Goal: Information Seeking & Learning: Learn about a topic

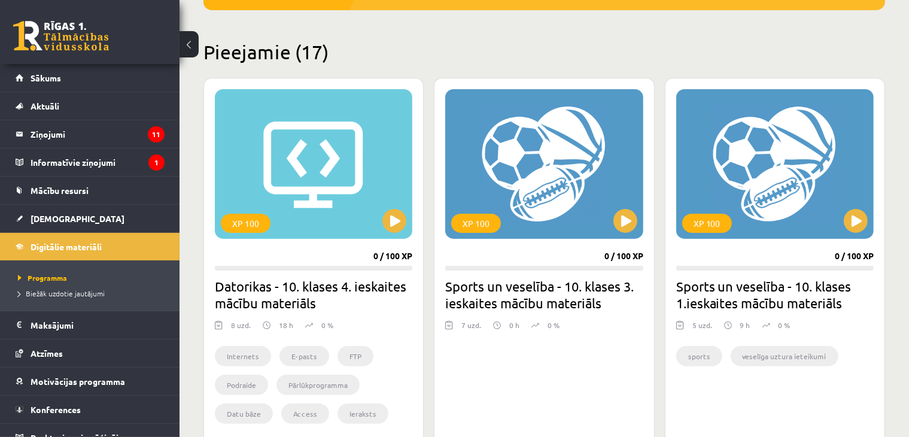
scroll to position [263, 0]
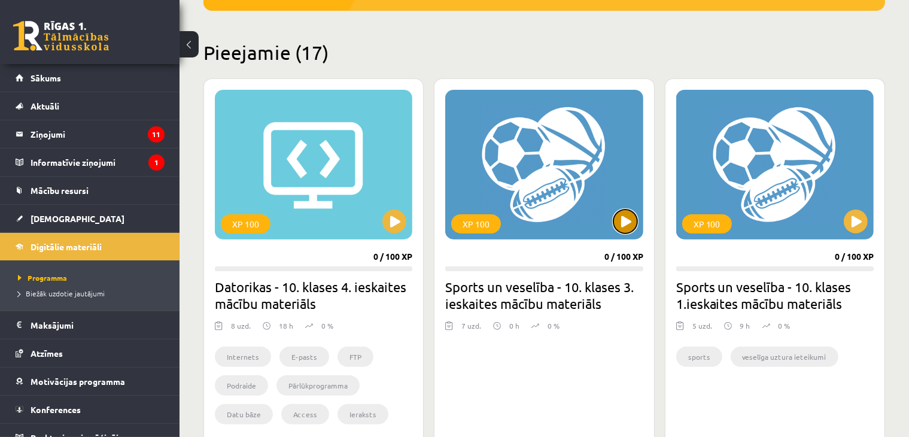
click at [619, 224] on button at bounding box center [625, 221] width 24 height 24
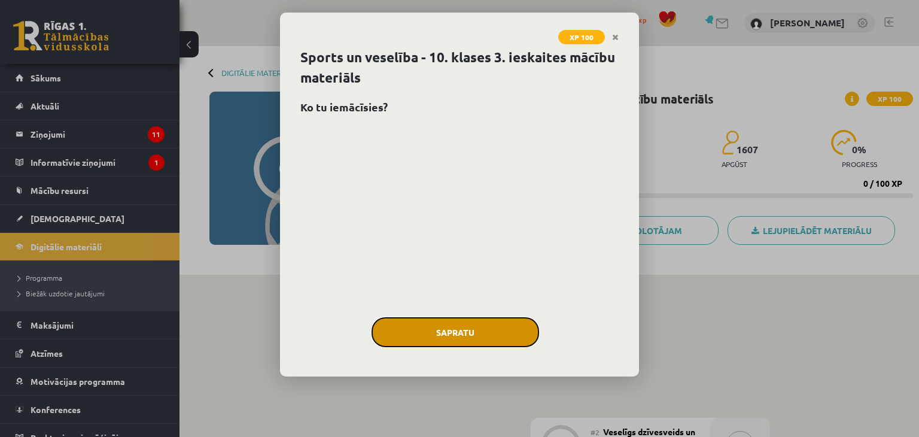
click at [497, 327] on button "Sapratu" at bounding box center [454, 332] width 167 height 30
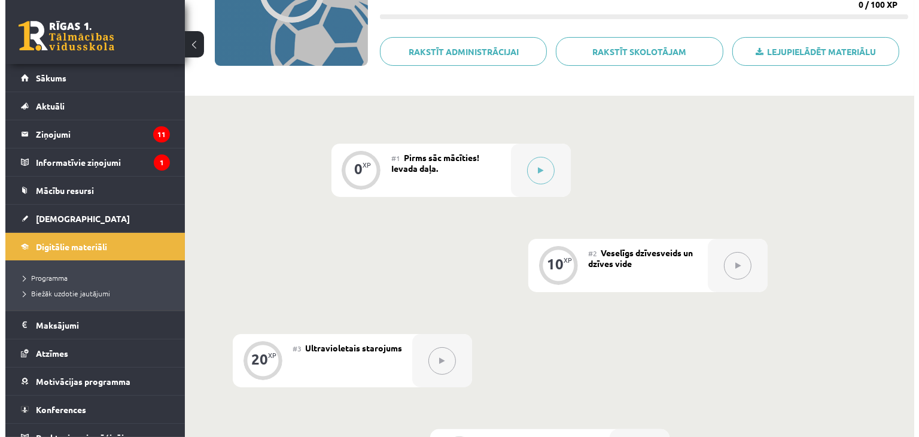
scroll to position [179, 0]
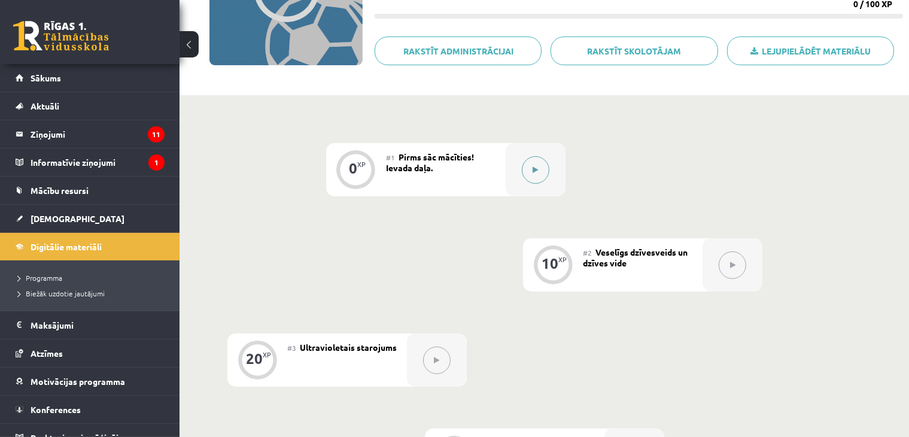
click at [533, 168] on icon at bounding box center [534, 169] width 5 height 7
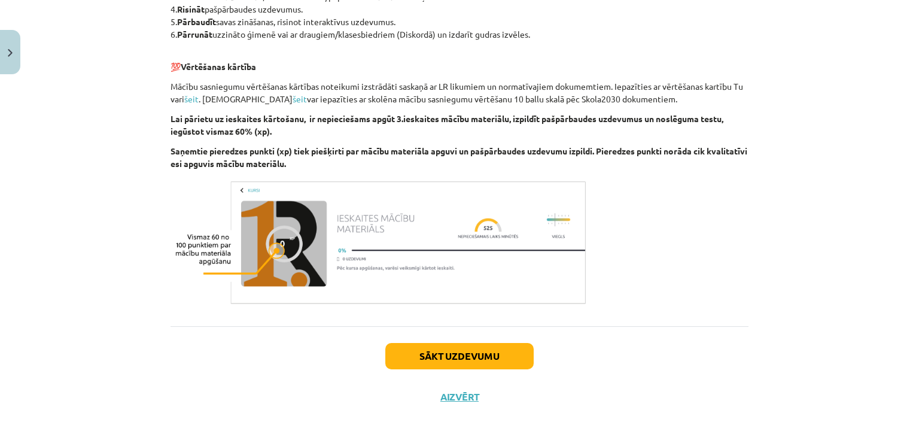
scroll to position [737, 0]
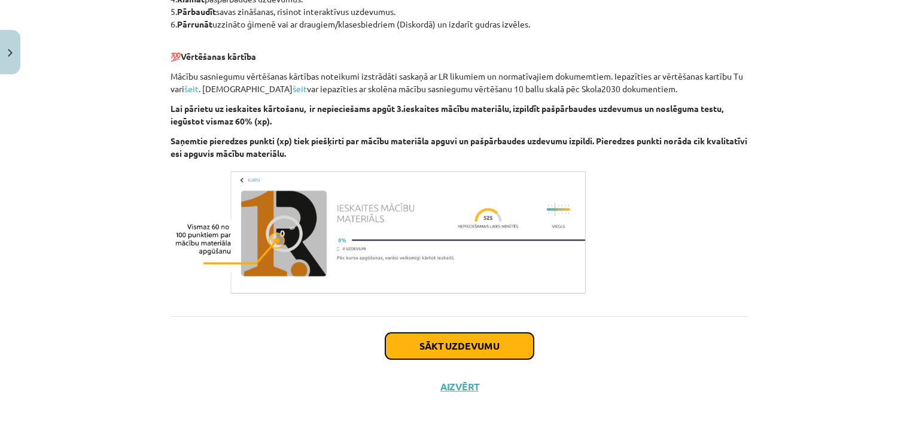
click at [470, 347] on button "Sākt uzdevumu" at bounding box center [459, 346] width 148 height 26
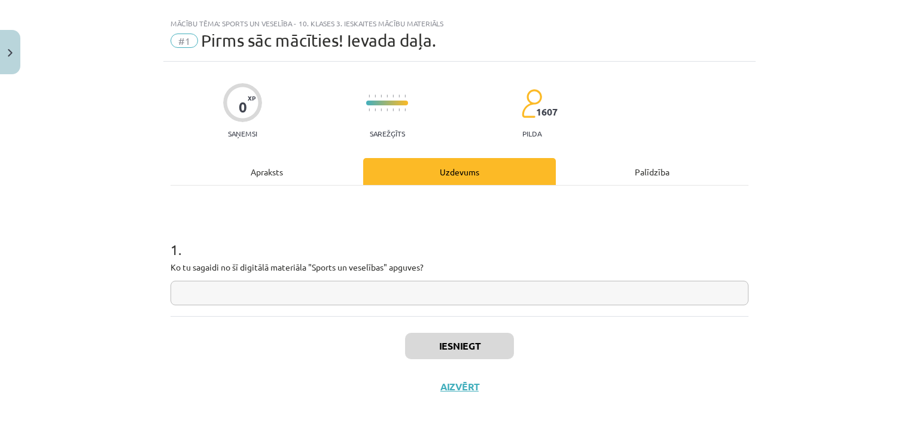
scroll to position [17, 0]
click at [469, 296] on input "text" at bounding box center [459, 293] width 578 height 25
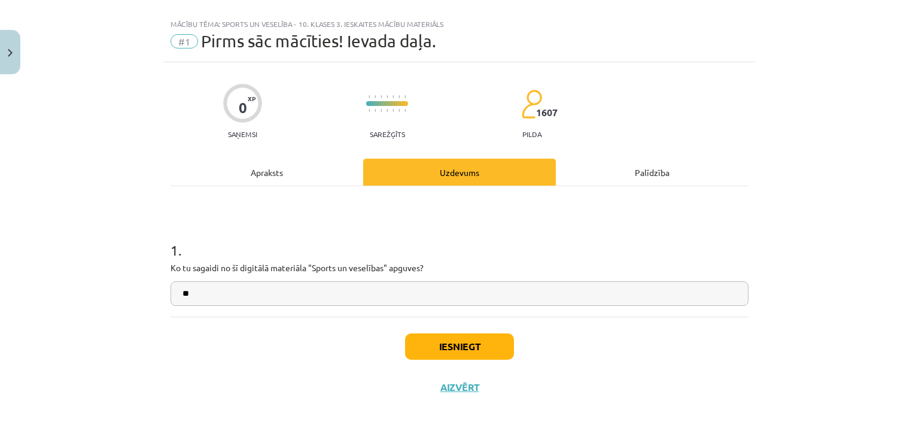
type input "*"
type input "**********"
click at [462, 343] on button "Iesniegt" at bounding box center [459, 346] width 109 height 26
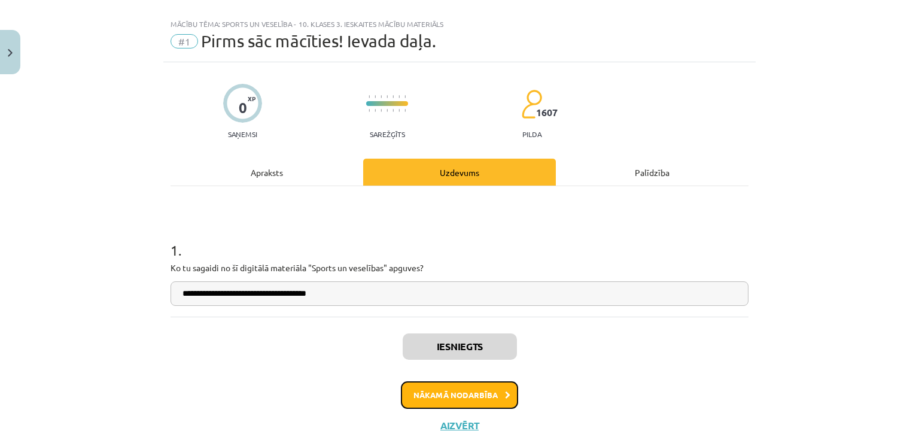
click at [474, 392] on button "Nākamā nodarbība" at bounding box center [459, 395] width 117 height 28
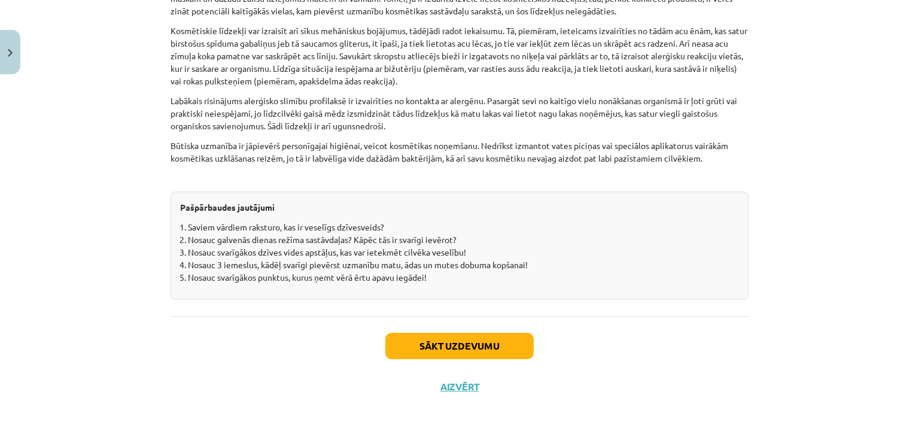
scroll to position [3718, 0]
click at [493, 341] on button "Sākt uzdevumu" at bounding box center [459, 346] width 148 height 26
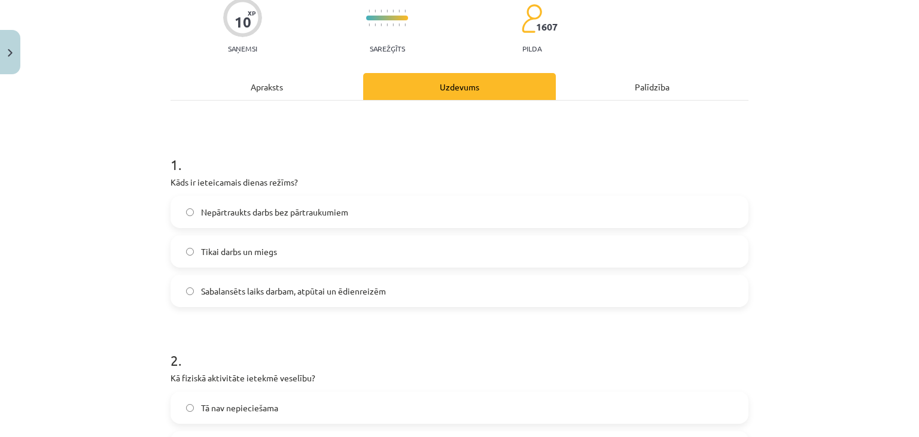
scroll to position [121, 0]
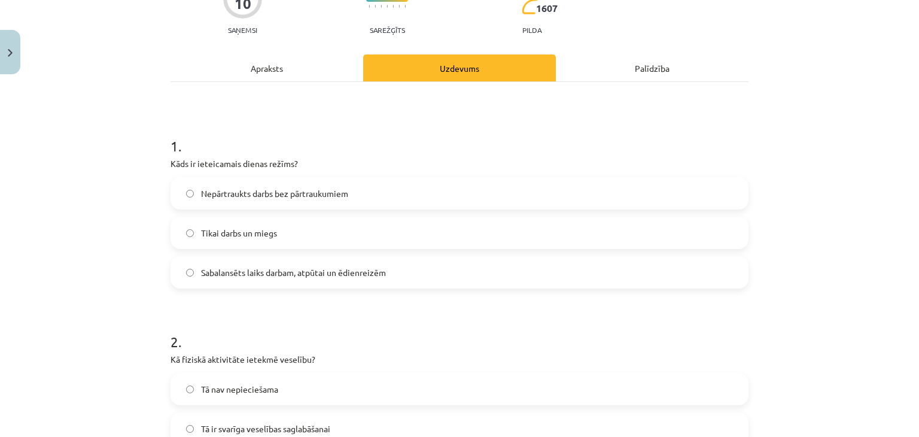
click at [368, 278] on span "Sabalansēts laiks darbam, atpūtai un ēdienreizēm" at bounding box center [293, 272] width 185 height 13
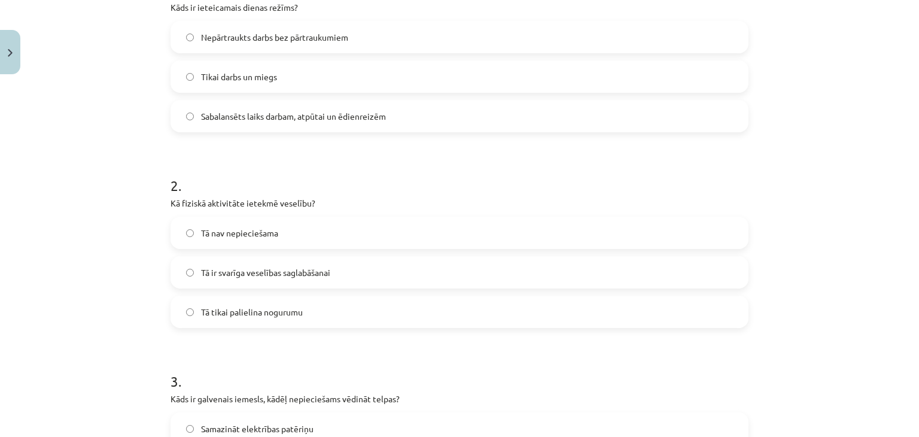
scroll to position [289, 0]
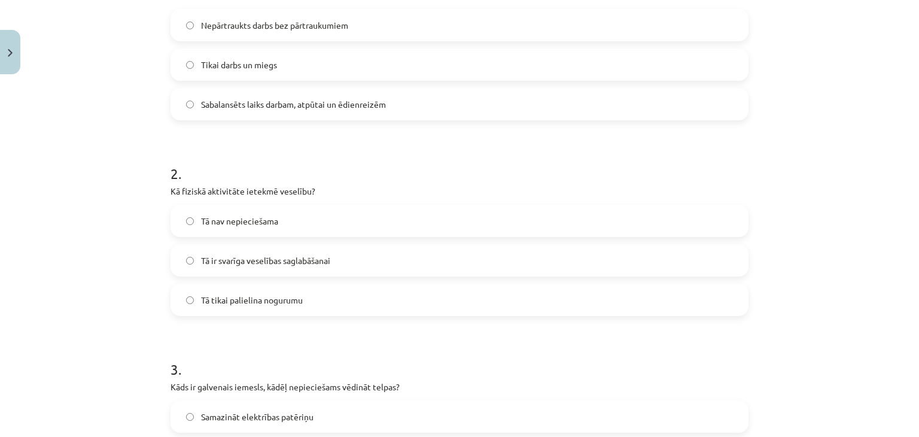
click at [337, 262] on label "Tā ir svarīga veselības saglabāšanai" at bounding box center [459, 260] width 575 height 30
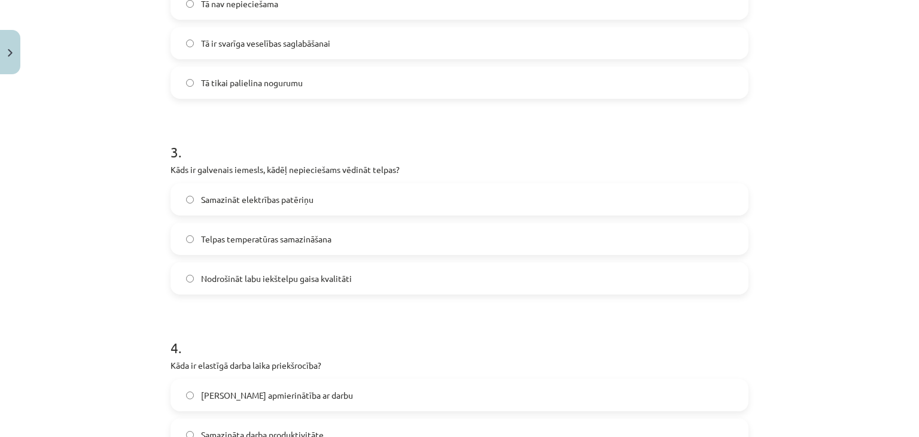
scroll to position [507, 0]
click at [337, 284] on label "Nodrošināt labu iekštelpu gaisa kvalitāti" at bounding box center [459, 278] width 575 height 30
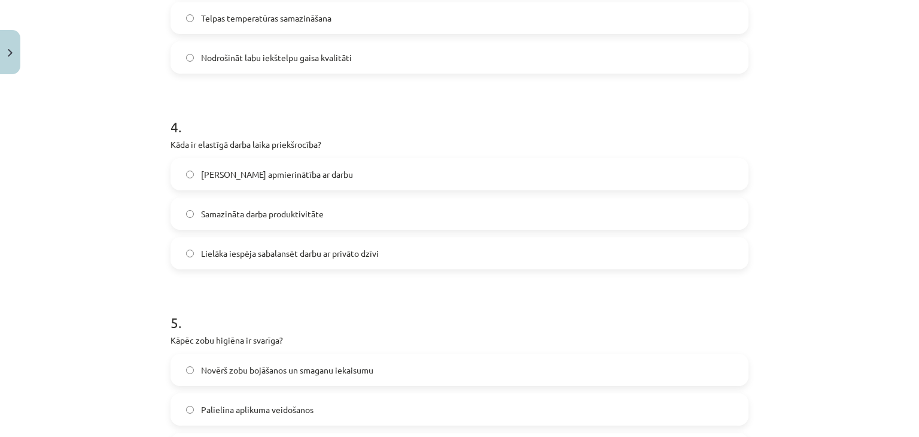
scroll to position [728, 0]
click at [349, 257] on span "Lielāka iespēja sabalansēt darbu ar privāto dzīvi" at bounding box center [290, 252] width 178 height 13
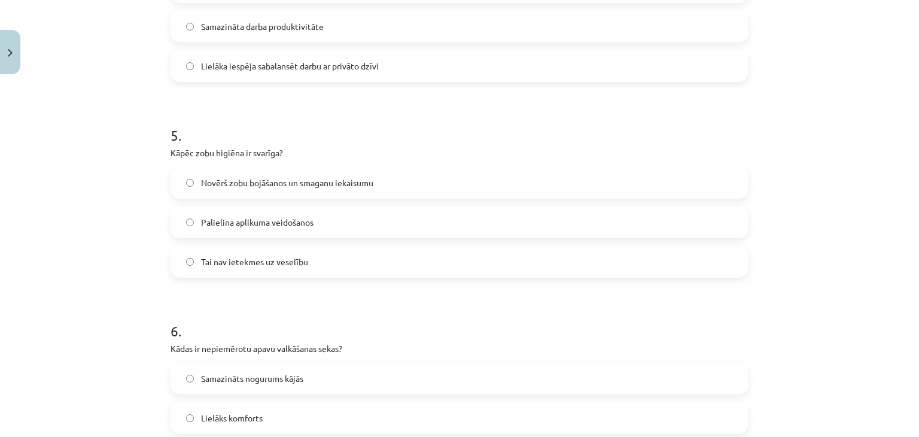
scroll to position [915, 0]
click at [345, 184] on span "Novērš zobu bojāšanos un smaganu iekaisumu" at bounding box center [287, 182] width 172 height 13
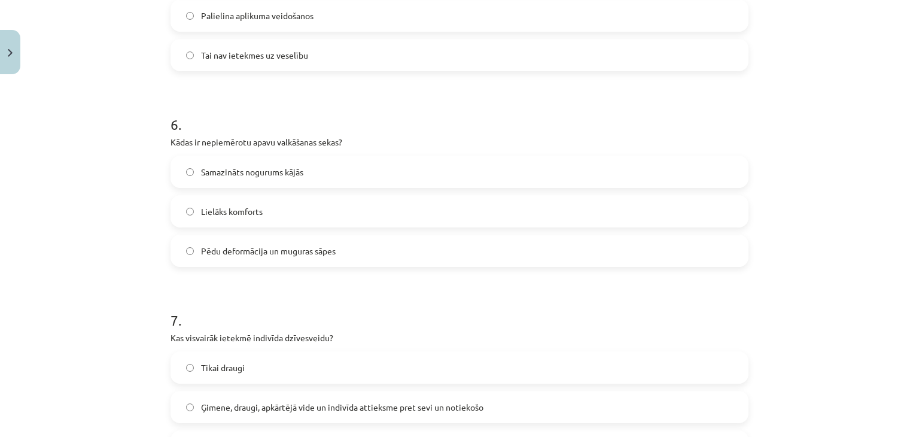
scroll to position [1121, 0]
click at [342, 248] on label "Pēdu deformācija un muguras sāpes" at bounding box center [459, 250] width 575 height 30
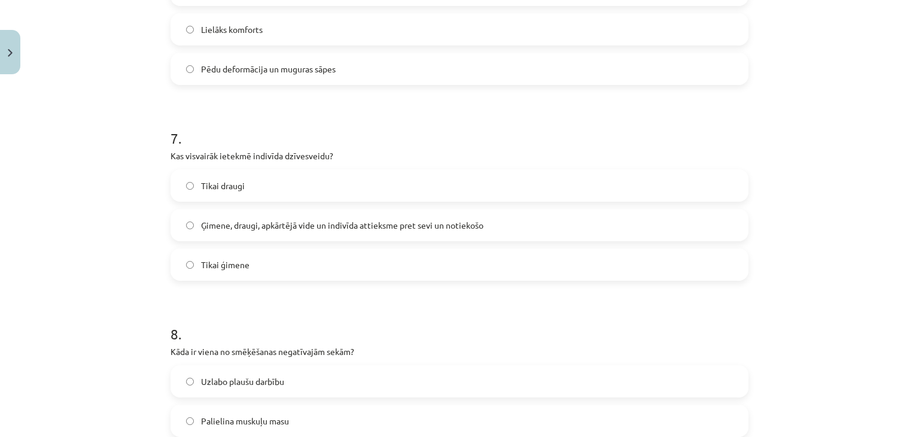
scroll to position [1303, 0]
click at [345, 233] on label "Ģimene, draugi, apkārtējā vide un indivīda attieksme pret sevi un notiekošo" at bounding box center [459, 224] width 575 height 30
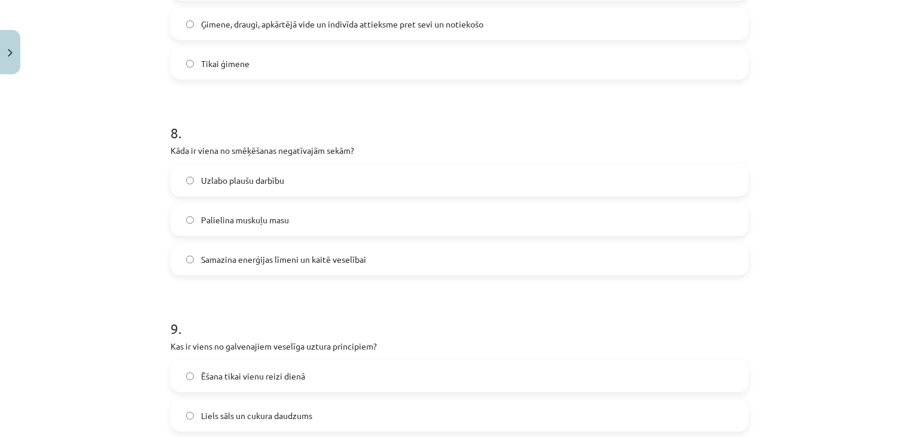
scroll to position [1506, 0]
click at [330, 265] on label "Samazina enerģijas līmeni un kaitē veselībai" at bounding box center [459, 257] width 575 height 30
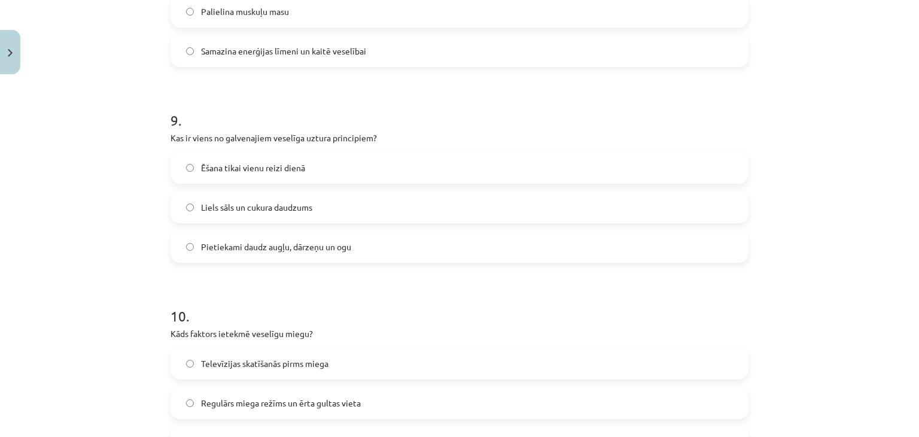
scroll to position [1712, 0]
click at [331, 244] on span "Pietiekami daudz augļu, dārzeņu un ogu" at bounding box center [276, 246] width 150 height 13
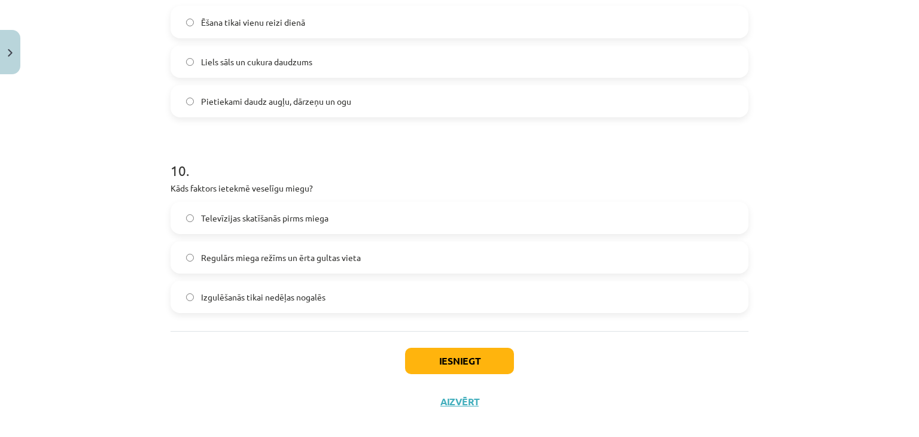
scroll to position [1858, 0]
click at [371, 259] on label "Regulārs miega režīms un ērta gultas vieta" at bounding box center [459, 257] width 575 height 30
click at [416, 356] on button "Iesniegt" at bounding box center [459, 360] width 109 height 26
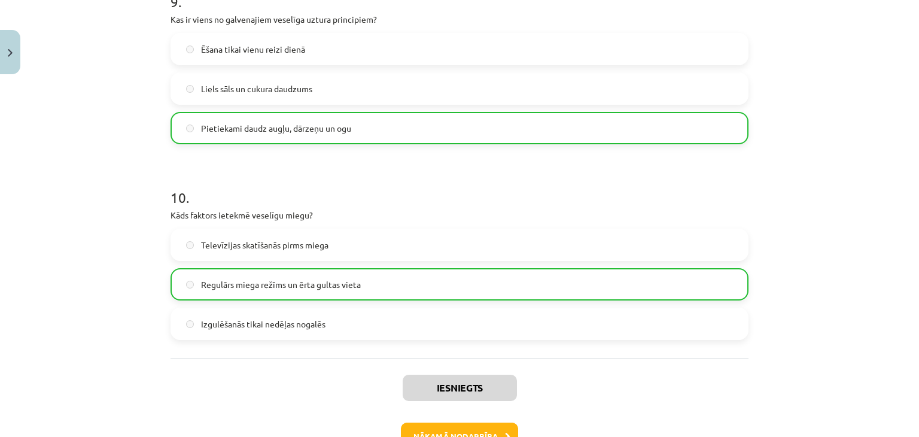
scroll to position [1909, 0]
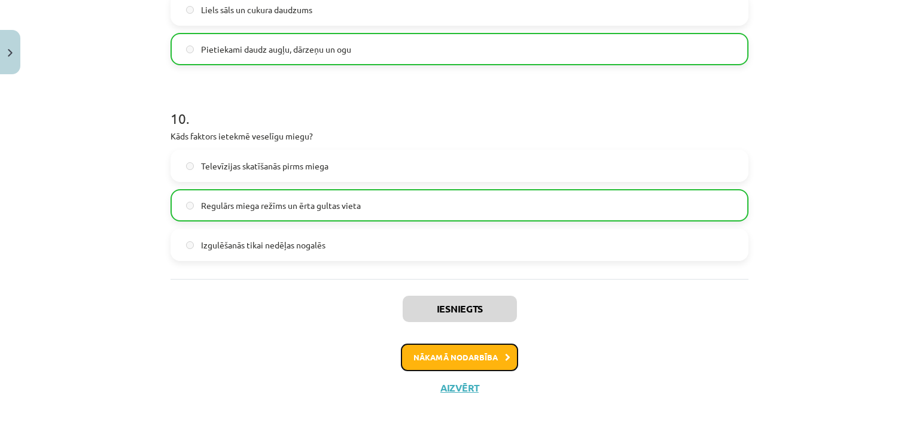
click at [427, 362] on button "Nākamā nodarbība" at bounding box center [459, 357] width 117 height 28
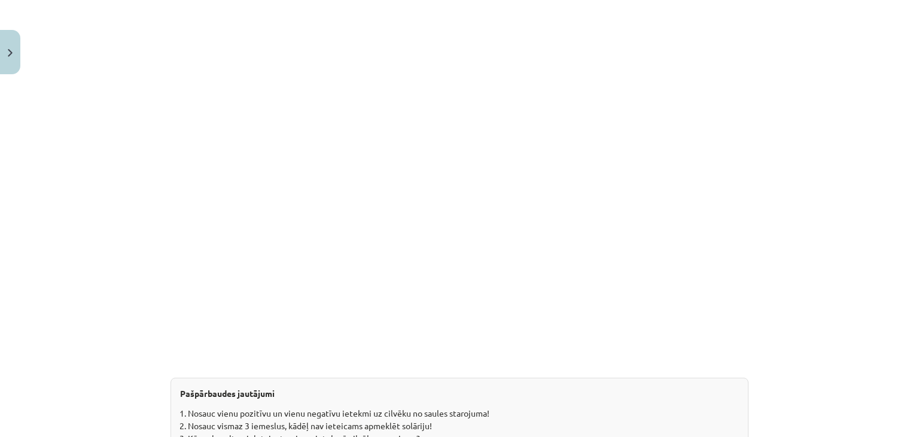
scroll to position [1521, 0]
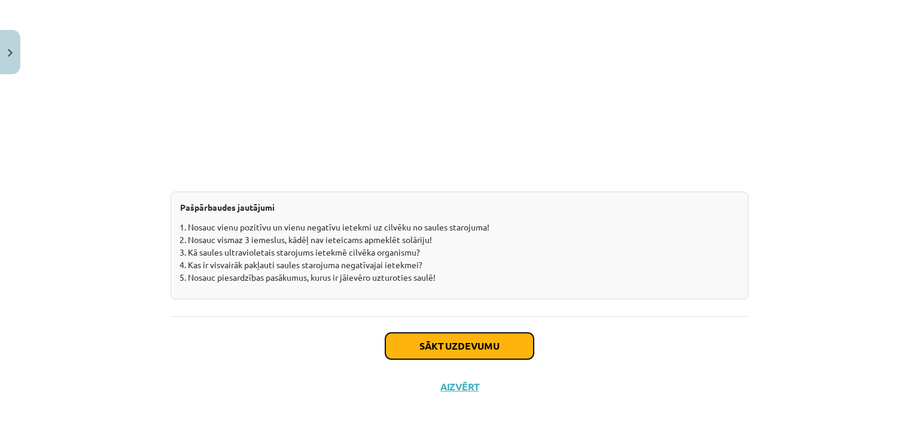
click at [432, 348] on button "Sākt uzdevumu" at bounding box center [459, 346] width 148 height 26
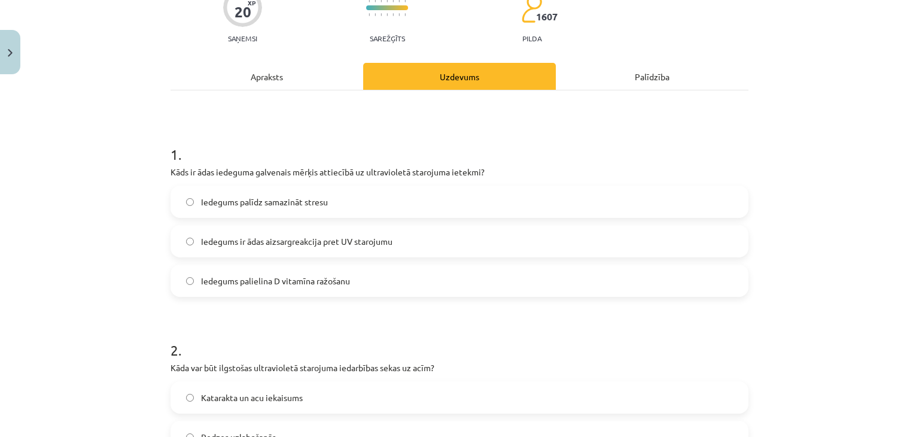
scroll to position [124, 0]
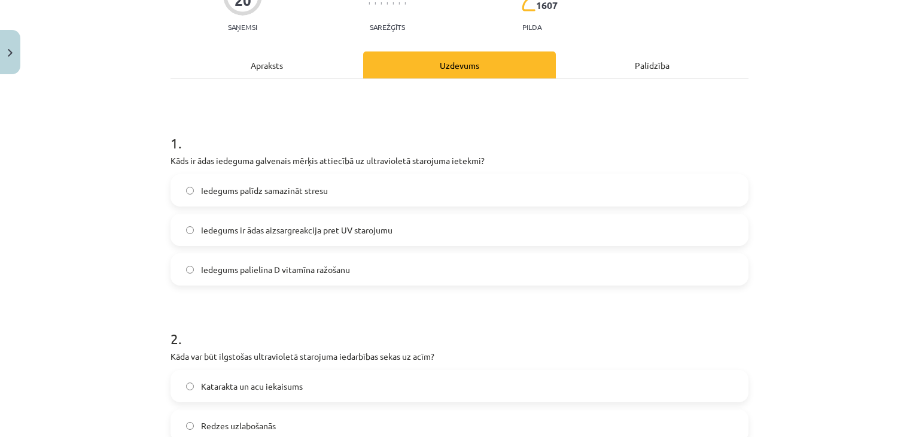
click at [400, 273] on label "Iedegums palielina D vitamīna ražošanu" at bounding box center [459, 269] width 575 height 30
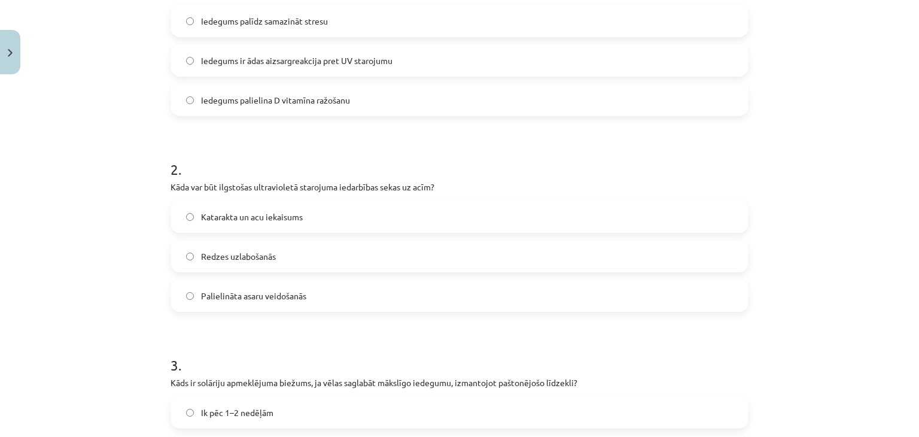
scroll to position [301, 0]
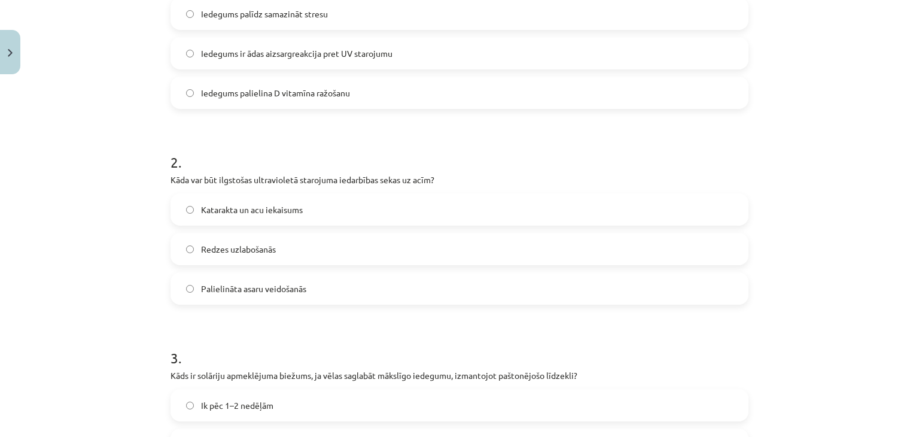
click at [378, 206] on label "Katarakta un acu iekaisums" at bounding box center [459, 209] width 575 height 30
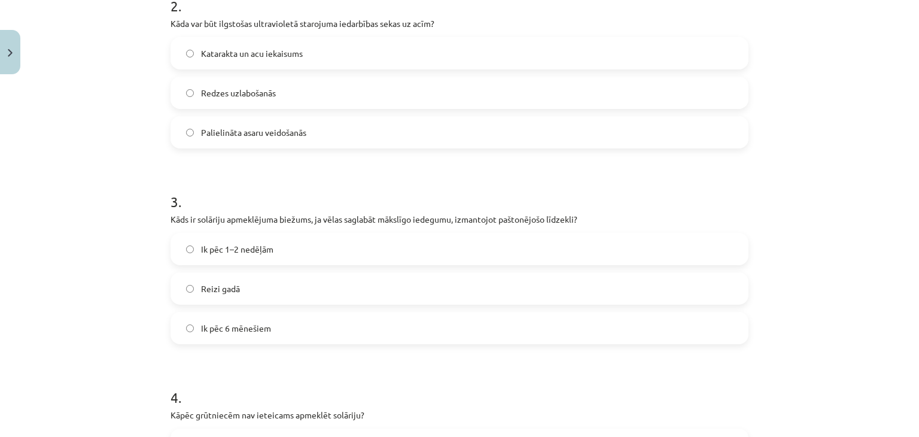
scroll to position [467, 0]
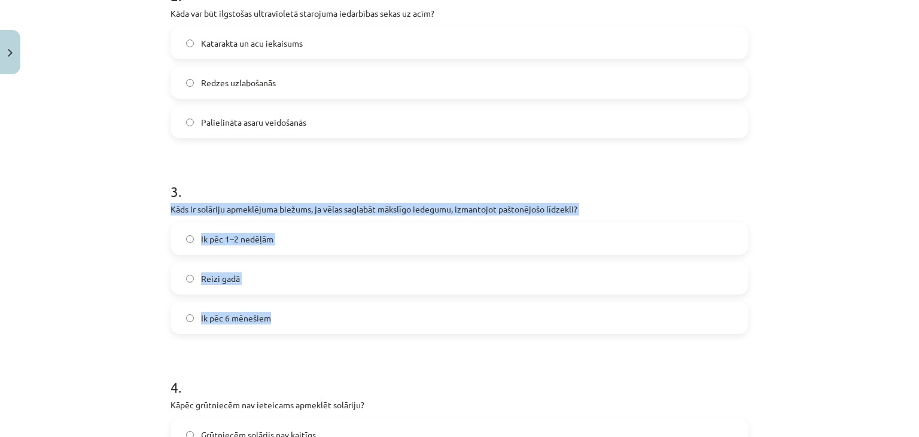
drag, startPoint x: 161, startPoint y: 209, endPoint x: 289, endPoint y: 309, distance: 161.9
copy div "Kāds ir solāriju apmeklējuma biežums, ja vēlas saglabāt mākslīgo iedegumu, izma…"
click at [202, 231] on label "Ik pēc 1–2 nedēļām" at bounding box center [459, 239] width 575 height 30
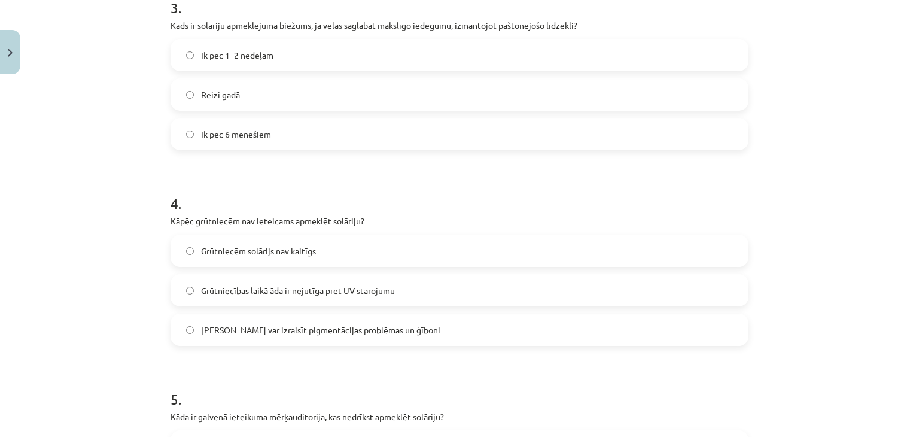
scroll to position [651, 0]
click at [230, 325] on span "Solārijs var izraisīt pigmentācijas problēmas un ģīboni" at bounding box center [320, 329] width 239 height 13
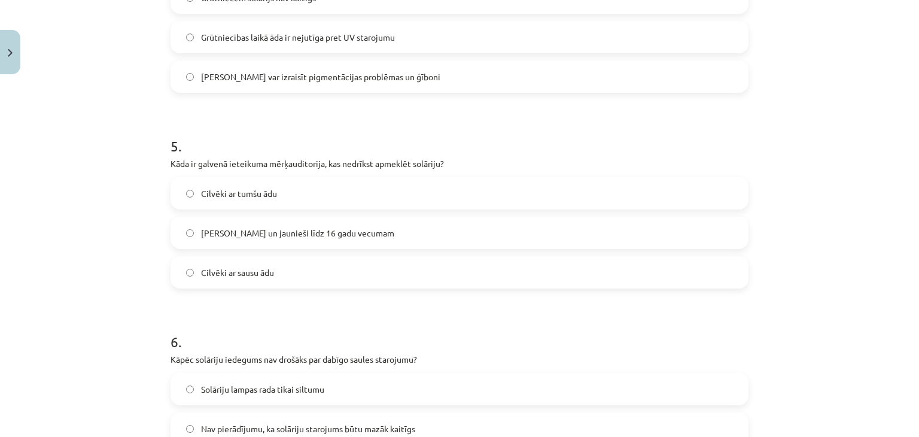
scroll to position [907, 0]
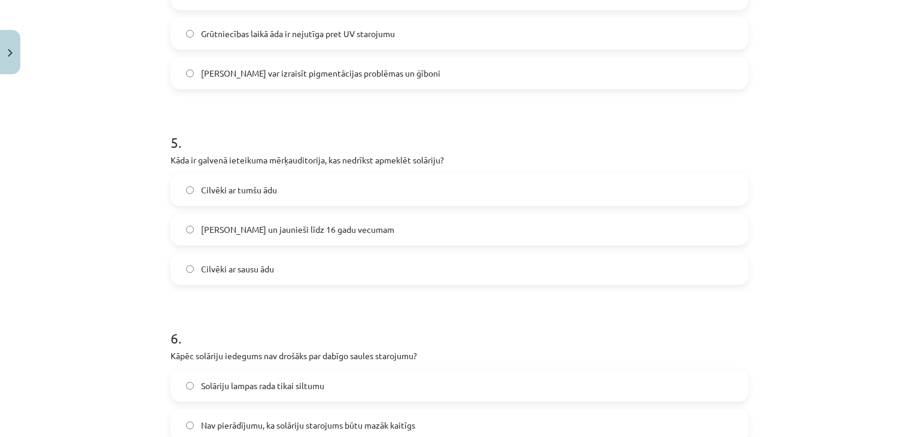
click at [292, 228] on span "Bērni un jaunieši līdz 16 gadu vecumam" at bounding box center [297, 229] width 193 height 13
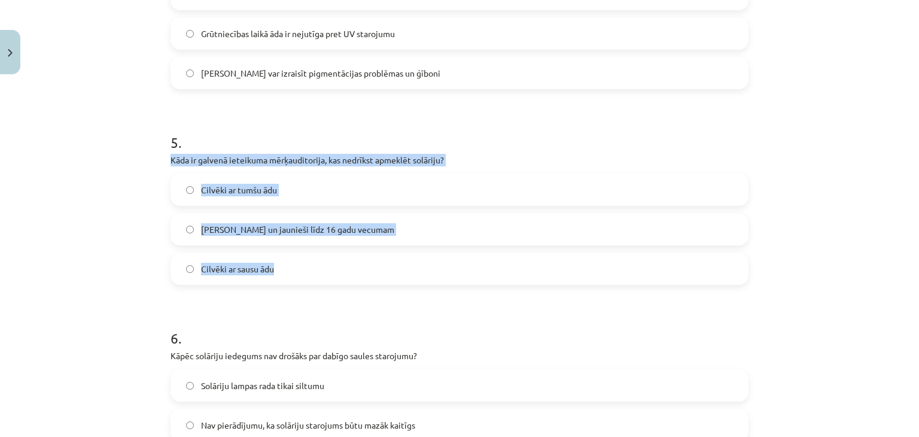
drag, startPoint x: 161, startPoint y: 155, endPoint x: 316, endPoint y: 275, distance: 195.7
click at [316, 275] on div "20 XP Saņemsi Sarežģīts 1607 pilda Apraksts Uzdevums Palīdzība 1 . Kāds ir ādas…" at bounding box center [459, 271] width 592 height 2199
copy div "Kāda ir galvenā ieteikuma mērķauditorija, kas nedrīkst apmeklēt solāriju? Cilvē…"
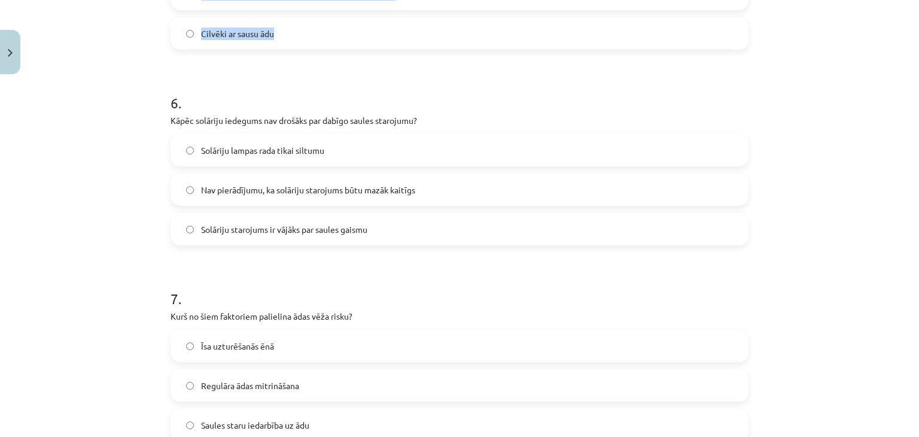
scroll to position [1143, 0]
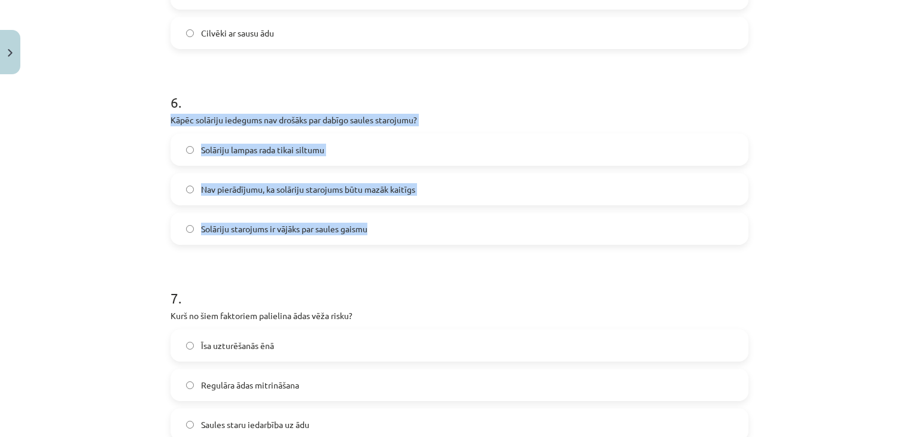
drag, startPoint x: 161, startPoint y: 122, endPoint x: 376, endPoint y: 223, distance: 237.3
click at [376, 223] on div "20 XP Saņemsi Sarežģīts 1607 pilda Apraksts Uzdevums Palīdzība 1 . Kāds ir ādas…" at bounding box center [459, 36] width 592 height 2199
copy div "Kāpēc solāriju iedegums nav drošāks par dabīgo saules starojumu? Solāriju lampa…"
click at [240, 183] on span "Nav pierādījumu, ka solāriju starojums būtu mazāk kaitīgs" at bounding box center [308, 189] width 214 height 13
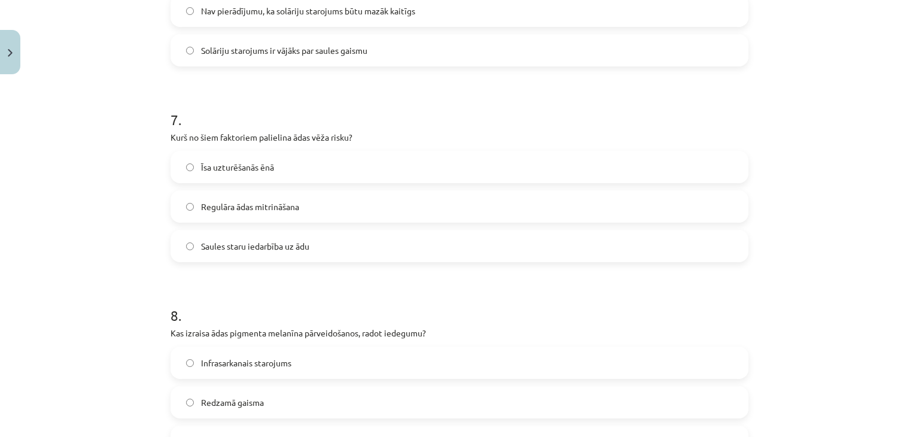
scroll to position [1321, 0]
click at [245, 240] on span "Saules staru iedarbība uz ādu" at bounding box center [255, 246] width 108 height 13
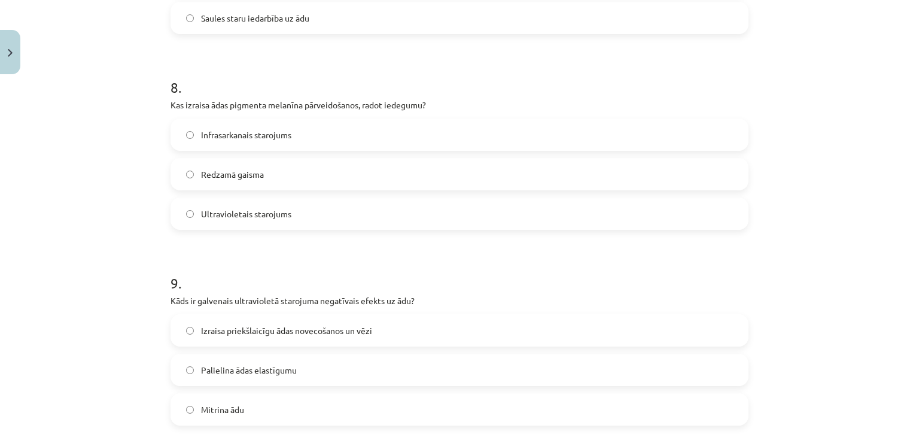
scroll to position [1550, 0]
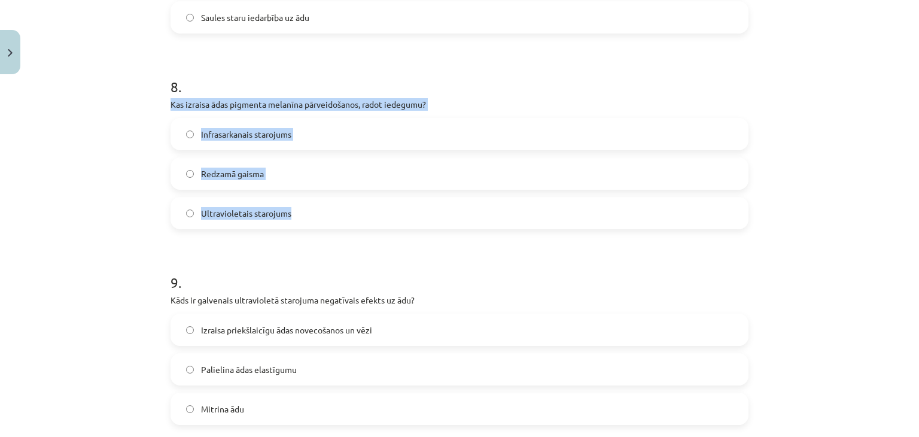
drag, startPoint x: 161, startPoint y: 103, endPoint x: 301, endPoint y: 206, distance: 174.2
copy div "Kas izraisa ādas pigmenta melanīna pārveidošanos, radot iedegumu? Infrasarkanai…"
click at [225, 207] on span "Ultravioletais starojums" at bounding box center [246, 213] width 90 height 13
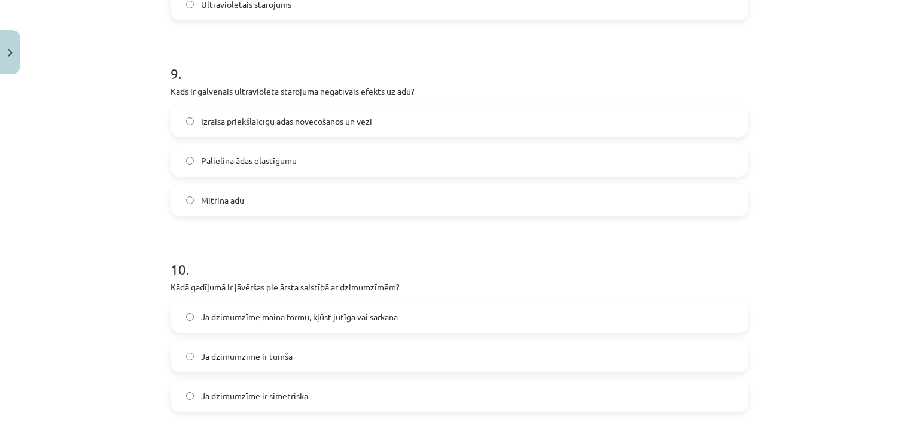
scroll to position [1760, 0]
click at [245, 124] on span "Izraisa priekšlaicīgu ādas novecošanos un vēzi" at bounding box center [286, 119] width 171 height 13
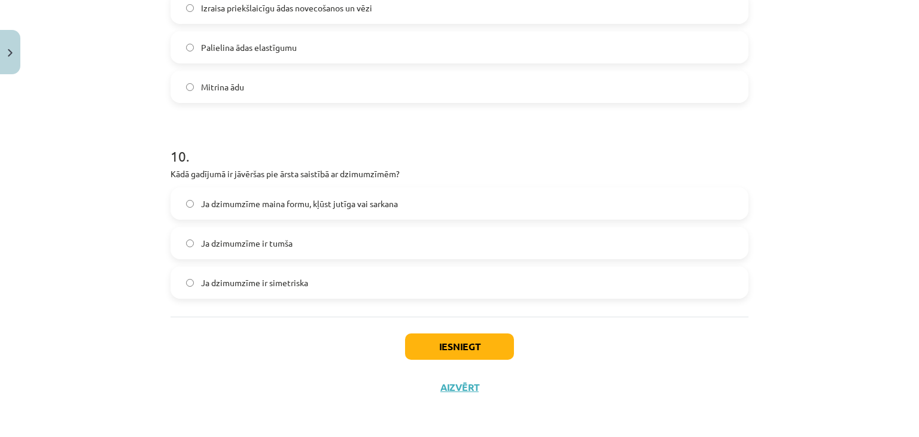
scroll to position [1872, 0]
click at [256, 201] on span "Ja dzimumzīme maina formu, kļūst jutīga vai sarkana" at bounding box center [299, 203] width 197 height 13
click at [440, 349] on button "Iesniegt" at bounding box center [459, 346] width 109 height 26
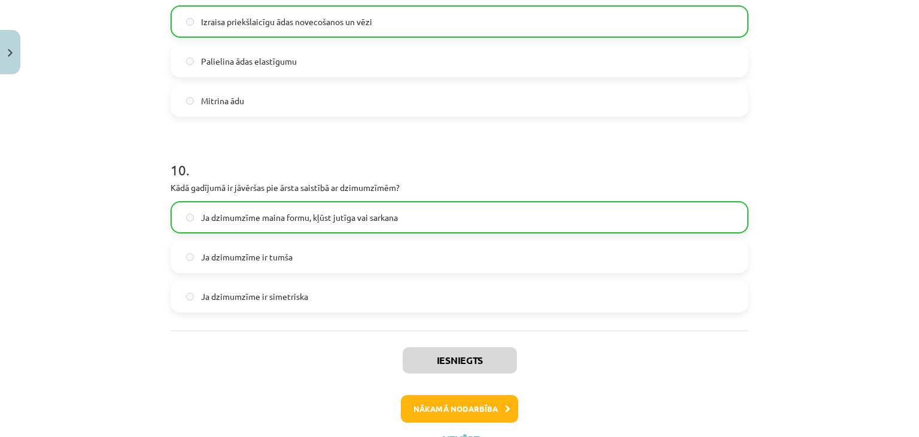
scroll to position [1909, 0]
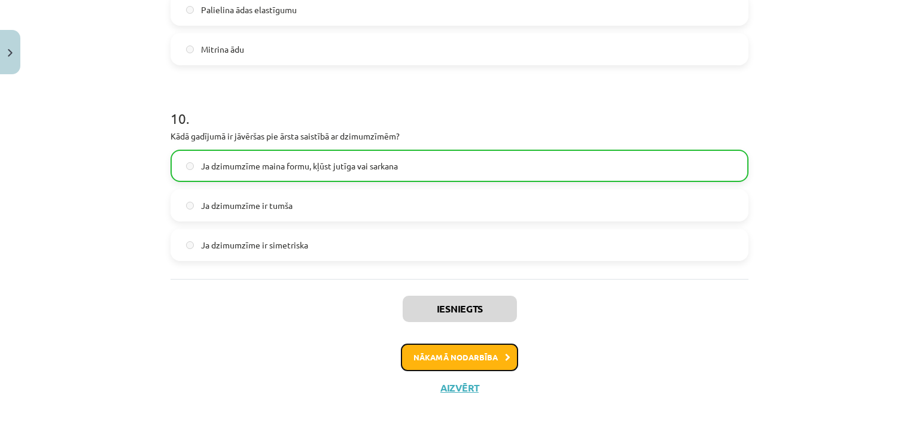
click at [447, 353] on button "Nākamā nodarbība" at bounding box center [459, 357] width 117 height 28
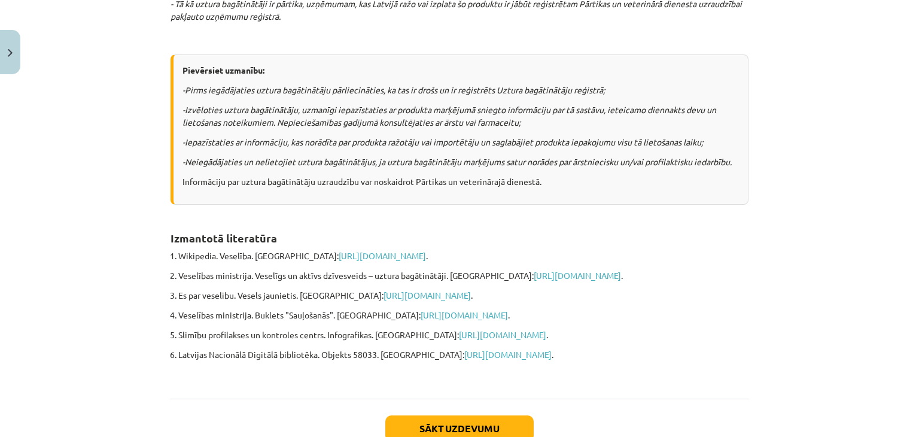
scroll to position [943, 0]
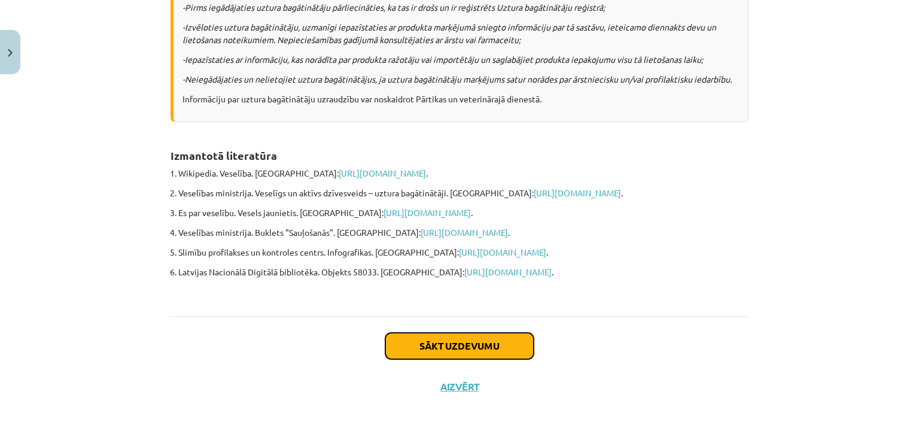
click at [462, 337] on button "Sākt uzdevumu" at bounding box center [459, 346] width 148 height 26
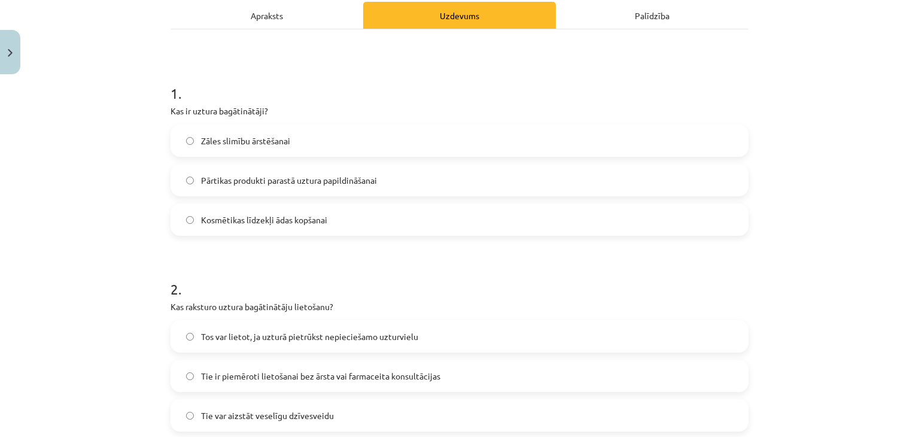
scroll to position [184, 0]
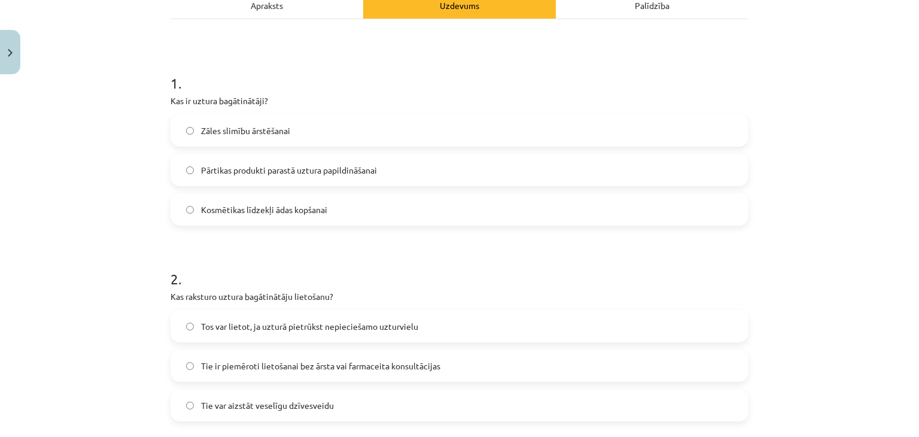
click at [363, 161] on label "Pārtikas produkti parastā uztura papildināšanai" at bounding box center [459, 170] width 575 height 30
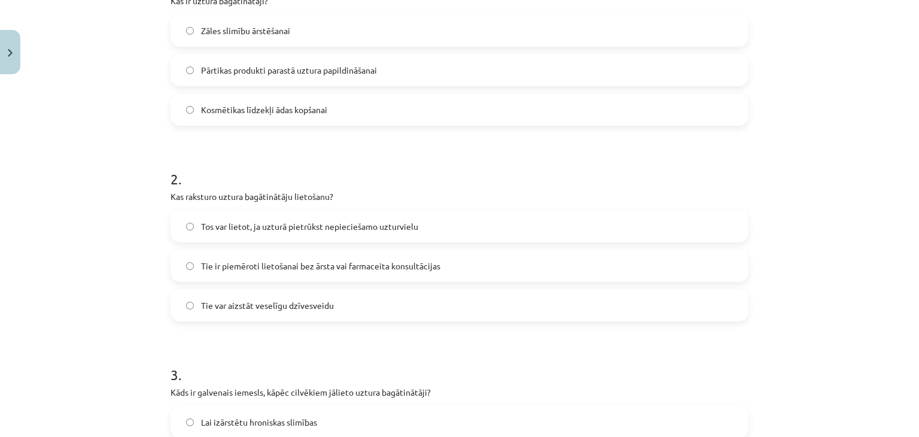
scroll to position [309, 0]
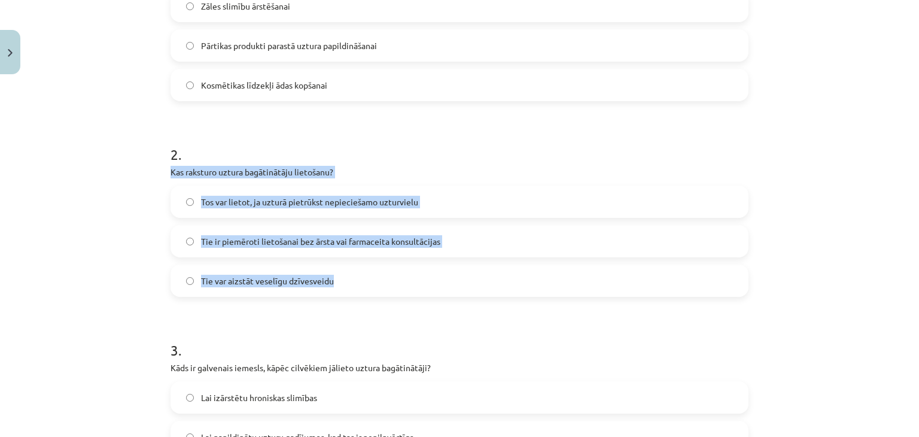
drag, startPoint x: 162, startPoint y: 170, endPoint x: 356, endPoint y: 269, distance: 217.5
copy div "Kas raksturo uztura bagātinātāju lietošanu? Tos var lietot, ja uzturā pietrūkst…"
click at [237, 196] on span "Tos var lietot, ja uzturā pietrūkst nepieciešamo uzturvielu" at bounding box center [309, 202] width 217 height 13
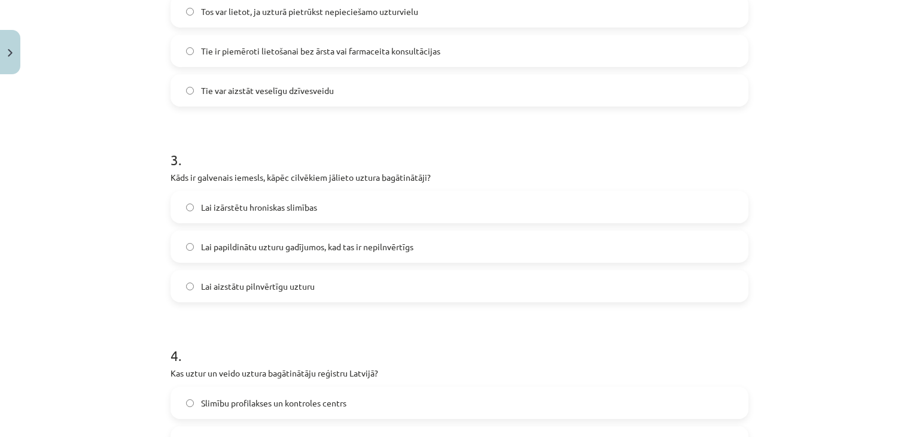
scroll to position [502, 0]
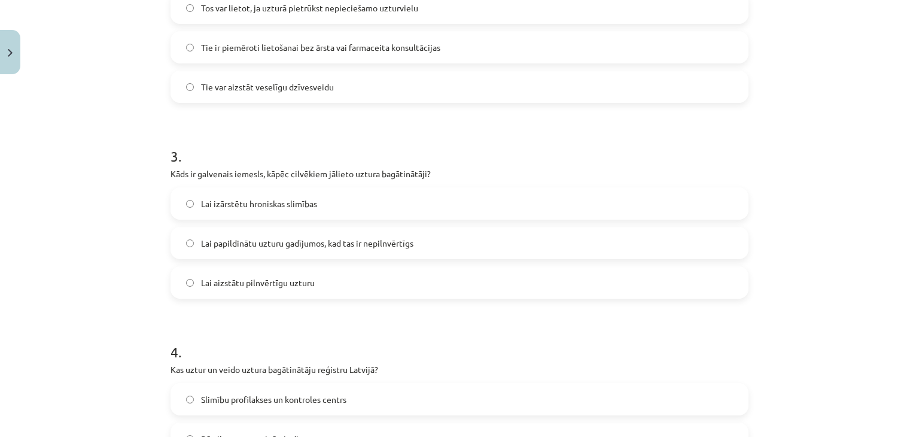
click at [215, 242] on span "Lai papildinātu uzturu gadījumos, kad tas ir nepilnvērtīgs" at bounding box center [307, 243] width 212 height 13
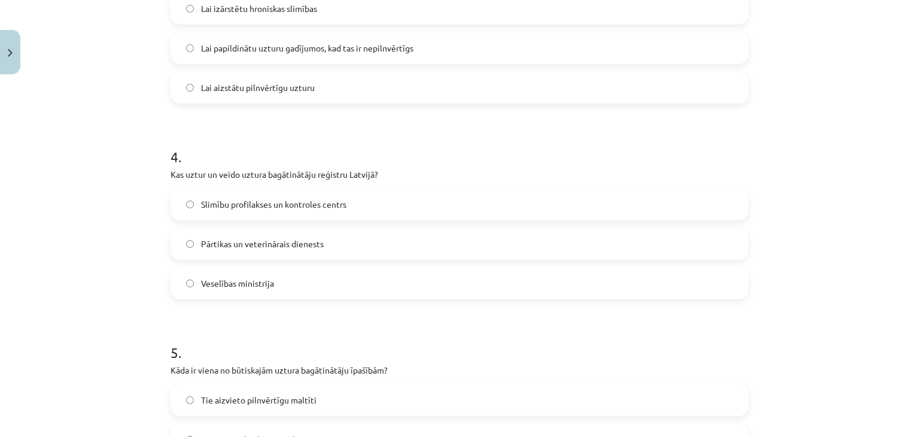
scroll to position [697, 0]
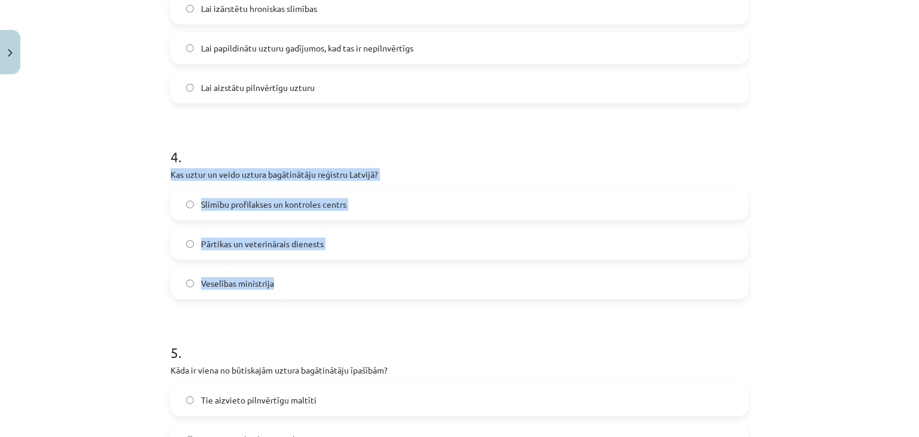
drag, startPoint x: 165, startPoint y: 169, endPoint x: 312, endPoint y: 275, distance: 180.8
click at [312, 275] on div "4 . Kas uztur un veido uztura bagātinātāju reģistru Latvijā? Slimību profilakse…" at bounding box center [459, 213] width 578 height 172
copy div "Kas uztur un veido uztura bagātinātāju reģistru Latvijā? Slimību profilakses un…"
click at [227, 235] on label "Pārtikas un veterinārais dienests" at bounding box center [459, 243] width 575 height 30
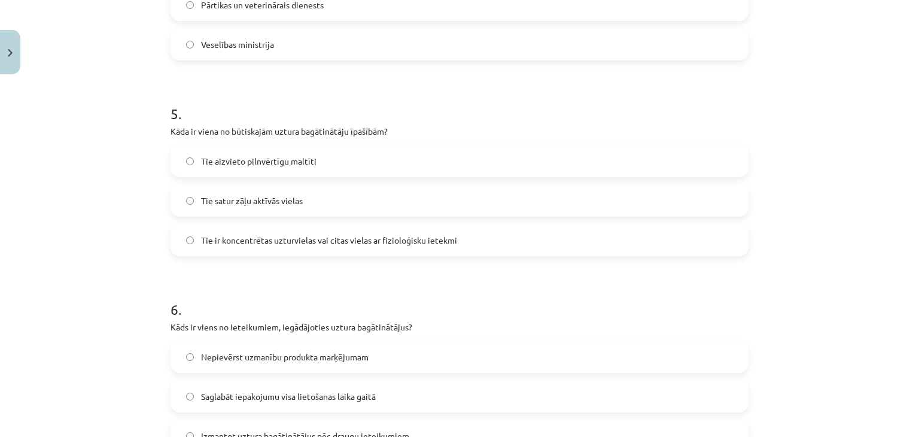
scroll to position [939, 0]
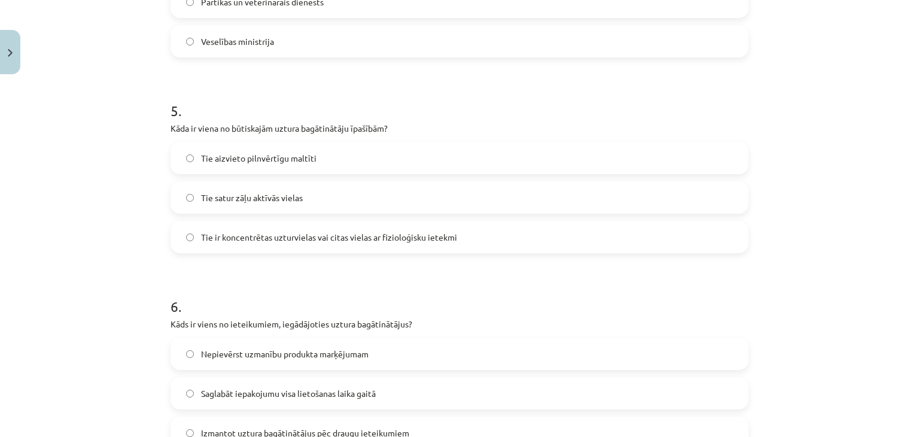
click at [216, 236] on span "Tie ir koncentrētas uzturvielas vai citas vielas ar fizioloģisku ietekmi" at bounding box center [329, 237] width 256 height 13
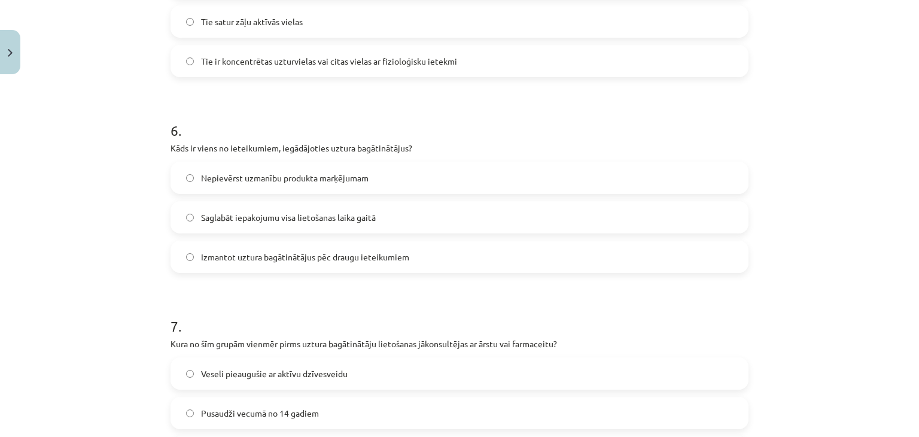
scroll to position [1116, 0]
click at [230, 212] on span "Saglabāt iepakojumu visa lietošanas laika gaitā" at bounding box center [288, 217] width 175 height 13
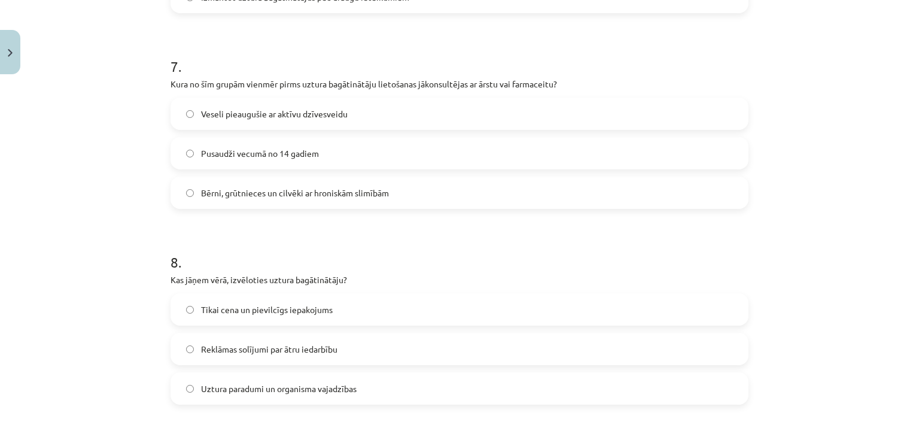
scroll to position [1380, 0]
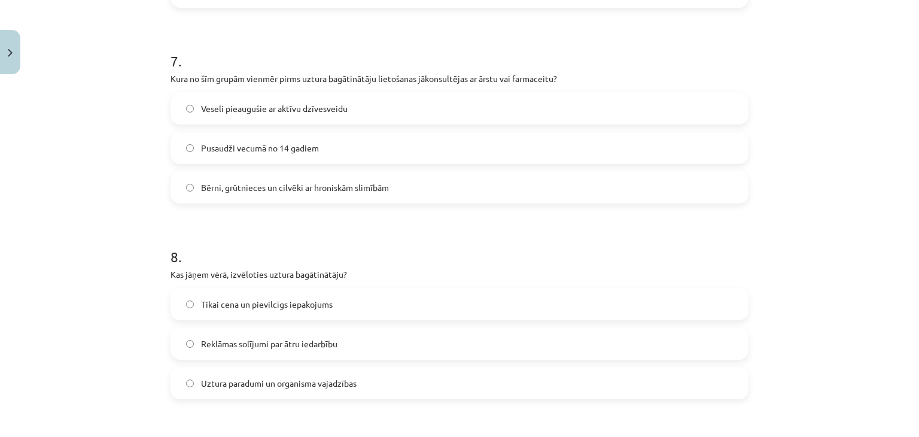
click at [256, 185] on span "Bērni, grūtnieces un cilvēki ar hroniskām slimībām" at bounding box center [295, 187] width 188 height 13
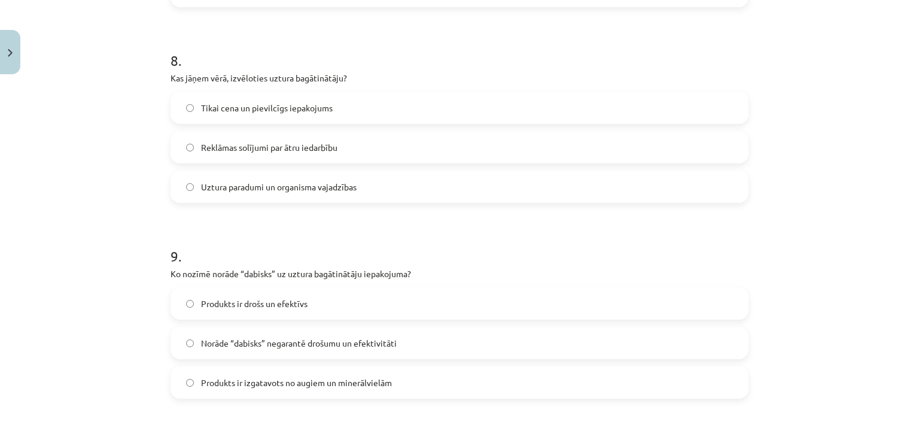
scroll to position [1577, 0]
click at [276, 187] on span "Uztura paradumi un organisma vajadzības" at bounding box center [279, 186] width 156 height 13
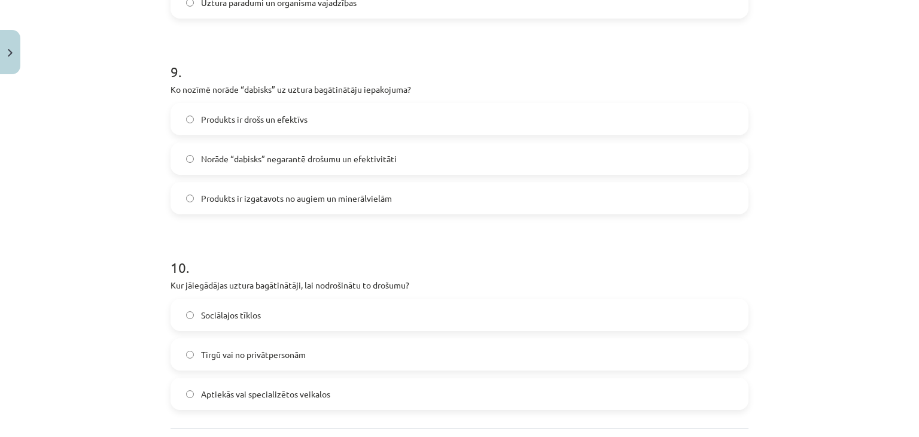
scroll to position [1760, 0]
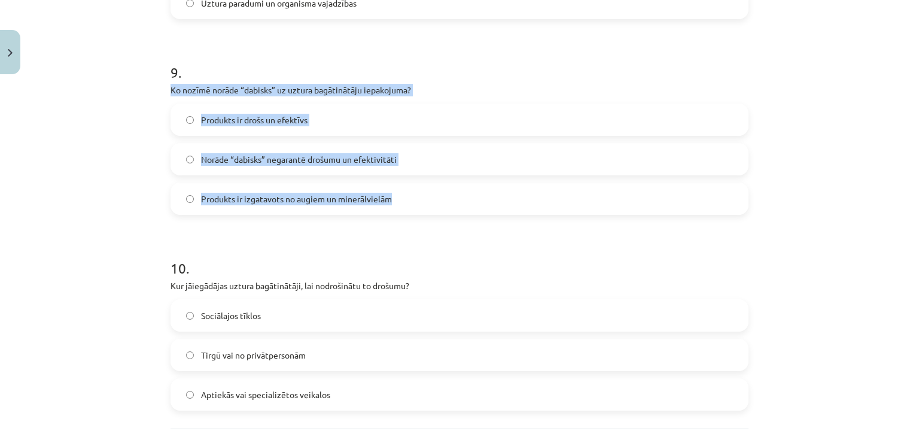
drag, startPoint x: 163, startPoint y: 88, endPoint x: 394, endPoint y: 194, distance: 254.2
copy div "Ko nozīmē norāde “dabisks” uz uztura bagātinātāju iepakojuma? Produkts ir drošs…"
click at [268, 156] on span "Norāde “dabisks” negarantē drošumu un efektivitāti" at bounding box center [299, 159] width 196 height 13
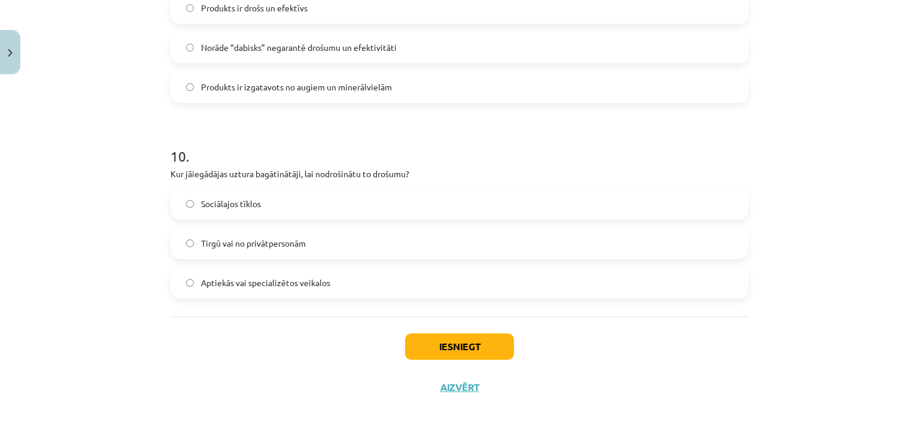
scroll to position [1872, 0]
click at [294, 285] on span "Aptiekās vai specializētos veikalos" at bounding box center [265, 282] width 129 height 13
click at [423, 342] on button "Iesniegt" at bounding box center [459, 346] width 109 height 26
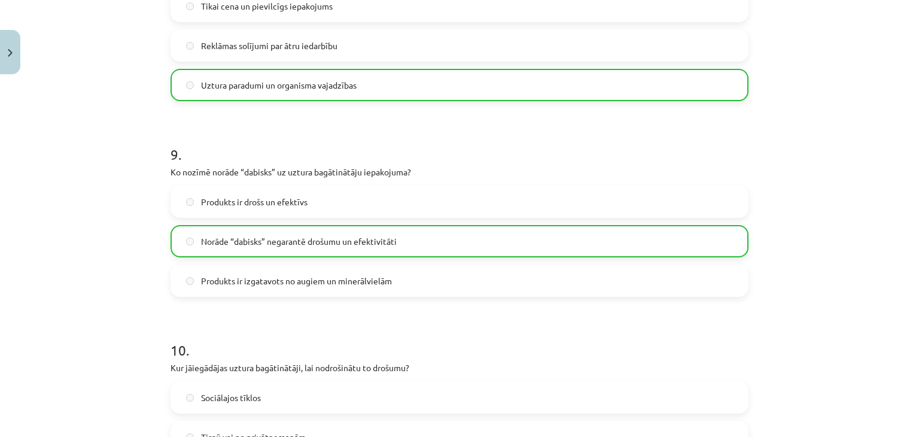
scroll to position [1909, 0]
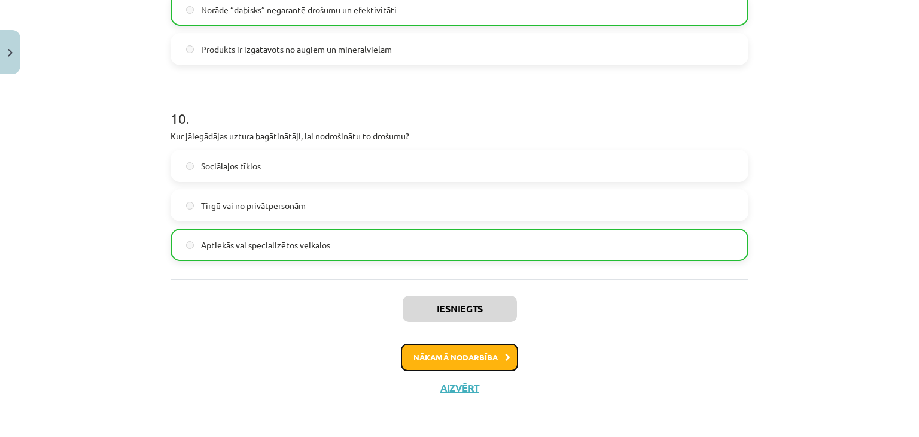
click at [426, 353] on button "Nākamā nodarbība" at bounding box center [459, 357] width 117 height 28
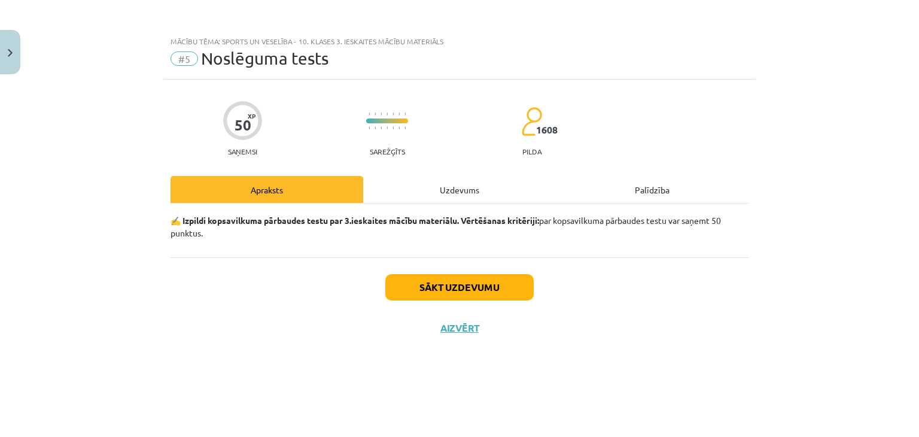
scroll to position [0, 0]
click at [409, 283] on button "Sākt uzdevumu" at bounding box center [459, 287] width 148 height 26
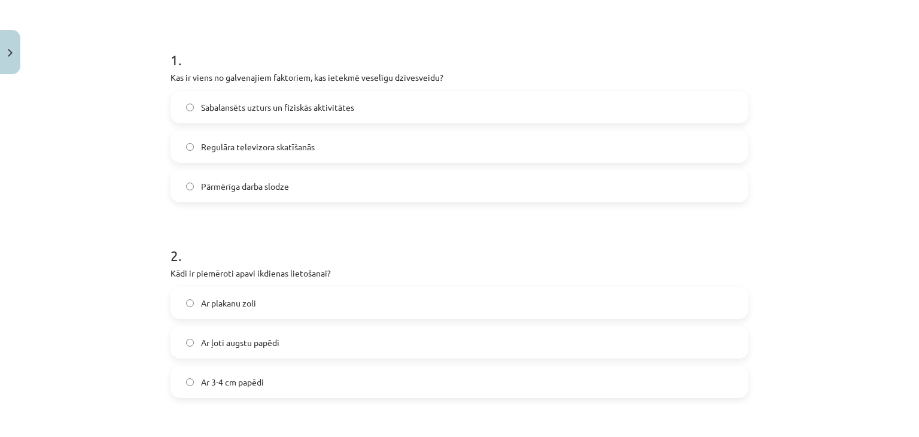
scroll to position [236, 0]
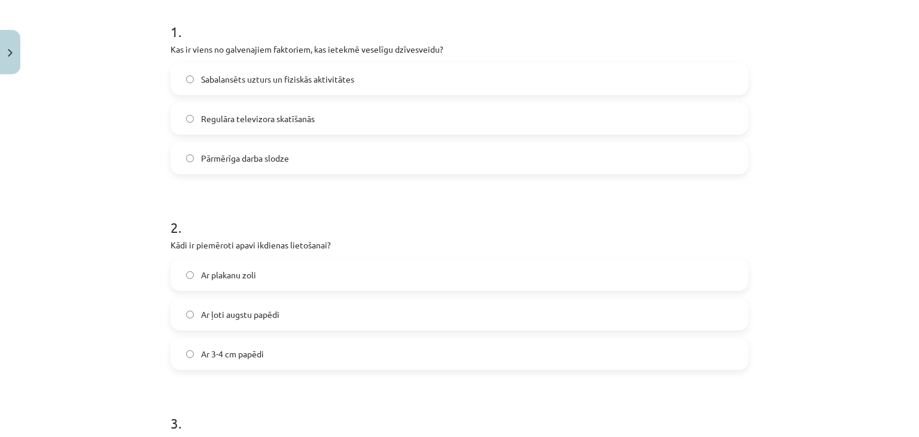
click at [348, 80] on span "Sabalansēts uzturs un fiziskās aktivitātes" at bounding box center [277, 79] width 153 height 13
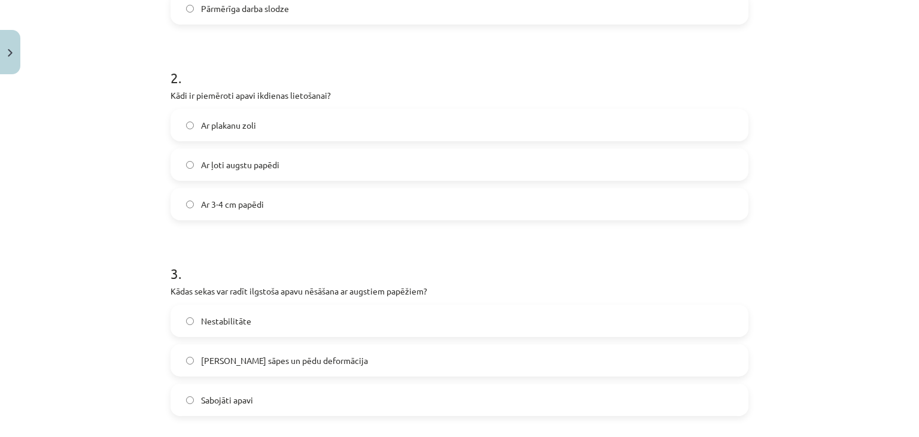
scroll to position [386, 0]
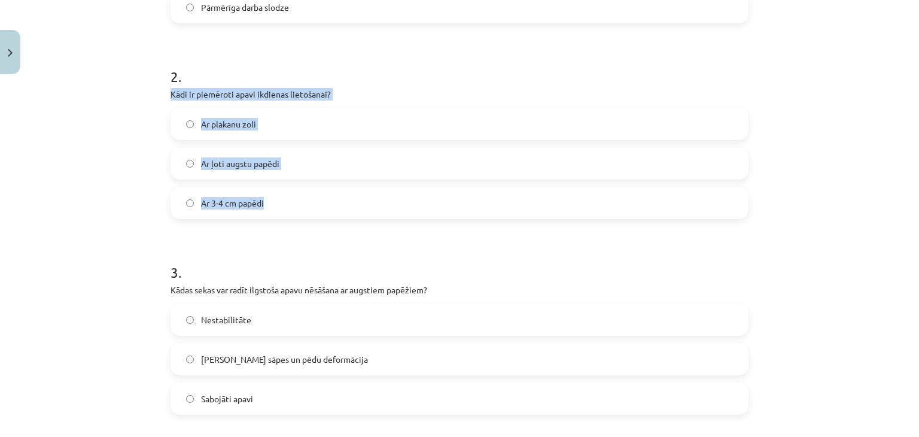
drag, startPoint x: 163, startPoint y: 89, endPoint x: 289, endPoint y: 195, distance: 165.2
copy div "Kādi ir piemēroti apavi ikdienas lietošanai? Ar plakanu zoli Ar ļoti augstu pap…"
click at [217, 120] on span "Ar plakanu zoli" at bounding box center [228, 124] width 55 height 13
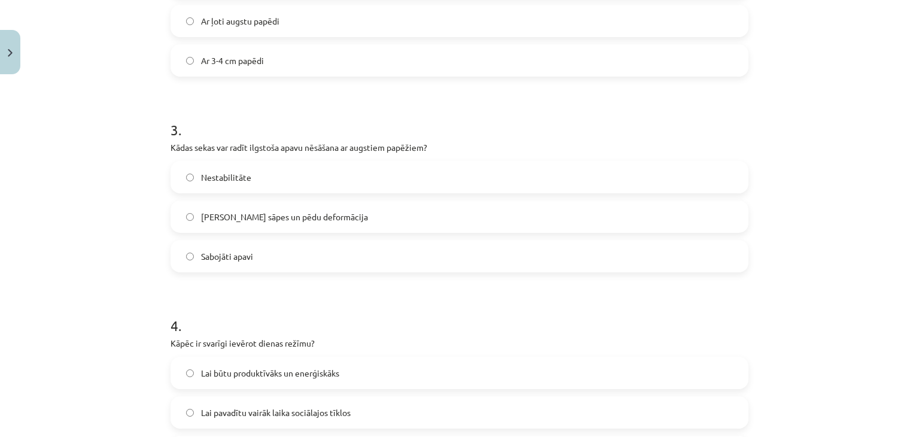
scroll to position [531, 0]
click at [223, 214] on span "Muguras sāpes un pēdu deformācija" at bounding box center [284, 215] width 167 height 13
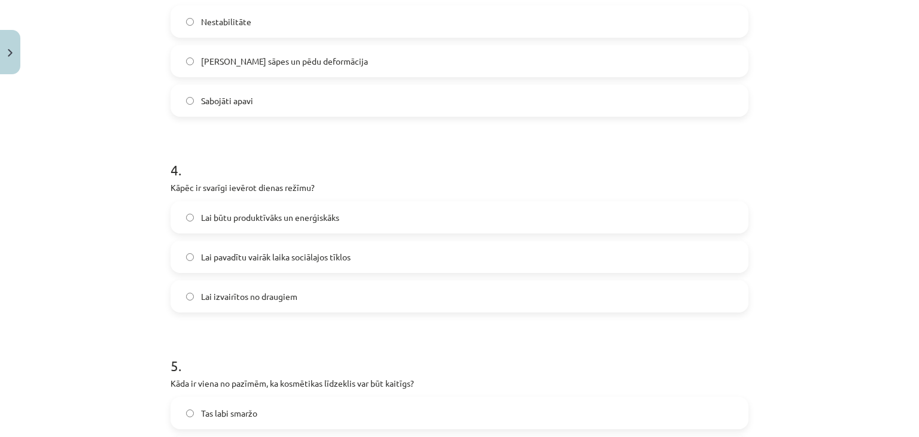
scroll to position [686, 0]
click at [268, 215] on span "Lai būtu produktīvāks un enerģiskāks" at bounding box center [270, 215] width 138 height 13
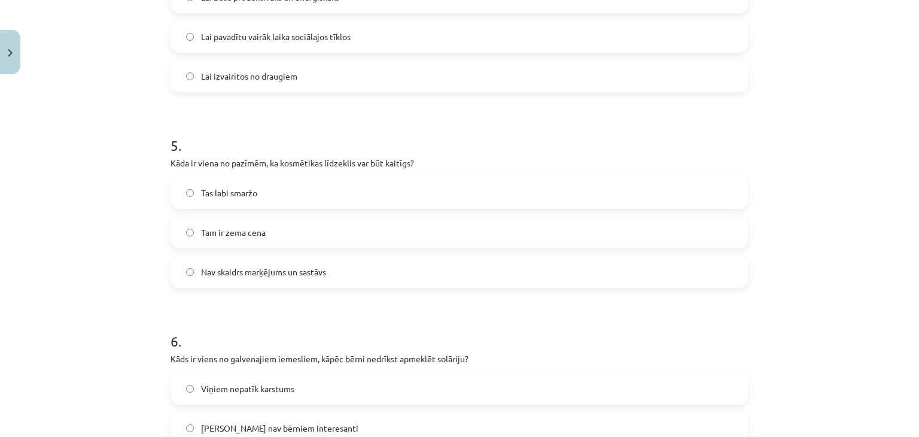
scroll to position [904, 0]
click at [275, 269] on span "Nav skaidrs marķējums un sastāvs" at bounding box center [263, 272] width 125 height 13
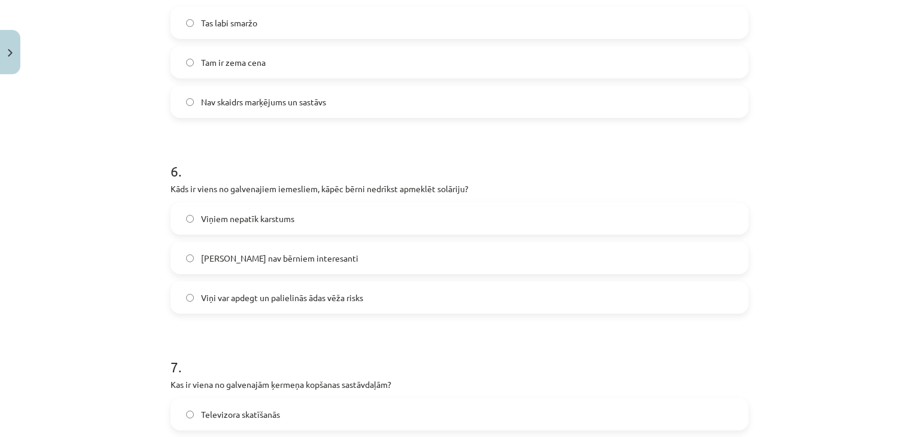
scroll to position [1075, 0]
click at [285, 295] on span "Viņi var apdegt un palielinās ādas vēža risks" at bounding box center [282, 296] width 162 height 13
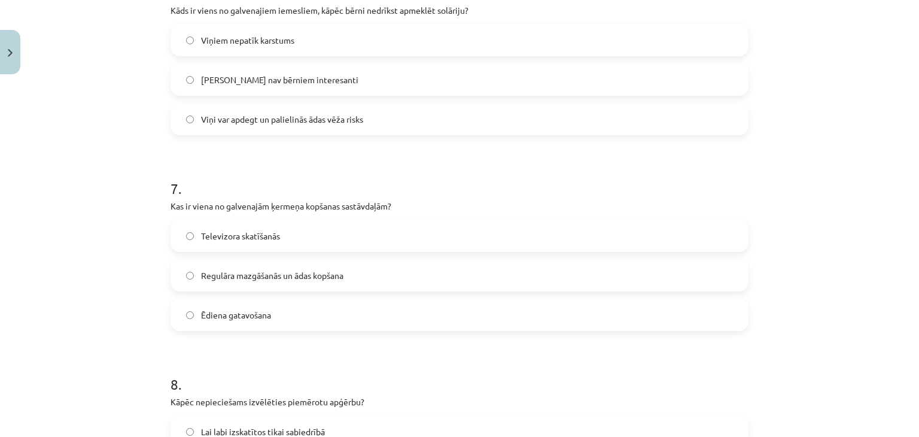
scroll to position [1264, 0]
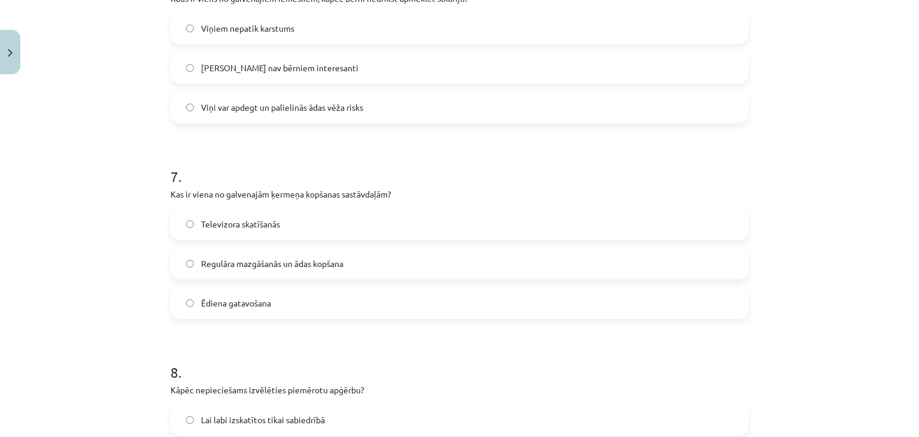
click at [291, 271] on label "Regulāra mazgāšanās un ādas kopšana" at bounding box center [459, 263] width 575 height 30
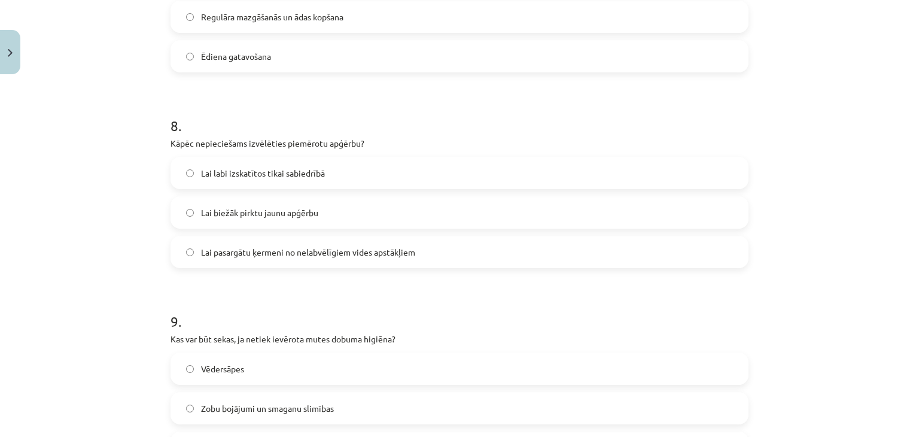
scroll to position [1512, 0]
click at [312, 252] on span "Lai pasargātu ķermeni no nelabvēlīgiem vides apstākļiem" at bounding box center [308, 251] width 214 height 13
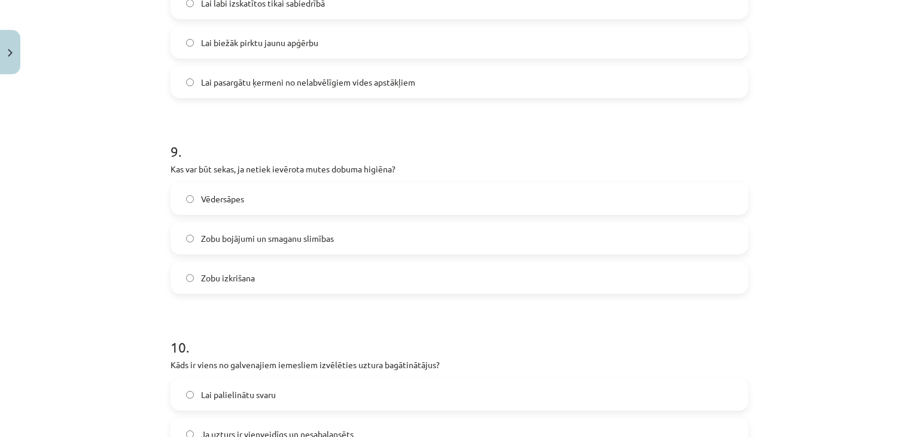
scroll to position [1681, 0]
click at [319, 240] on span "Zobu bojājumi un smaganu slimības" at bounding box center [267, 237] width 133 height 13
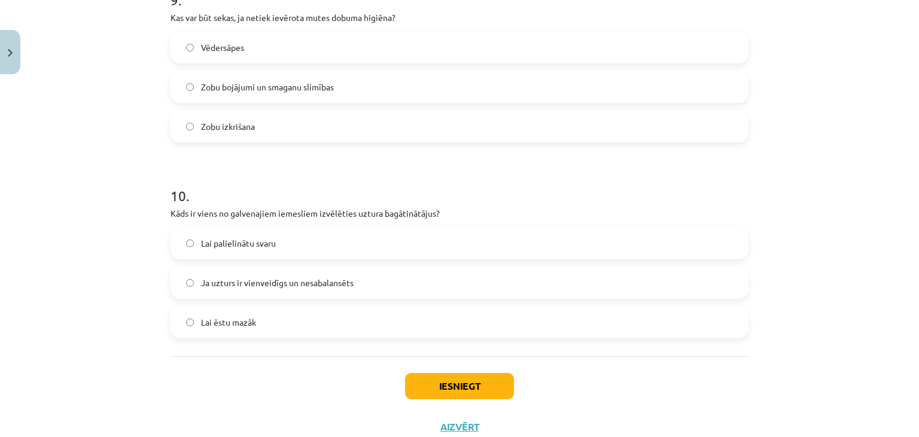
scroll to position [1834, 0]
click at [303, 276] on span "Ja uzturs ir vienveidīgs un nesabalansēts" at bounding box center [277, 281] width 153 height 13
click at [425, 376] on button "Iesniegt" at bounding box center [459, 384] width 109 height 26
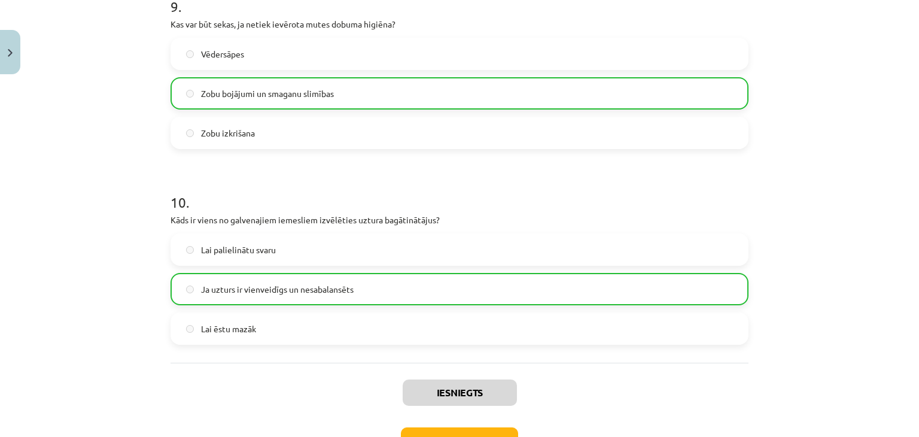
scroll to position [1909, 0]
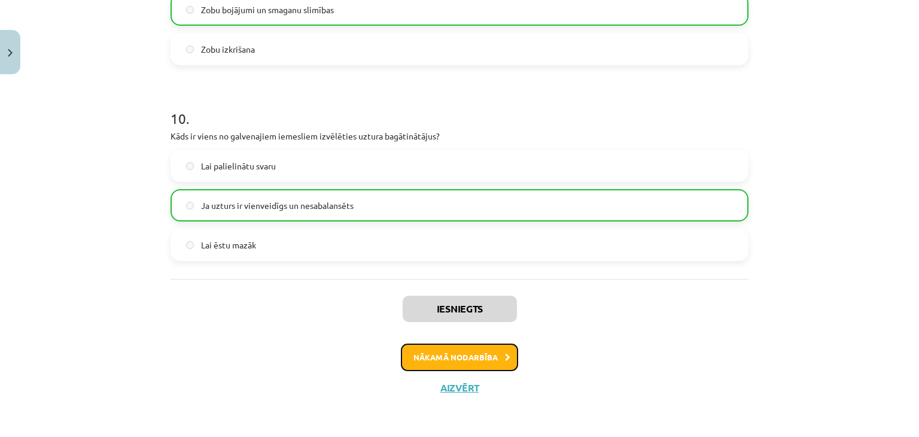
click at [447, 355] on button "Nākamā nodarbība" at bounding box center [459, 357] width 117 height 28
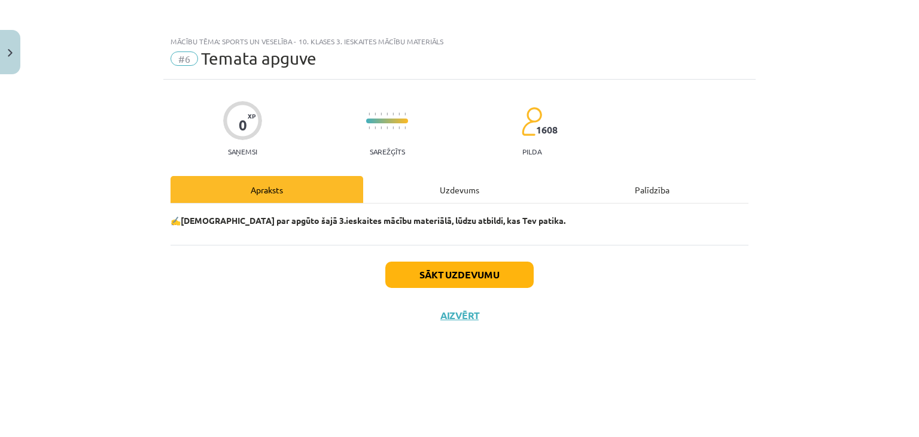
scroll to position [0, 0]
click at [455, 275] on button "Sākt uzdevumu" at bounding box center [459, 274] width 148 height 26
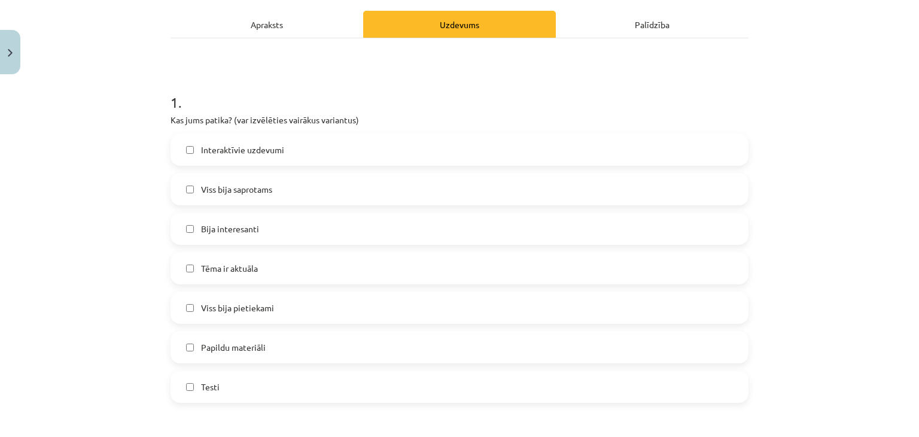
scroll to position [166, 0]
click at [251, 148] on span "Interaktīvie uzdevumi" at bounding box center [242, 148] width 83 height 13
click at [260, 144] on span "Interaktīvie uzdevumi" at bounding box center [242, 148] width 83 height 13
click at [257, 187] on span "Viss bija saprotams" at bounding box center [236, 188] width 71 height 13
click at [256, 223] on label "Bija interesanti" at bounding box center [459, 227] width 575 height 30
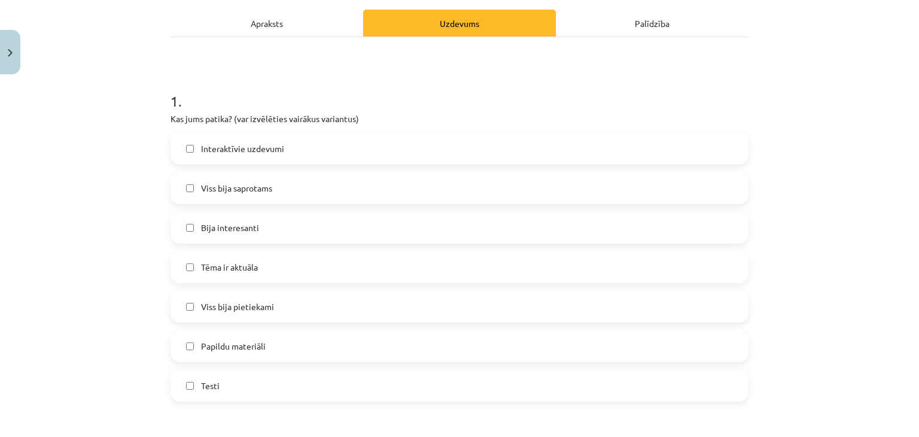
click at [254, 260] on label "Tēma ir aktuāla" at bounding box center [459, 267] width 575 height 30
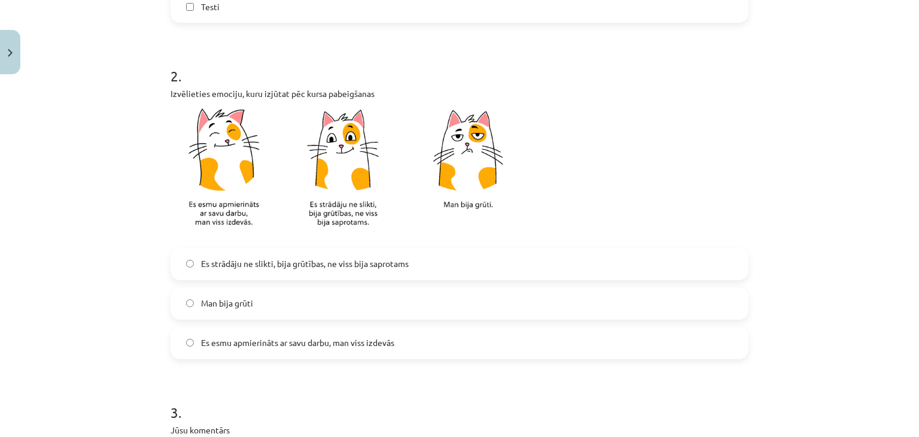
scroll to position [547, 0]
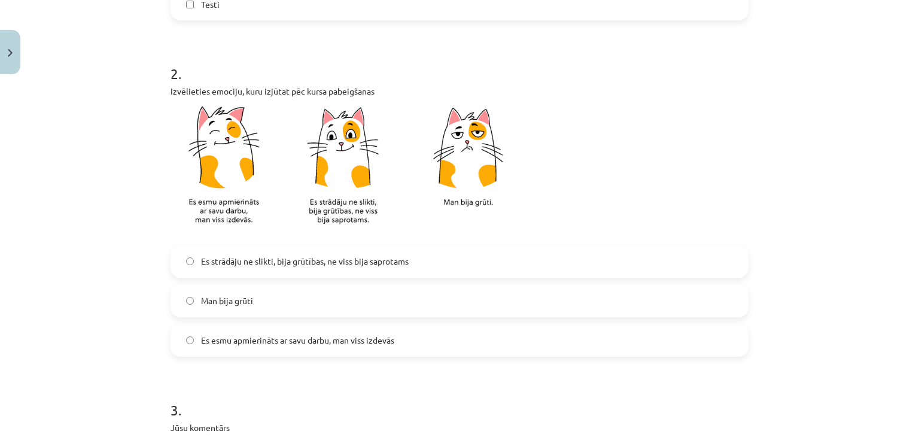
click at [266, 337] on span "Es esmu apmierināts ar savu darbu, man viss izdevās" at bounding box center [297, 340] width 193 height 13
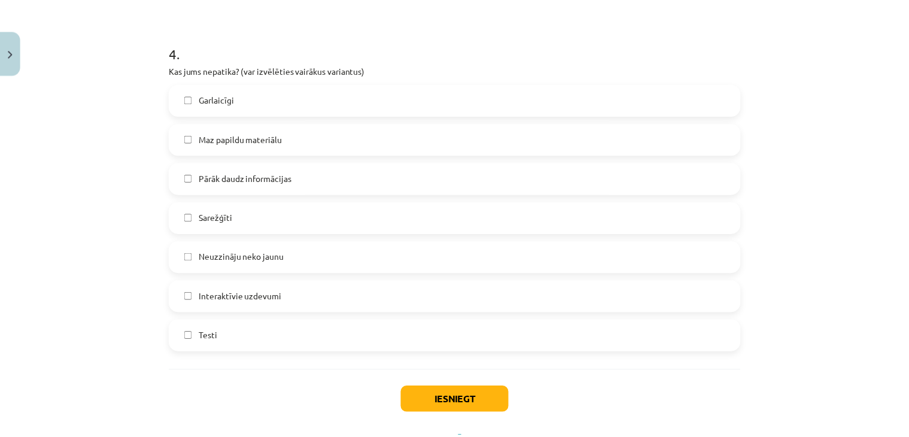
scroll to position [1014, 0]
click at [444, 393] on button "Iesniegt" at bounding box center [459, 399] width 109 height 26
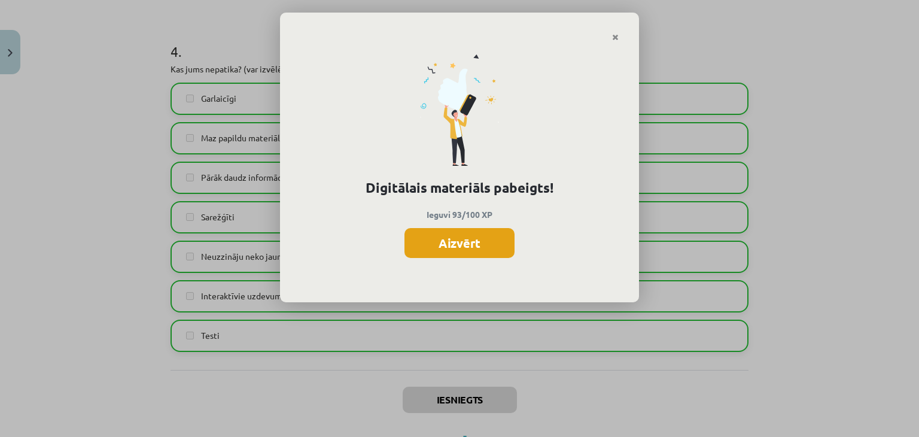
click at [464, 241] on button "Aizvērt" at bounding box center [459, 243] width 110 height 30
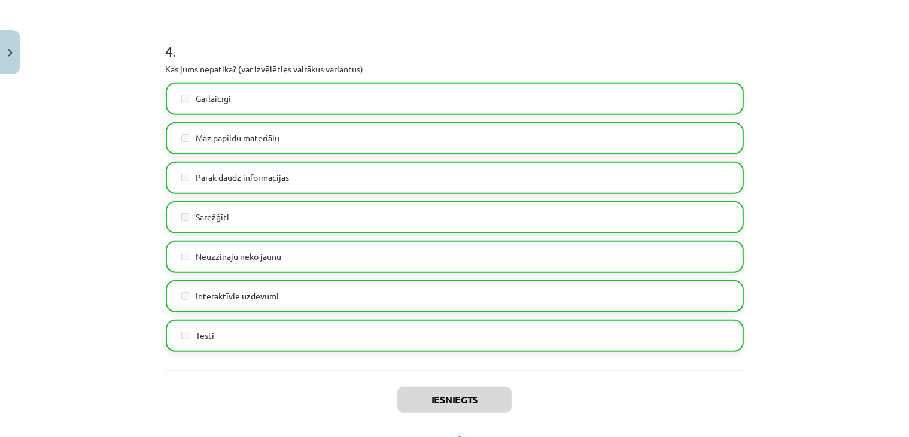
scroll to position [1068, 0]
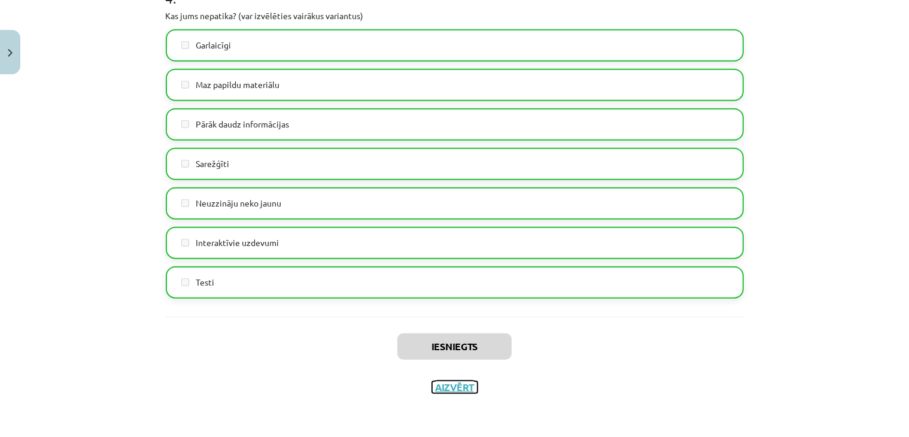
click at [450, 383] on button "Aizvērt" at bounding box center [454, 387] width 45 height 12
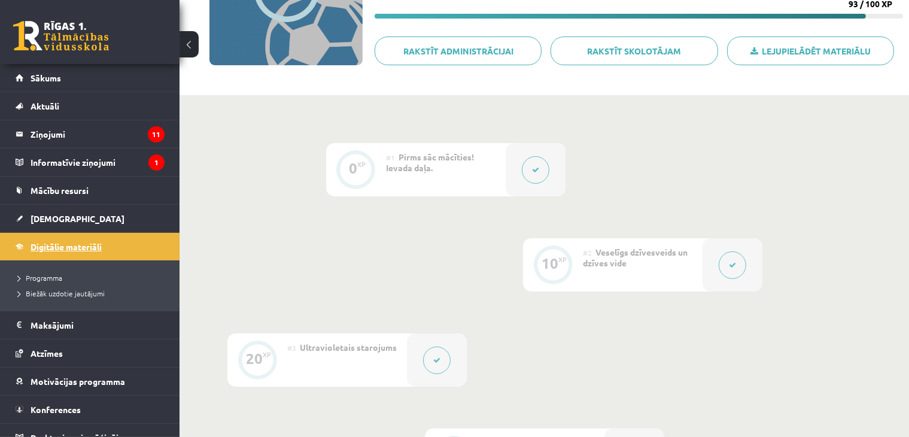
click at [95, 246] on span "Digitālie materiāli" at bounding box center [66, 246] width 71 height 11
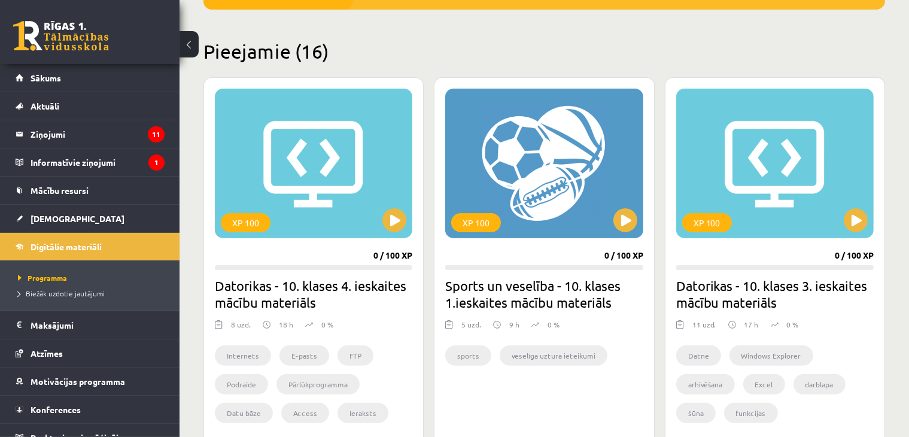
scroll to position [263, 0]
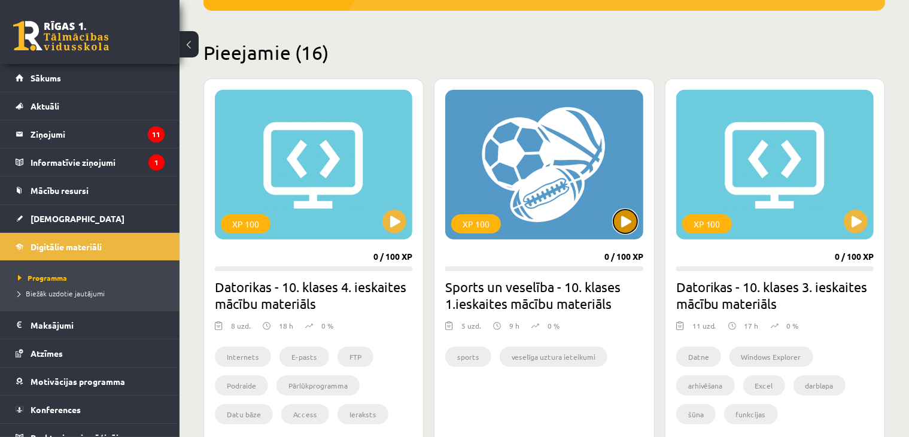
click at [628, 220] on button at bounding box center [625, 221] width 24 height 24
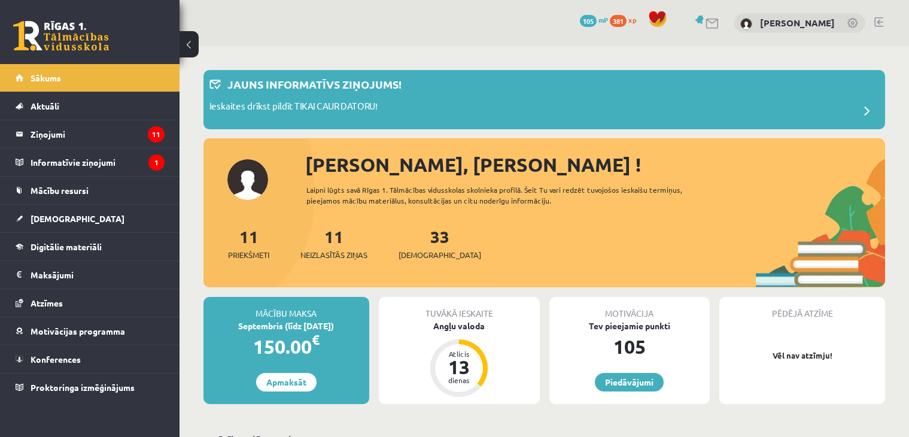
scroll to position [273, 0]
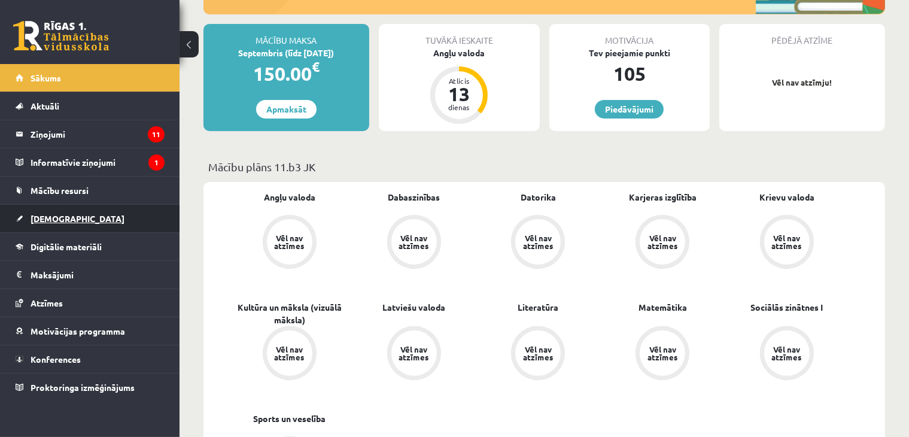
click at [81, 221] on link "[DEMOGRAPHIC_DATA]" at bounding box center [90, 219] width 149 height 28
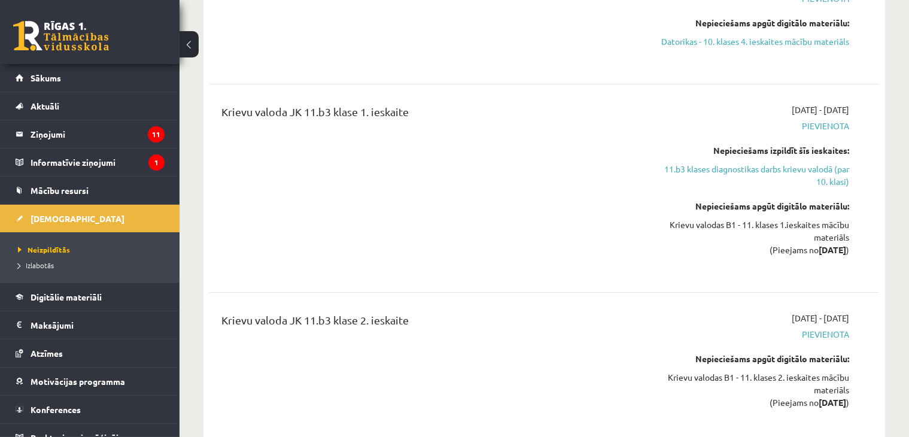
scroll to position [4821, 0]
drag, startPoint x: 461, startPoint y: 244, endPoint x: 395, endPoint y: 185, distance: 88.6
click at [395, 185] on div "Krievu valoda JK 11.b3 klase 1. ieskaite" at bounding box center [427, 187] width 430 height 169
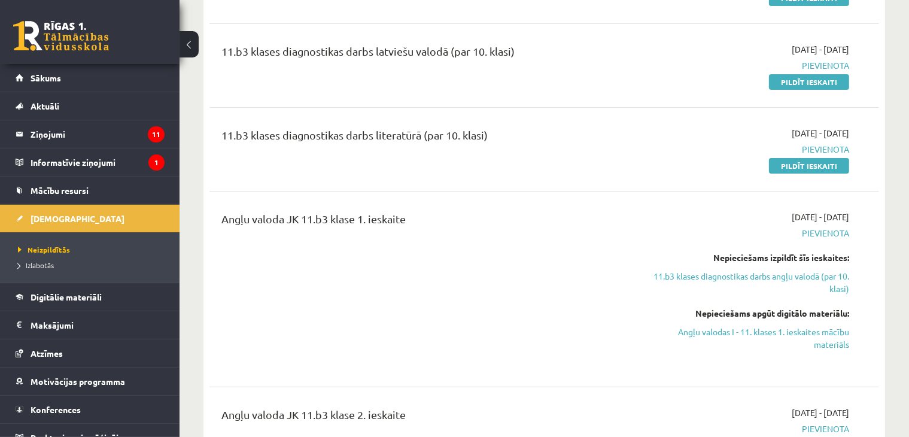
scroll to position [0, 0]
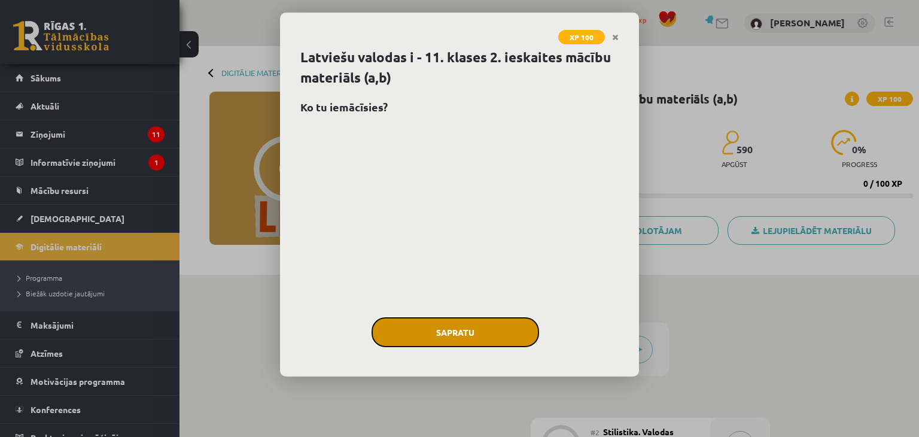
click at [445, 327] on button "Sapratu" at bounding box center [454, 332] width 167 height 30
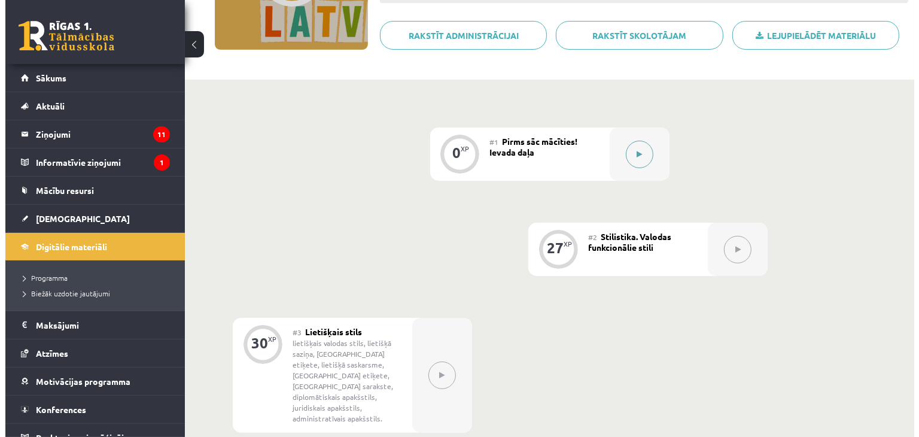
scroll to position [160, 0]
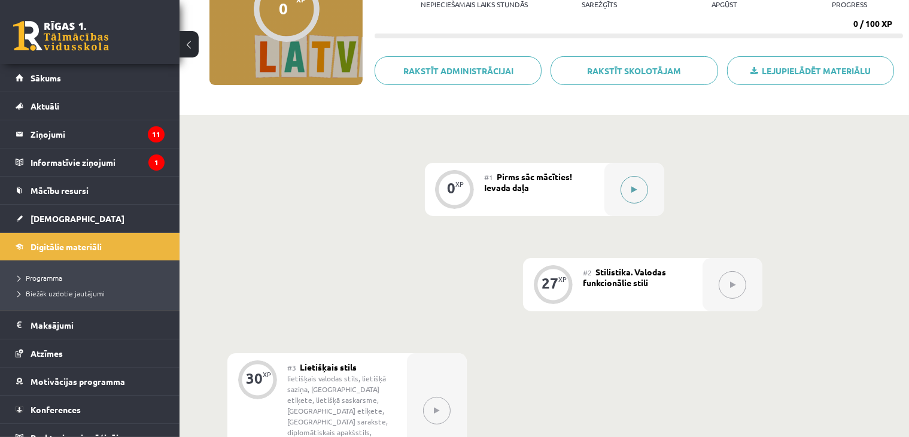
click at [630, 181] on button at bounding box center [634, 190] width 28 height 28
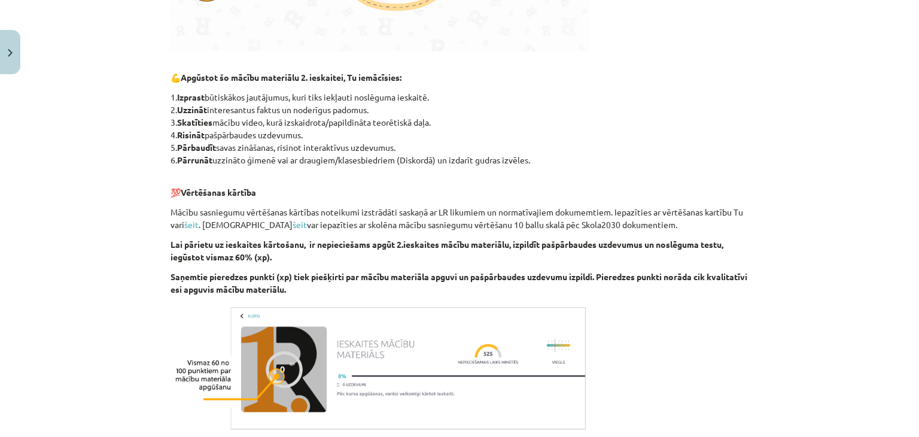
scroll to position [672, 0]
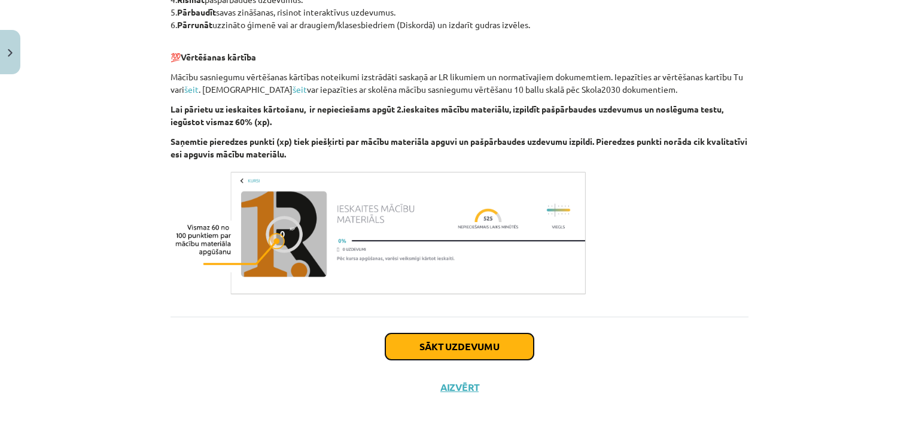
click at [468, 348] on button "Sākt uzdevumu" at bounding box center [459, 346] width 148 height 26
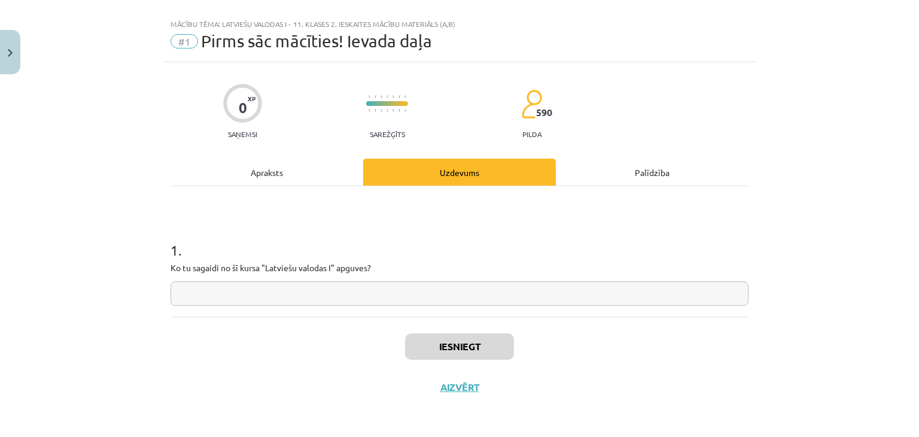
click at [477, 292] on input "text" at bounding box center [459, 293] width 578 height 25
click at [275, 163] on div "Apraksts" at bounding box center [266, 172] width 193 height 27
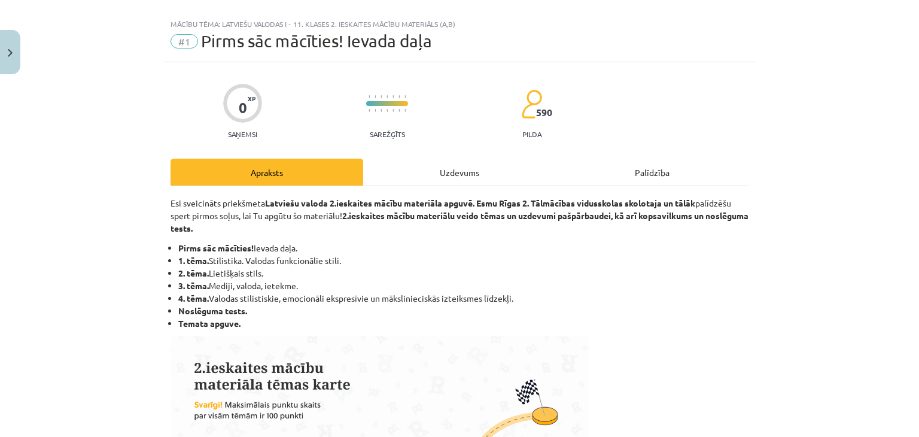
click at [422, 168] on div "Uzdevums" at bounding box center [459, 172] width 193 height 27
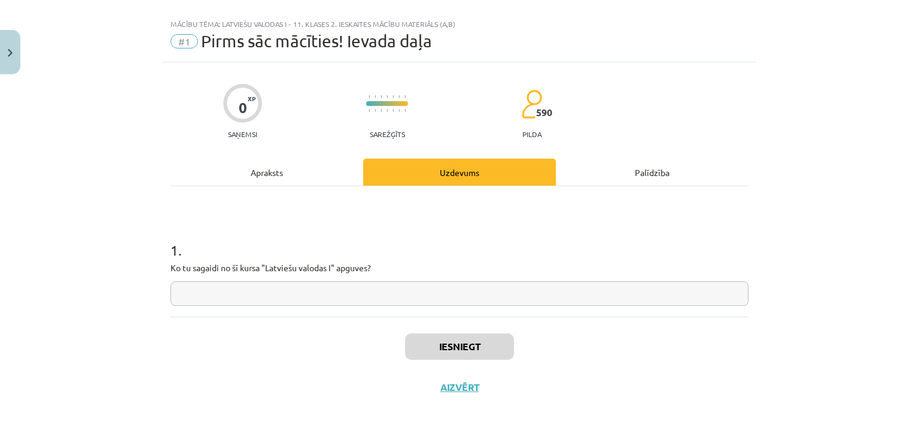
click at [400, 304] on input "text" at bounding box center [459, 293] width 578 height 25
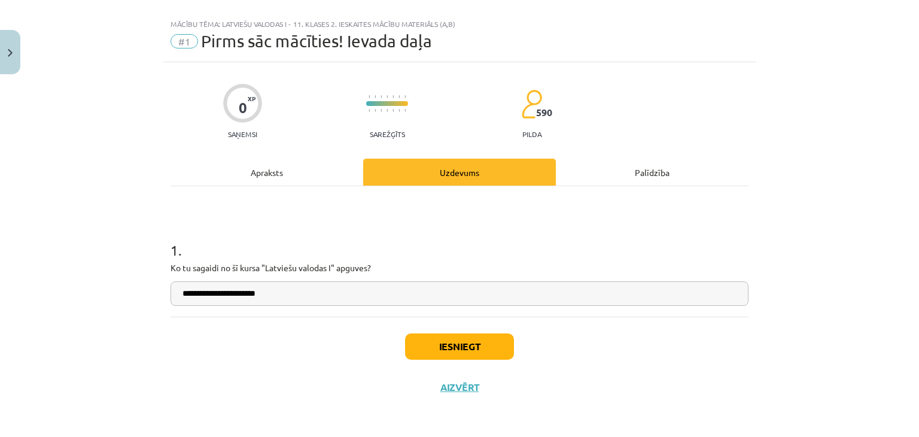
type input "**********"
click at [427, 345] on button "Iesniegt" at bounding box center [459, 346] width 109 height 26
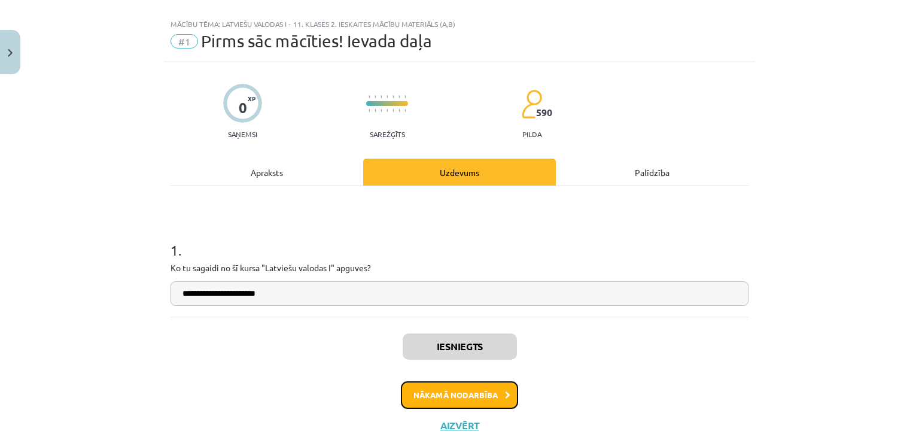
click at [433, 395] on button "Nākamā nodarbība" at bounding box center [459, 395] width 117 height 28
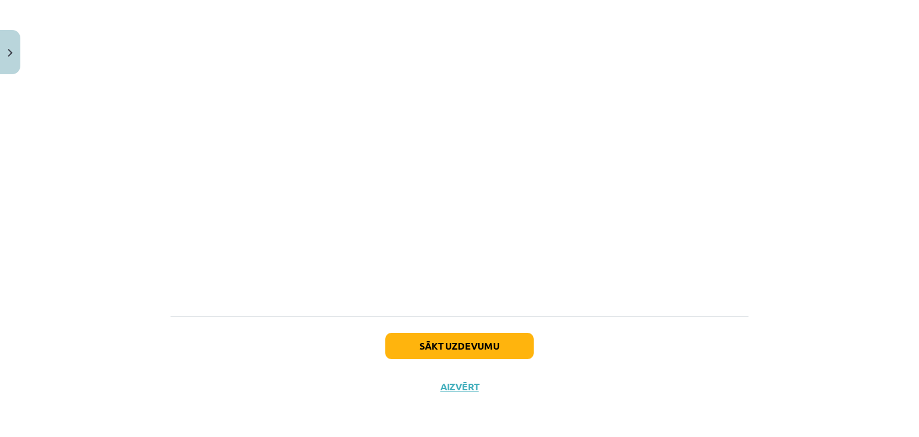
scroll to position [3964, 0]
click at [462, 338] on button "Sākt uzdevumu" at bounding box center [459, 346] width 148 height 26
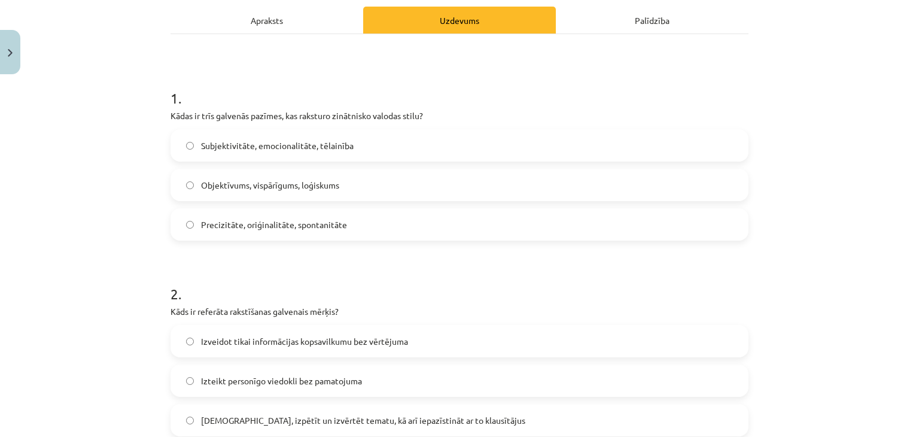
scroll to position [170, 0]
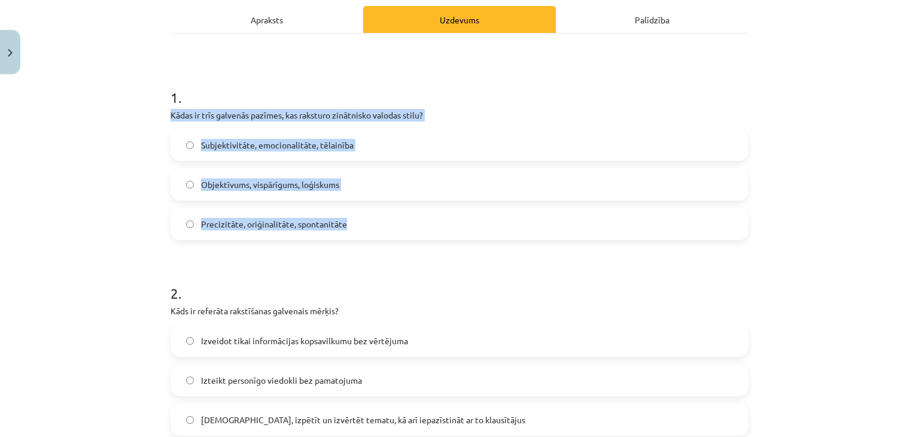
drag, startPoint x: 164, startPoint y: 115, endPoint x: 349, endPoint y: 221, distance: 212.2
copy div "Kādas ir trīs galvenās pazīmes, kas raksturo zinātnisko valodas stilu? Subjekti…"
click at [237, 176] on label "Objektīvums, vispārīgums, loģiskums" at bounding box center [459, 184] width 575 height 30
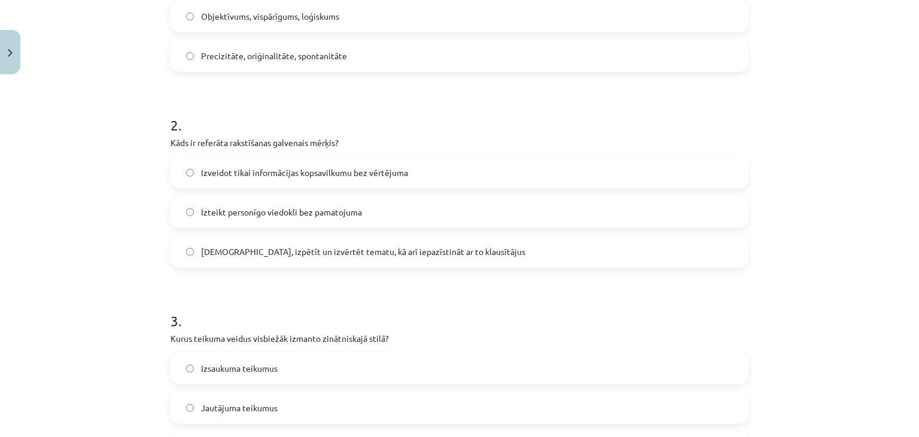
scroll to position [337, 0]
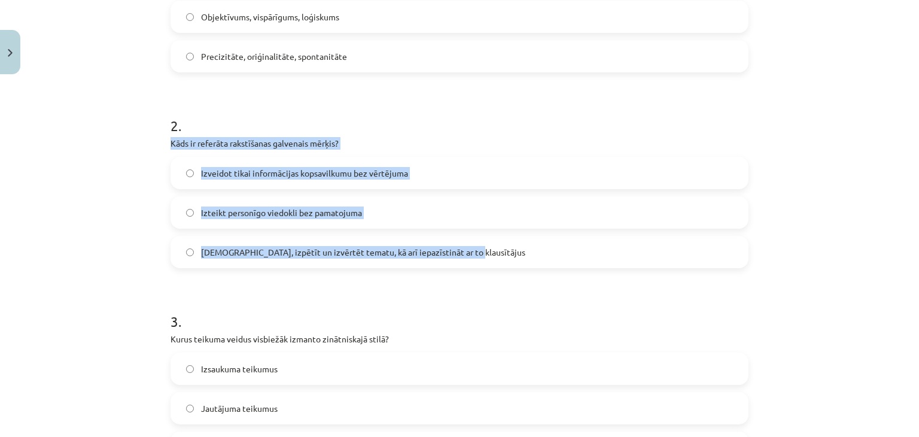
drag, startPoint x: 165, startPoint y: 142, endPoint x: 474, endPoint y: 248, distance: 326.9
click at [474, 248] on div "2 . Kāds ir referāta rakstīšanas galvenais mērķis? Izveidot tikai informācijas …" at bounding box center [459, 182] width 578 height 172
copy div "Kāds ir referāta rakstīšanas galvenais mērķis? Izveidot tikai informācijas kops…"
click at [264, 246] on span "Izzināt, izpētīt un izvērtēt tematu, kā arī iepazīstināt ar to klausītājus" at bounding box center [363, 252] width 324 height 13
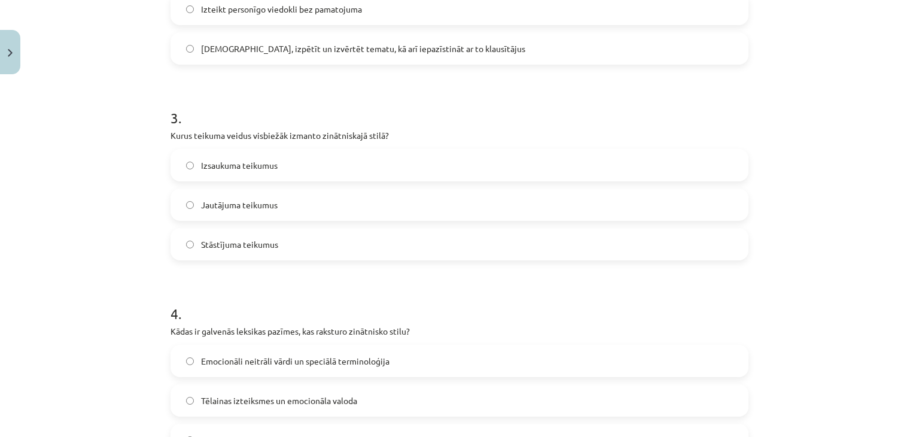
scroll to position [541, 0]
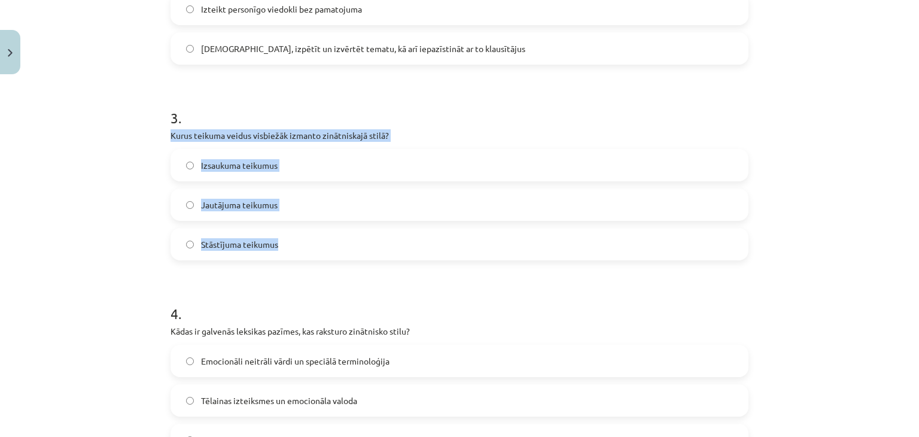
drag, startPoint x: 163, startPoint y: 133, endPoint x: 287, endPoint y: 246, distance: 166.8
copy div "Kurus teikuma veidus visbiežāk izmanto zinātniskajā stilā? Izsaukuma teikumus J…"
click at [231, 230] on label "Stāstījuma teikumus" at bounding box center [459, 244] width 575 height 30
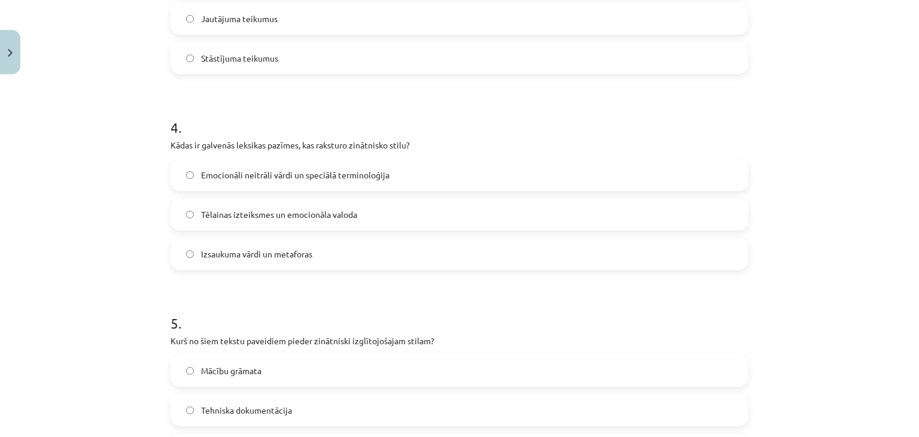
scroll to position [727, 0]
click at [285, 168] on span "Emocionāli neitrāli vārdi un speciālā terminoloģija" at bounding box center [295, 174] width 188 height 13
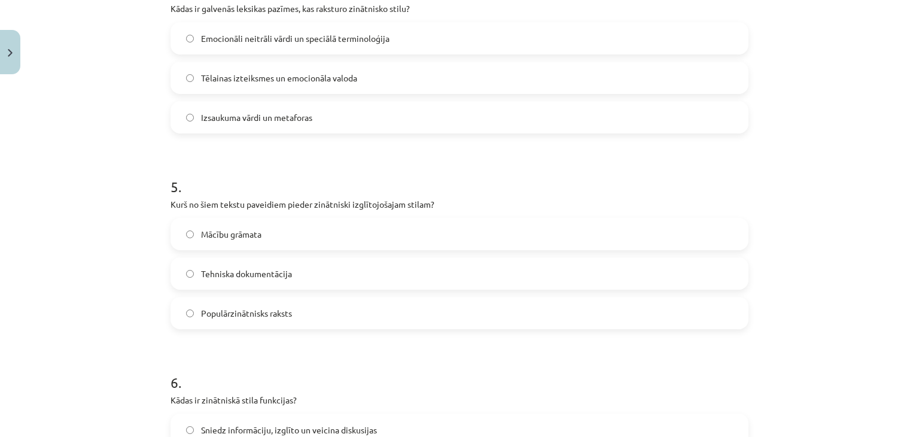
scroll to position [864, 0]
click at [221, 275] on span "Tehniska dokumentācija" at bounding box center [246, 273] width 91 height 13
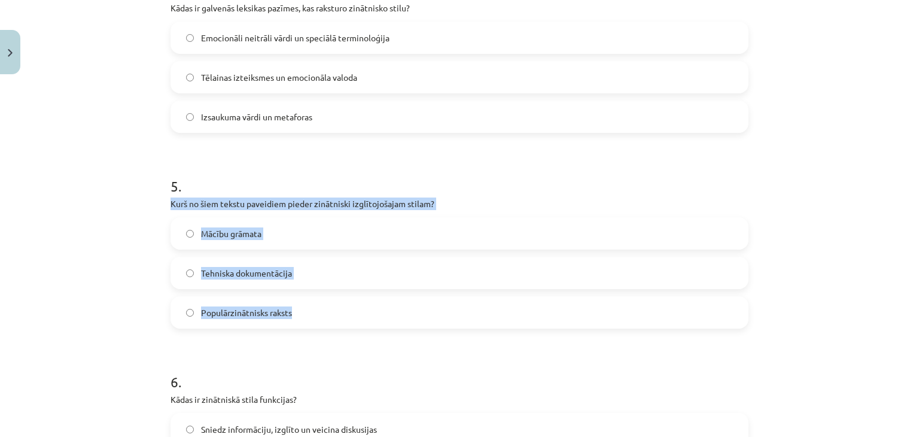
drag, startPoint x: 162, startPoint y: 199, endPoint x: 313, endPoint y: 298, distance: 180.2
click at [313, 298] on div "27 XP Saņemsi Sarežģīts 590 pilda Apraksts Uzdevums Palīdzība 1 . Kādas ir trīs…" at bounding box center [459, 198] width 592 height 1964
copy div "Kurš no šiem tekstu paveidiem pieder zinātniski izglītojošajam stilam? Mācību g…"
click at [243, 306] on span "Populārzinātnisks raksts" at bounding box center [246, 312] width 91 height 13
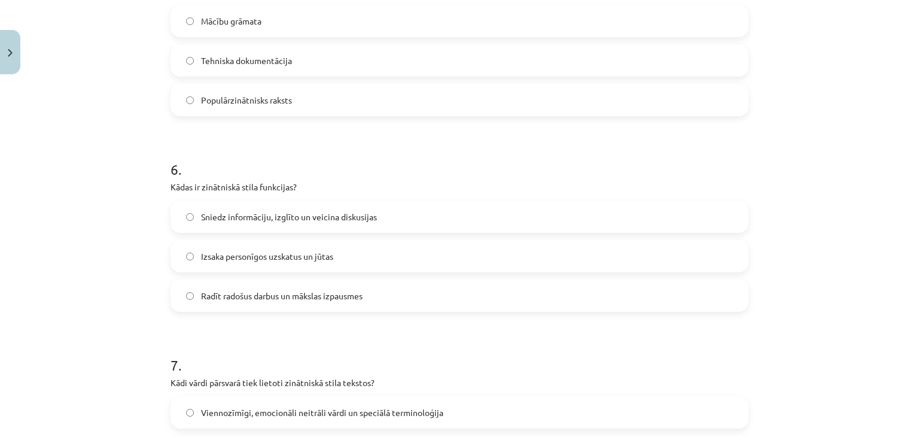
scroll to position [1078, 0]
click at [228, 218] on span "Sniedz informāciju, izglīto un veicina diskusijas" at bounding box center [289, 215] width 176 height 13
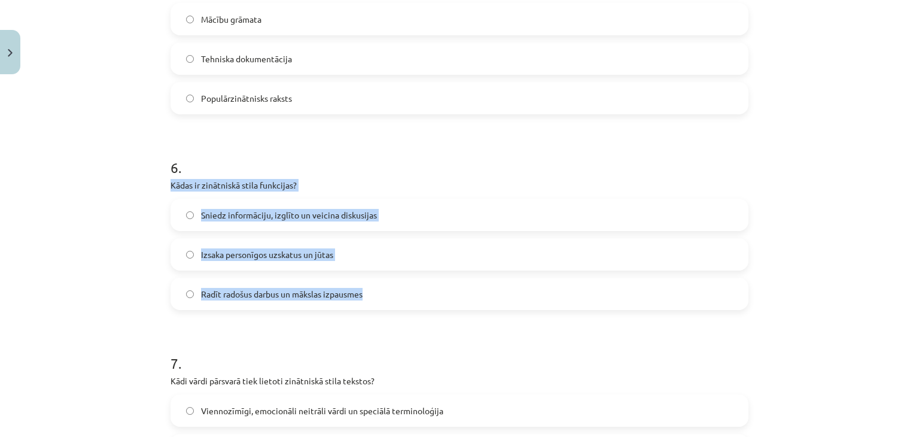
drag, startPoint x: 163, startPoint y: 182, endPoint x: 386, endPoint y: 306, distance: 254.9
copy div "Kādas ir zinātniskā stila funkcijas? Sniedz informāciju, izglīto un veicina dis…"
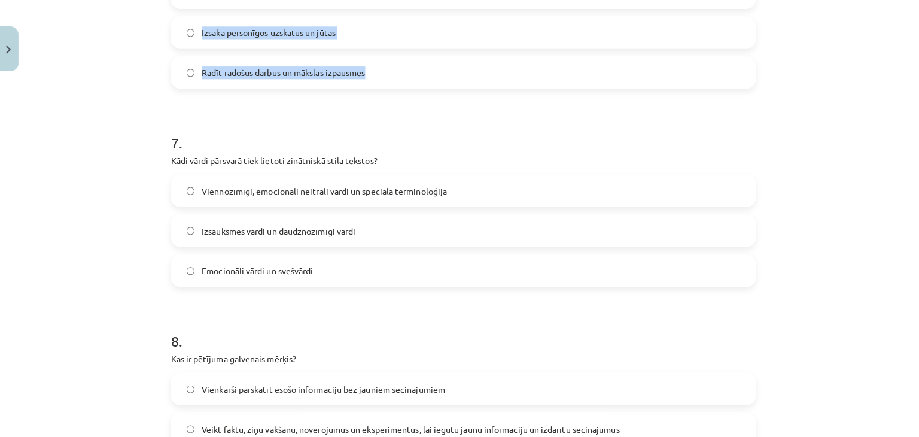
scroll to position [160, 0]
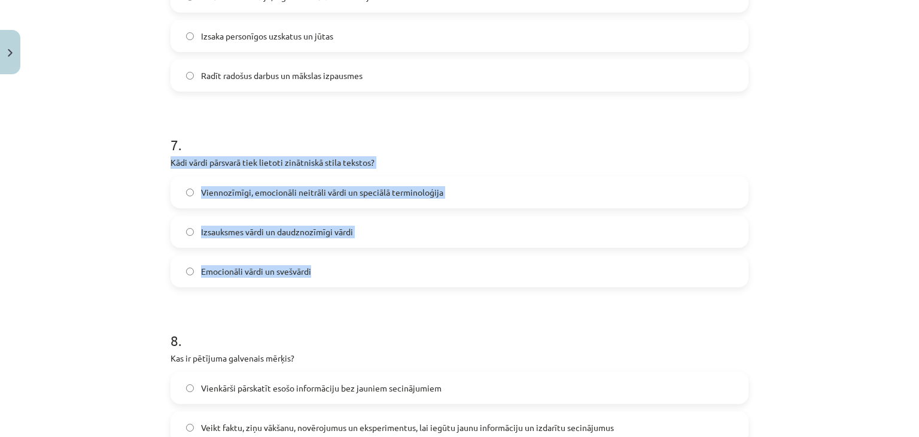
drag, startPoint x: 161, startPoint y: 160, endPoint x: 337, endPoint y: 264, distance: 204.6
copy div "Kādi vārdi pārsvarā tiek lietoti zinātniskā stila tekstos? Viennozīmīgi, emocio…"
click at [339, 188] on span "Viennozīmīgi, emocionāli neitrāli vārdi un speciālā terminoloģija" at bounding box center [322, 192] width 242 height 13
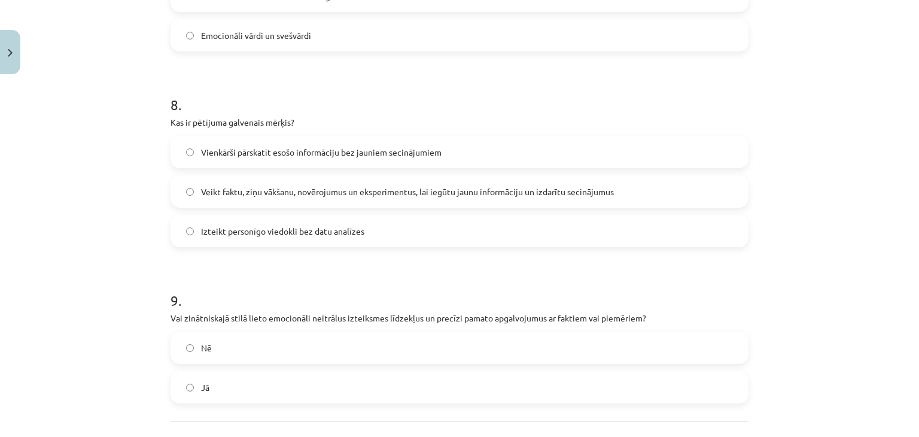
scroll to position [1534, 0]
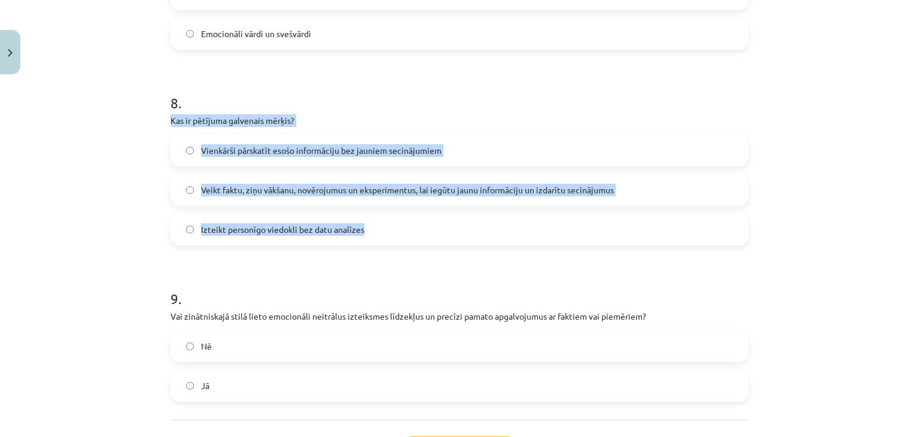
drag, startPoint x: 163, startPoint y: 117, endPoint x: 361, endPoint y: 223, distance: 224.5
copy div "Kas ir pētījuma galvenais mērķis? Vienkārši pārskatīt esošo informāciju bez jau…"
click at [219, 184] on span "Veikt faktu, ziņu vākšanu, novērojumus un eksperimentus, lai iegūtu jaunu infor…" at bounding box center [407, 190] width 413 height 13
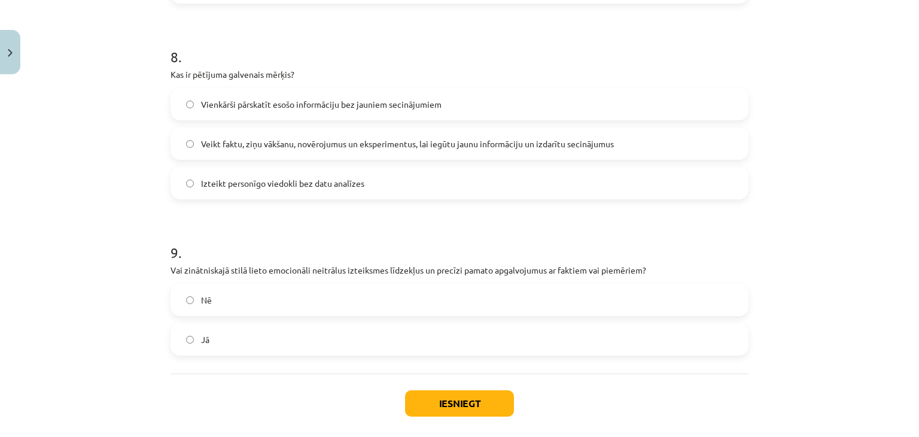
scroll to position [1636, 0]
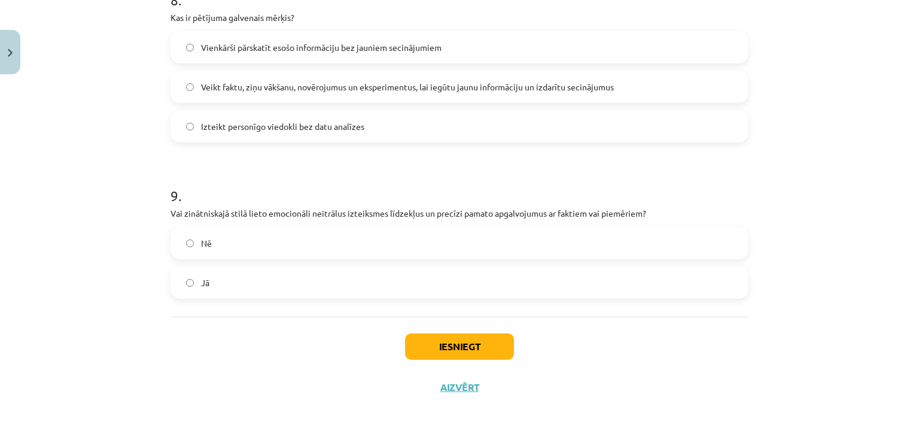
click at [212, 276] on label "Jā" at bounding box center [459, 282] width 575 height 30
click at [437, 345] on button "Iesniegt" at bounding box center [459, 346] width 109 height 26
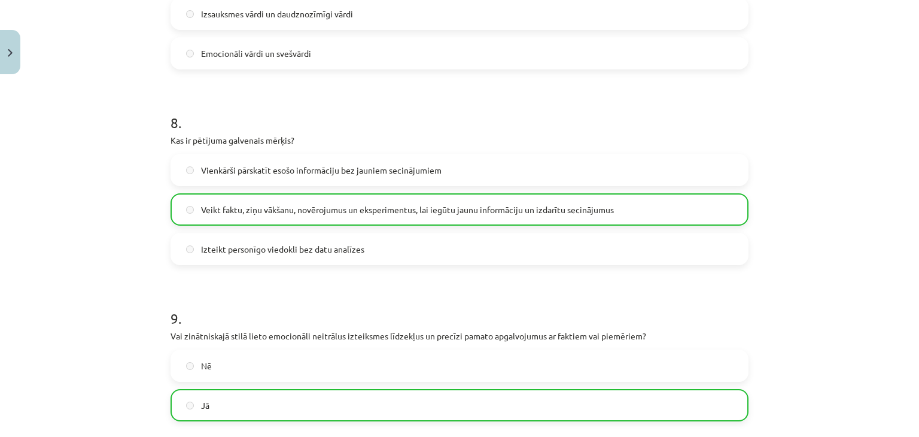
scroll to position [1675, 0]
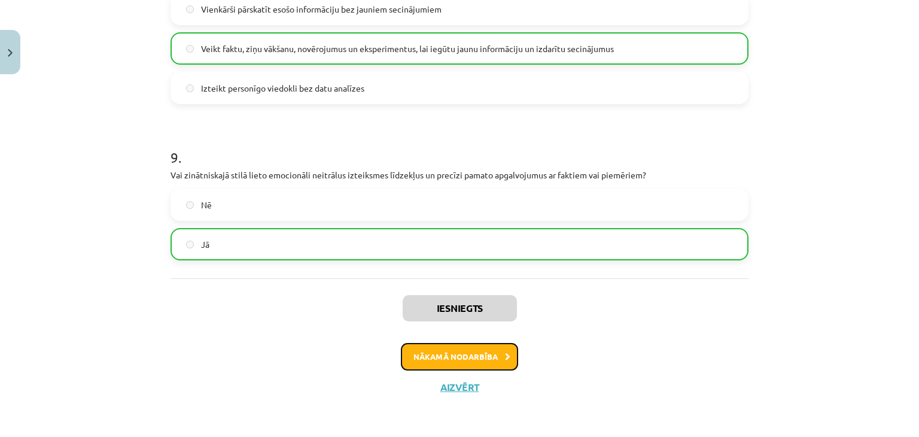
click at [476, 359] on button "Nākamā nodarbība" at bounding box center [459, 357] width 117 height 28
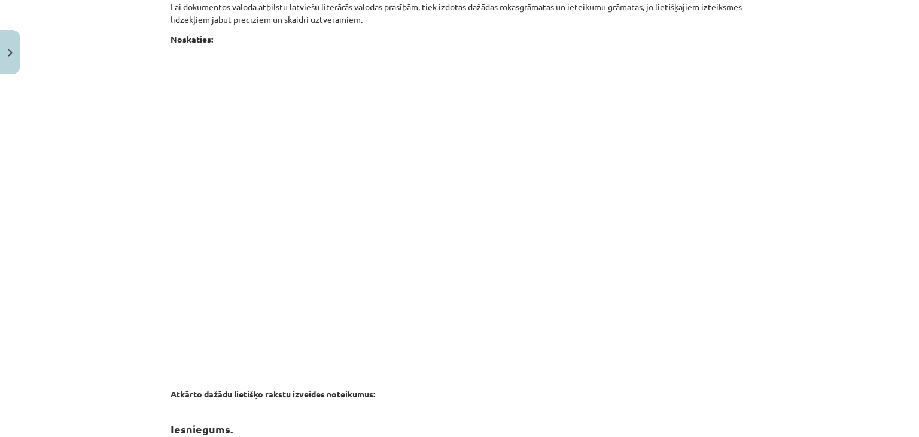
scroll to position [1305, 0]
click at [819, 240] on div "Mācību tēma: Latviešu valodas i - 11. klases 2. ieskaites mācību materiāls (a,b…" at bounding box center [459, 218] width 919 height 437
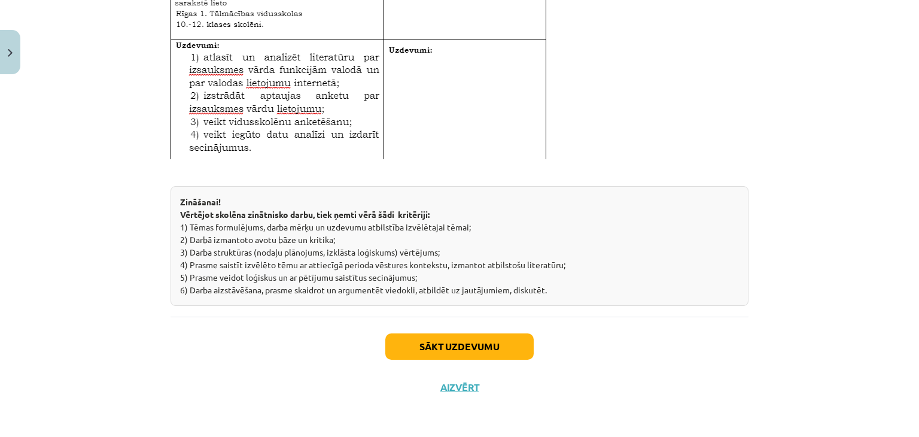
scroll to position [4312, 0]
click at [495, 346] on button "Sākt uzdevumu" at bounding box center [459, 346] width 148 height 26
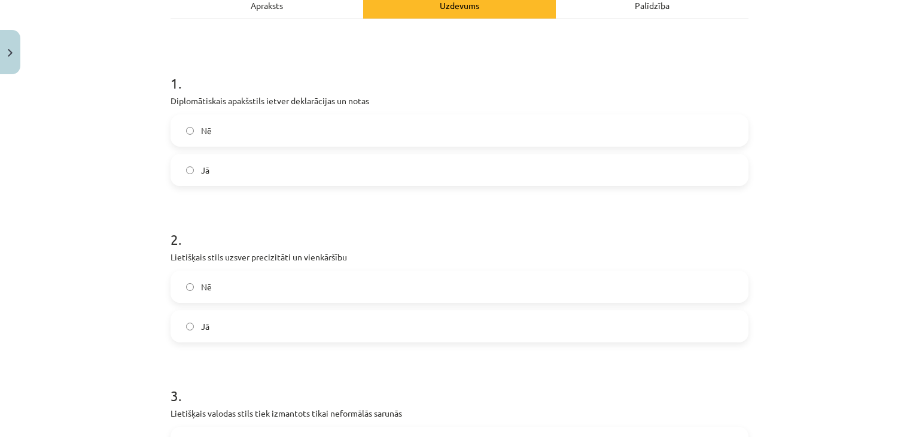
scroll to position [189, 0]
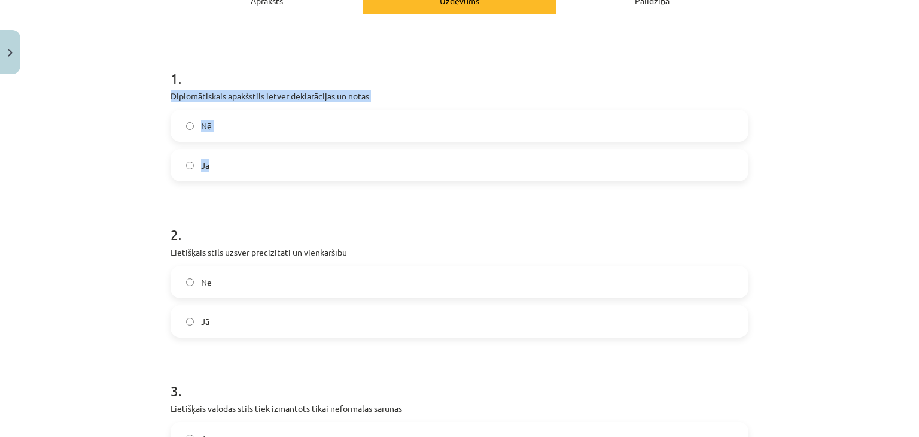
drag, startPoint x: 165, startPoint y: 92, endPoint x: 250, endPoint y: 162, distance: 110.4
click at [250, 162] on div "1 . Diplomātiskais apakšstils ietver deklarācijas un notas Nē Jā" at bounding box center [459, 115] width 578 height 132
copy div "Diplomātiskais apakšstils ietver deklarācijas un notas Nē Jā"
click at [212, 161] on label "Jā" at bounding box center [459, 165] width 575 height 30
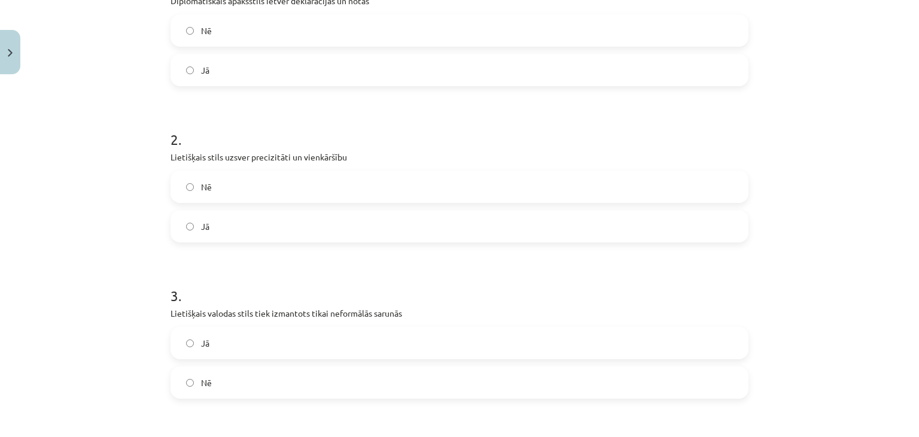
scroll to position [285, 0]
drag, startPoint x: 164, startPoint y: 156, endPoint x: 221, endPoint y: 218, distance: 84.3
copy div "Lietišķais stils uzsver precizitāti un vienkāršību Nē Jā"
click at [249, 230] on label "Jā" at bounding box center [459, 226] width 575 height 30
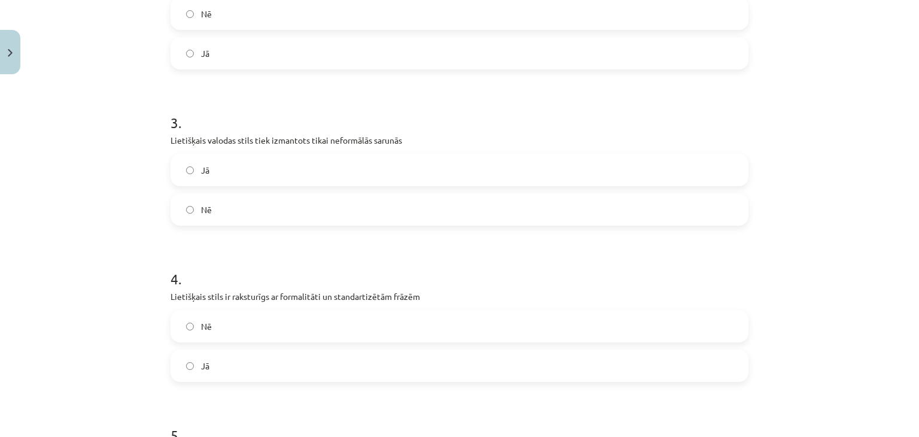
scroll to position [460, 0]
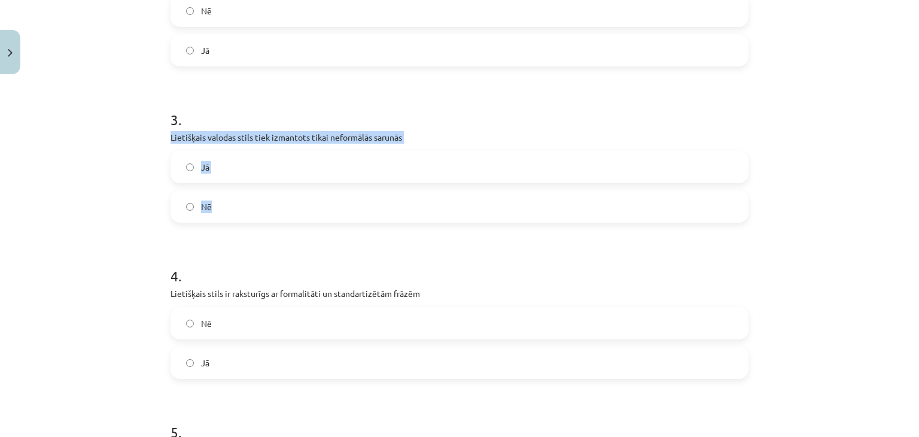
drag, startPoint x: 164, startPoint y: 137, endPoint x: 231, endPoint y: 201, distance: 93.1
copy div "Lietišķais valodas stils tiek izmantots tikai neformālās sarunās Jā Nē"
click at [211, 191] on label "Nē" at bounding box center [459, 206] width 575 height 30
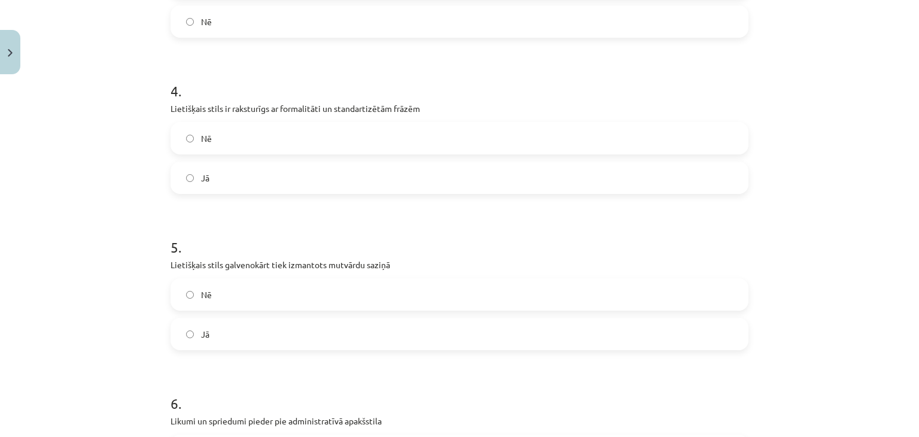
scroll to position [645, 0]
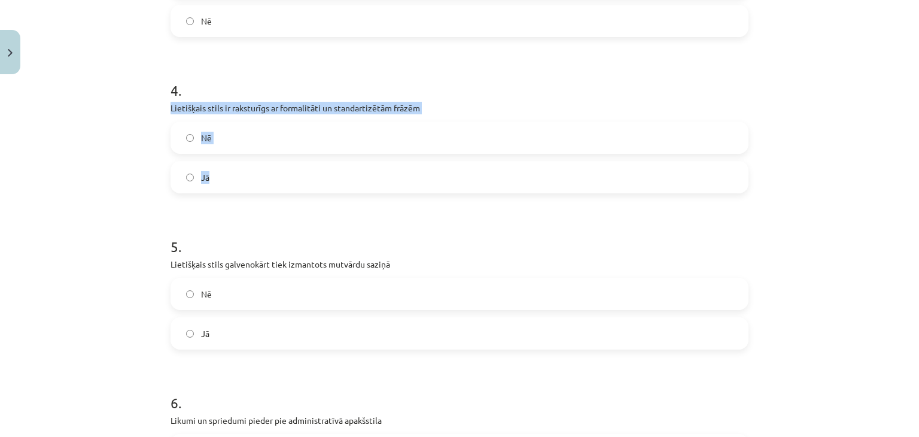
drag, startPoint x: 163, startPoint y: 107, endPoint x: 231, endPoint y: 166, distance: 89.5
click at [212, 169] on label "Jā" at bounding box center [459, 177] width 575 height 30
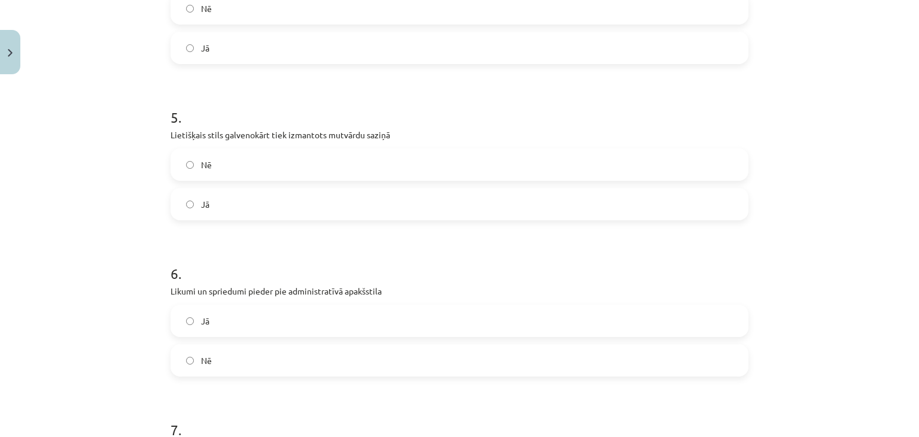
scroll to position [775, 0]
drag, startPoint x: 164, startPoint y: 130, endPoint x: 249, endPoint y: 192, distance: 105.3
click at [213, 166] on label "Nē" at bounding box center [459, 164] width 575 height 30
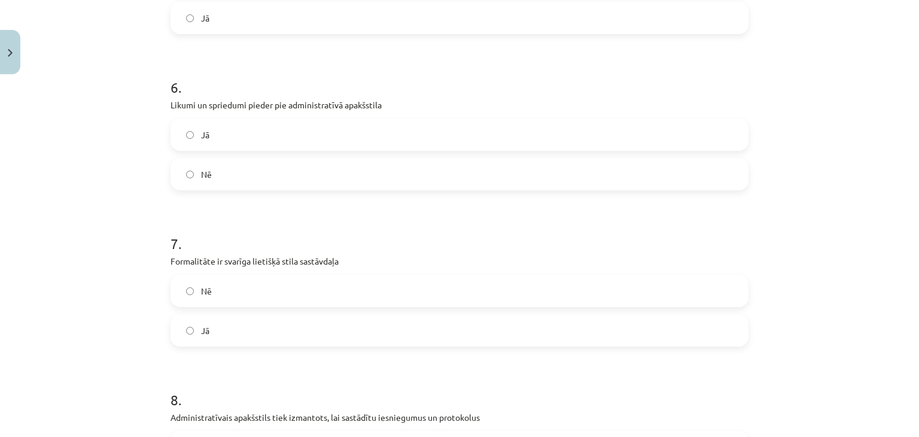
scroll to position [961, 0]
drag, startPoint x: 163, startPoint y: 102, endPoint x: 258, endPoint y: 156, distance: 108.8
click at [258, 156] on div "30 XP Saņemsi Sarežģīts 590 pilda Apraksts Uzdevums Palīdzība 1 . Diplomātiskai…" at bounding box center [459, 410] width 592 height 2585
click at [211, 190] on form "1 . Diplomātiskais apakšstils ietver deklarācijas un notas Nē Jā 2 . Lietišķais…" at bounding box center [459, 436] width 578 height 2318
click at [217, 172] on label "Nē" at bounding box center [459, 174] width 575 height 30
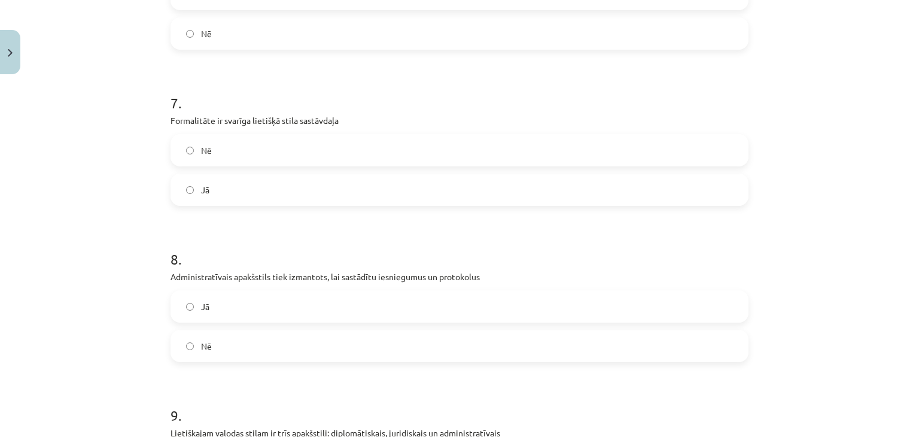
scroll to position [1102, 0]
click at [206, 179] on label "Jā" at bounding box center [459, 188] width 575 height 30
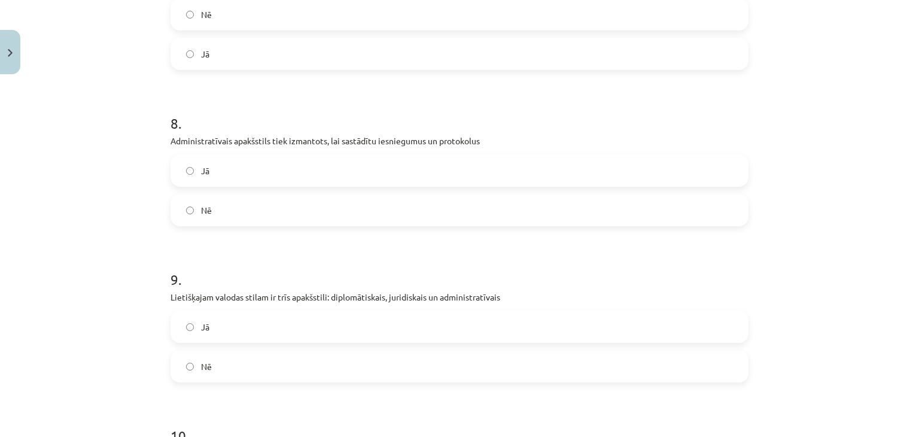
scroll to position [1238, 0]
click at [206, 179] on label "Jā" at bounding box center [459, 169] width 575 height 30
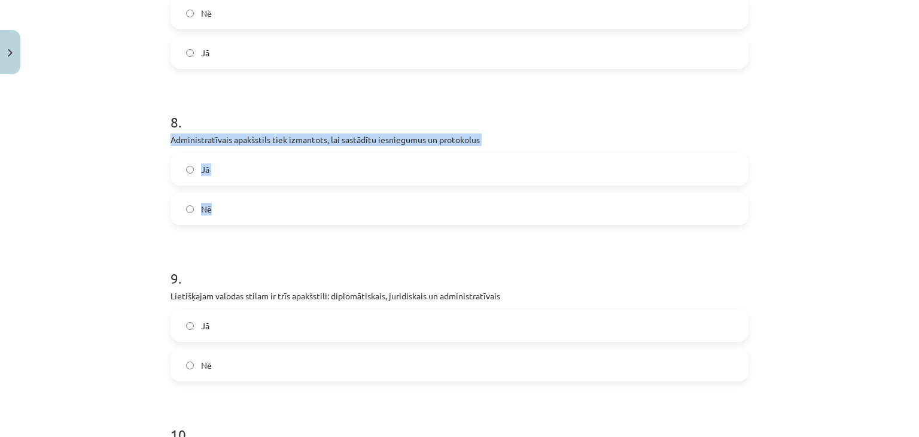
drag, startPoint x: 164, startPoint y: 138, endPoint x: 237, endPoint y: 206, distance: 99.8
click at [237, 206] on div "30 XP Saņemsi Sarežģīts 590 pilda Apraksts Uzdevums Palīdzība 1 . Diplomātiskai…" at bounding box center [459, 133] width 592 height 2585
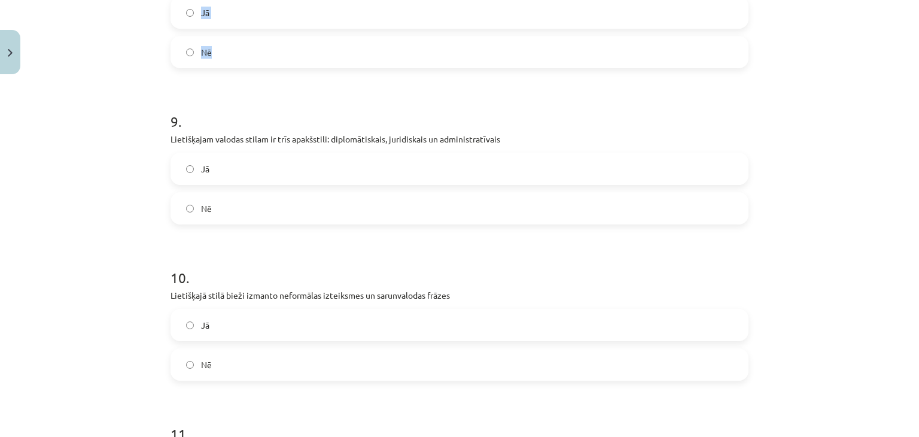
scroll to position [1397, 0]
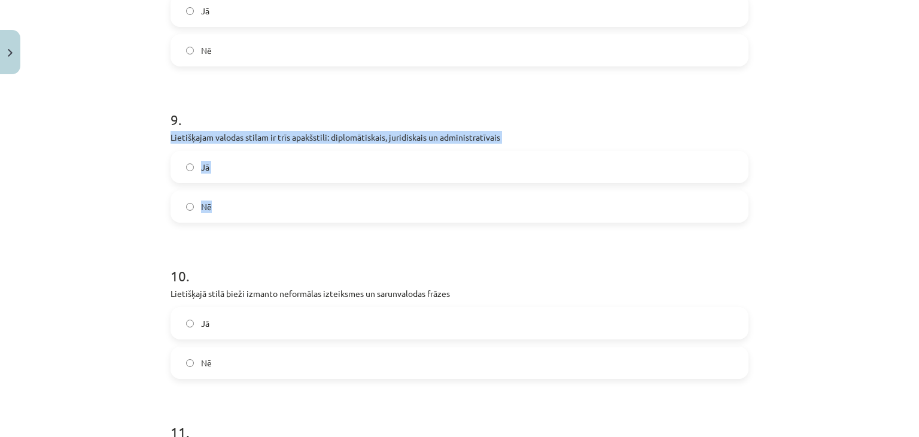
drag, startPoint x: 164, startPoint y: 135, endPoint x: 225, endPoint y: 191, distance: 82.9
click at [224, 166] on label "Jā" at bounding box center [459, 167] width 575 height 30
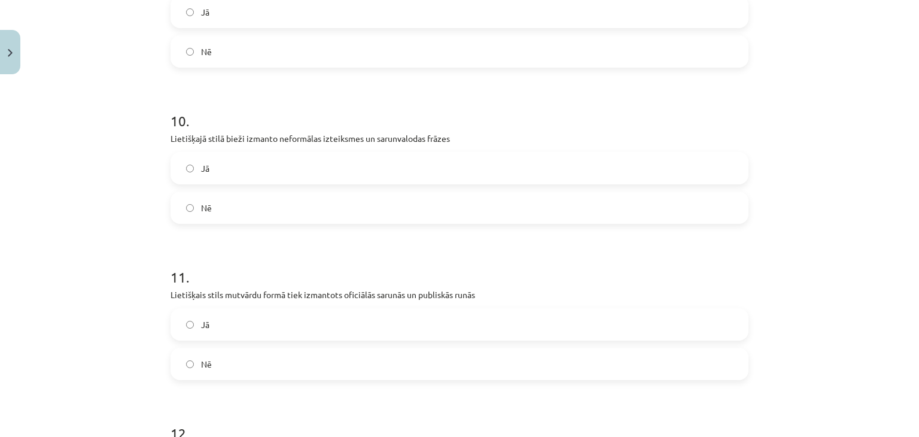
scroll to position [1552, 0]
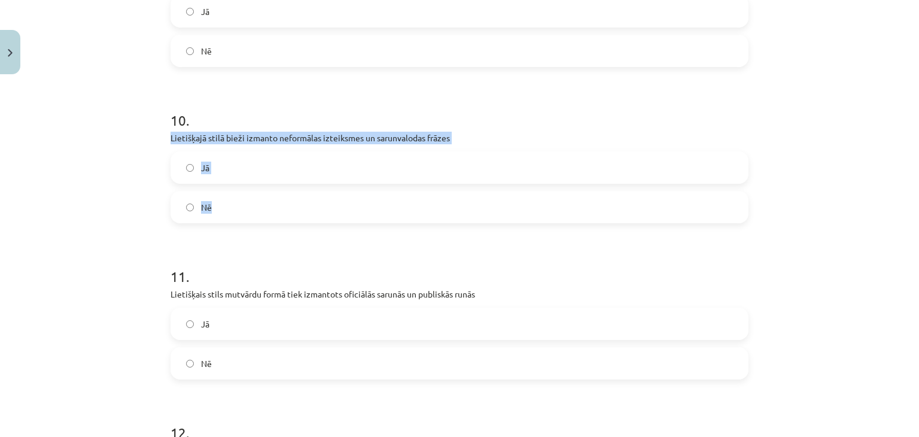
drag, startPoint x: 163, startPoint y: 135, endPoint x: 238, endPoint y: 193, distance: 95.5
click at [241, 194] on label "Nē" at bounding box center [459, 207] width 575 height 30
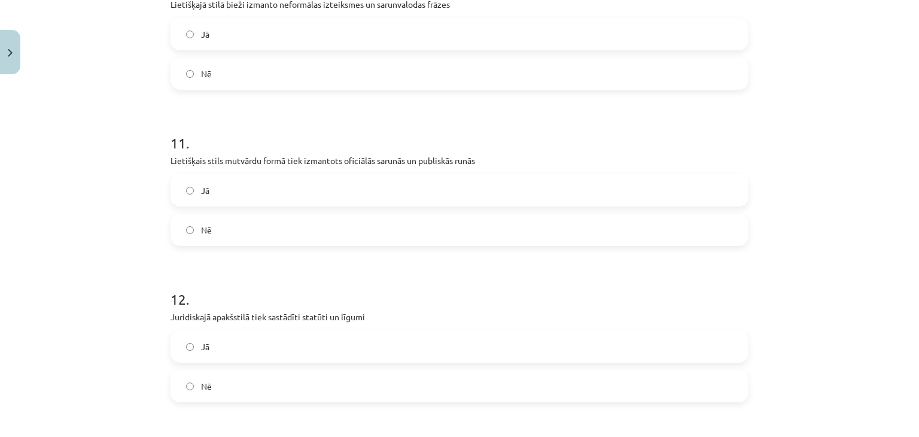
scroll to position [1687, 0]
click at [241, 194] on label "Jā" at bounding box center [459, 188] width 575 height 30
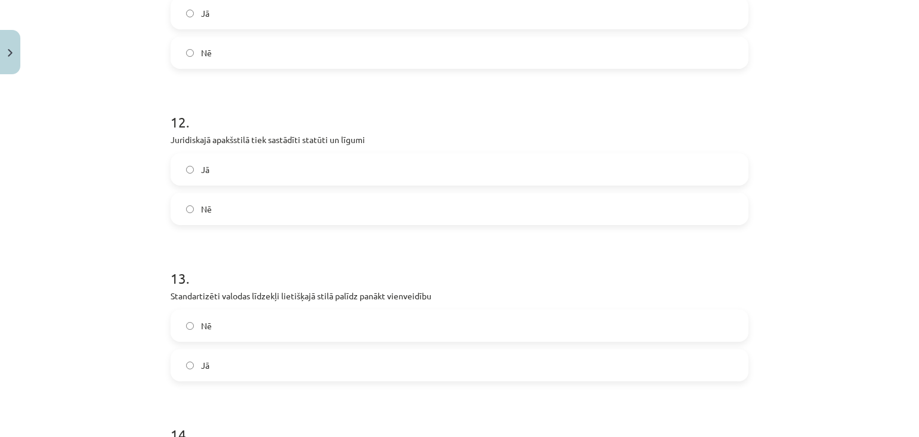
scroll to position [1863, 0]
click at [218, 167] on label "Jā" at bounding box center [459, 169] width 575 height 30
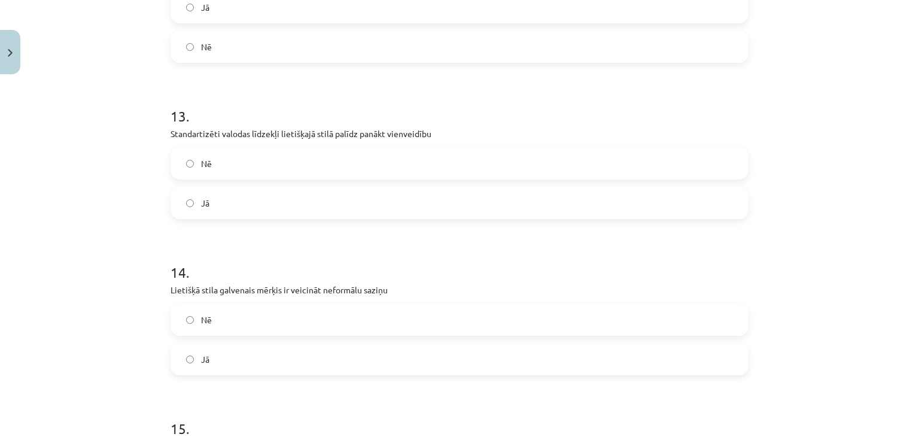
scroll to position [2025, 0]
drag, startPoint x: 162, startPoint y: 129, endPoint x: 239, endPoint y: 190, distance: 98.4
click at [227, 198] on label "Jā" at bounding box center [459, 202] width 575 height 30
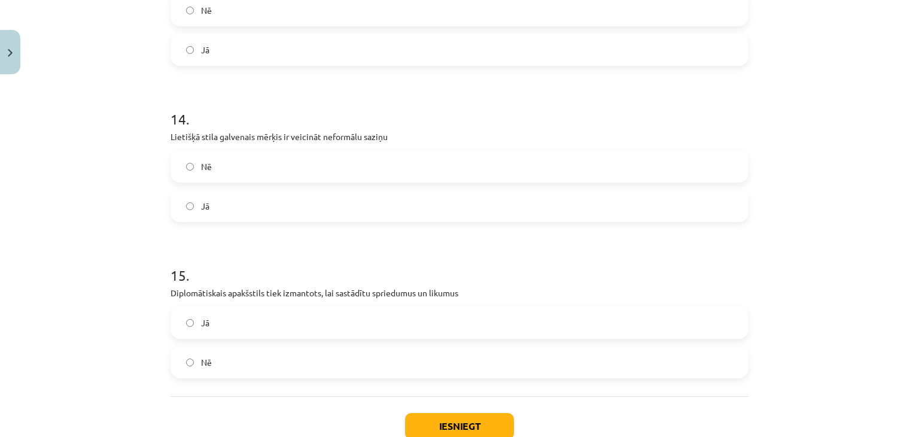
scroll to position [2178, 0]
drag, startPoint x: 164, startPoint y: 133, endPoint x: 245, endPoint y: 189, distance: 97.6
click at [220, 169] on label "Nē" at bounding box center [459, 166] width 575 height 30
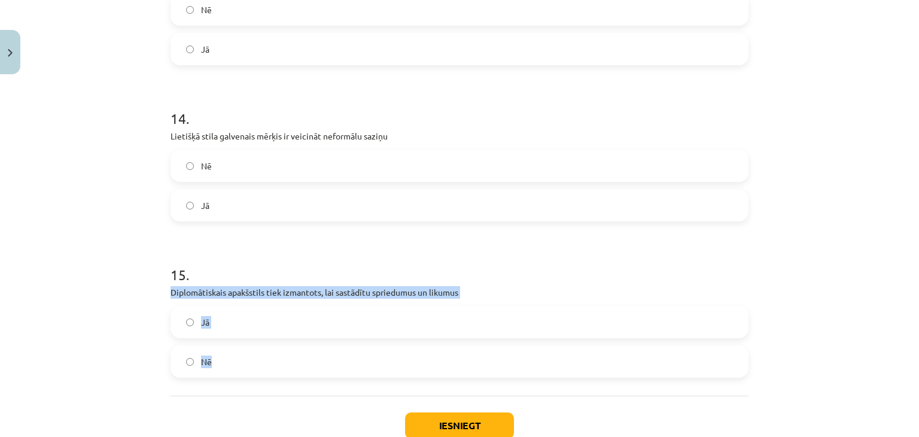
drag, startPoint x: 164, startPoint y: 285, endPoint x: 238, endPoint y: 355, distance: 102.0
click at [244, 343] on div "Jā Nē" at bounding box center [459, 342] width 578 height 72
click at [244, 353] on label "Nē" at bounding box center [459, 361] width 575 height 30
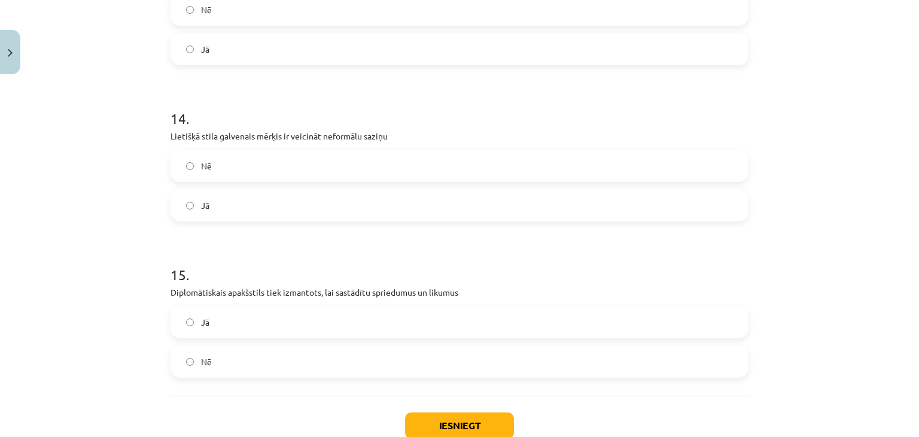
scroll to position [2258, 0]
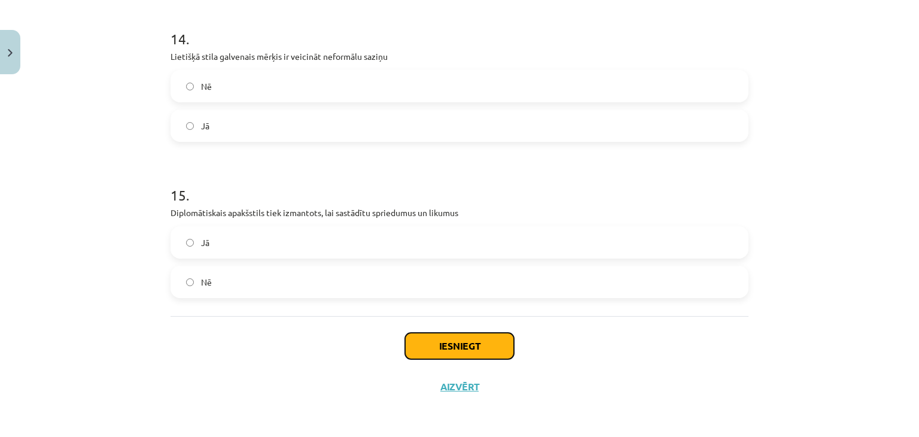
click at [459, 349] on button "Iesniegt" at bounding box center [459, 346] width 109 height 26
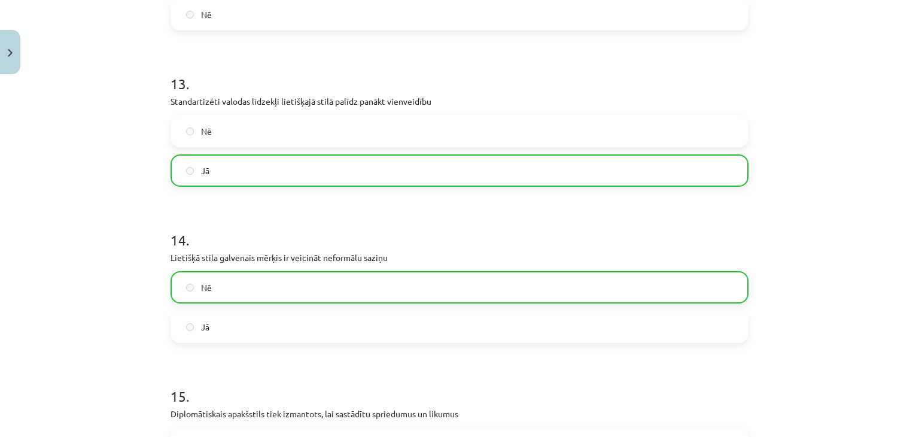
scroll to position [2295, 0]
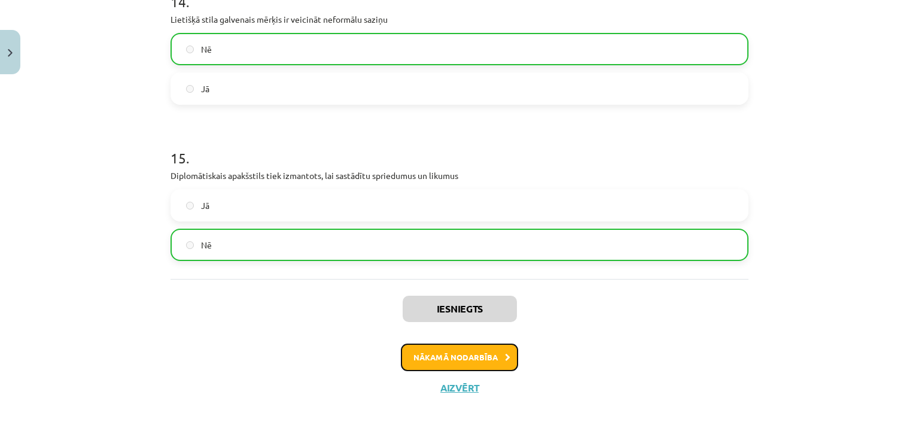
click at [476, 363] on button "Nākamā nodarbība" at bounding box center [459, 357] width 117 height 28
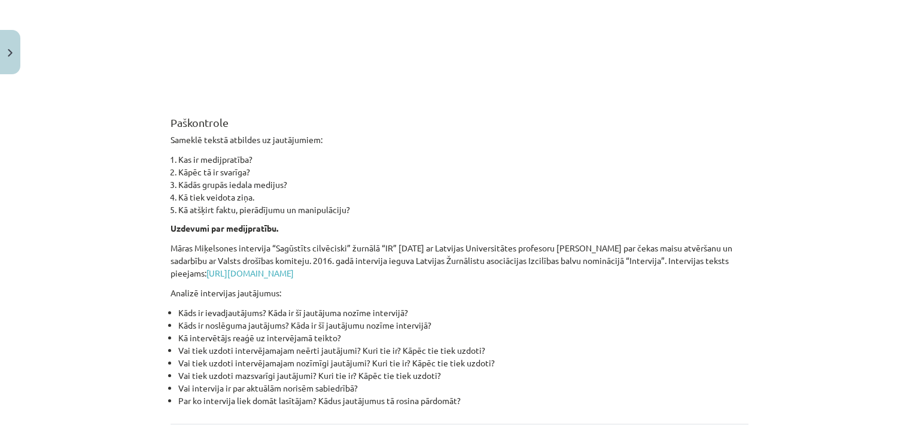
scroll to position [2869, 0]
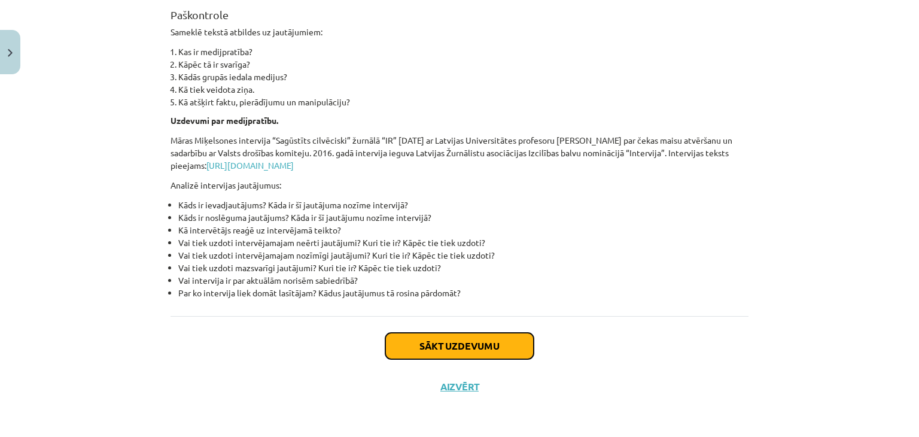
click at [458, 345] on button "Sākt uzdevumu" at bounding box center [459, 346] width 148 height 26
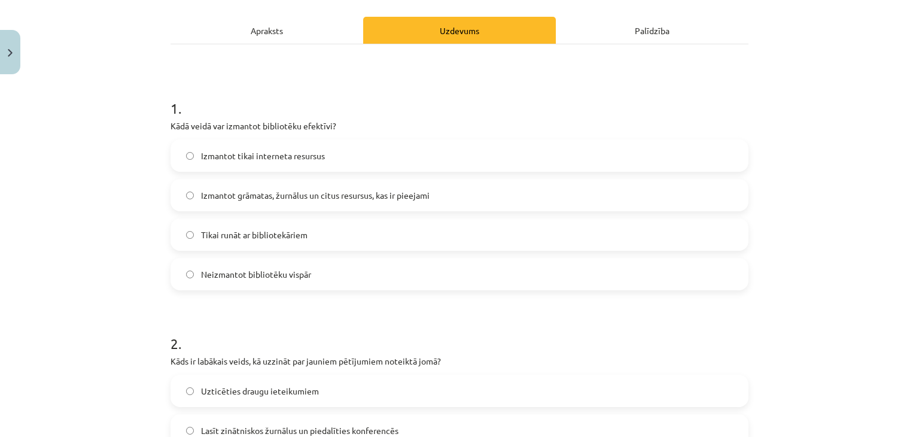
scroll to position [160, 0]
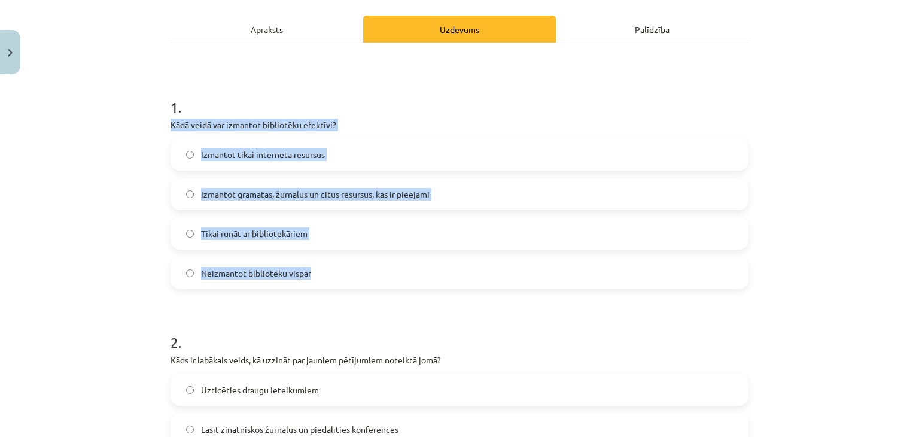
drag, startPoint x: 164, startPoint y: 122, endPoint x: 333, endPoint y: 257, distance: 216.3
click at [264, 194] on span "Izmantot grāmatas, žurnālus un citus resursus, kas ir pieejami" at bounding box center [315, 194] width 228 height 13
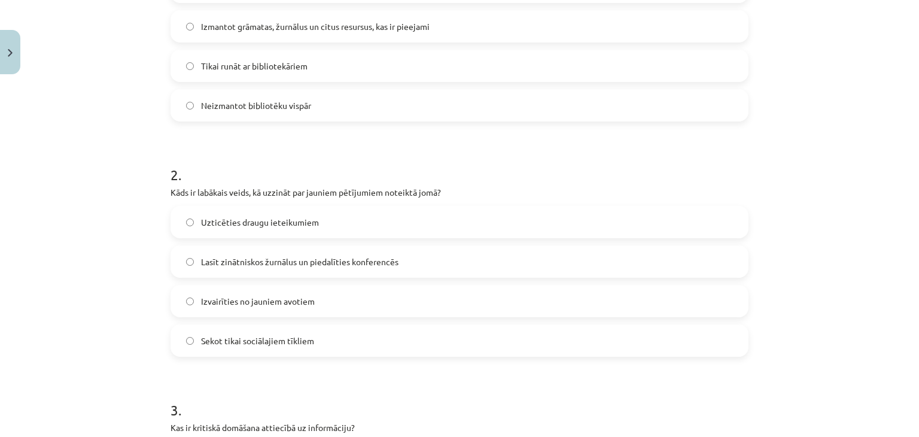
scroll to position [348, 0]
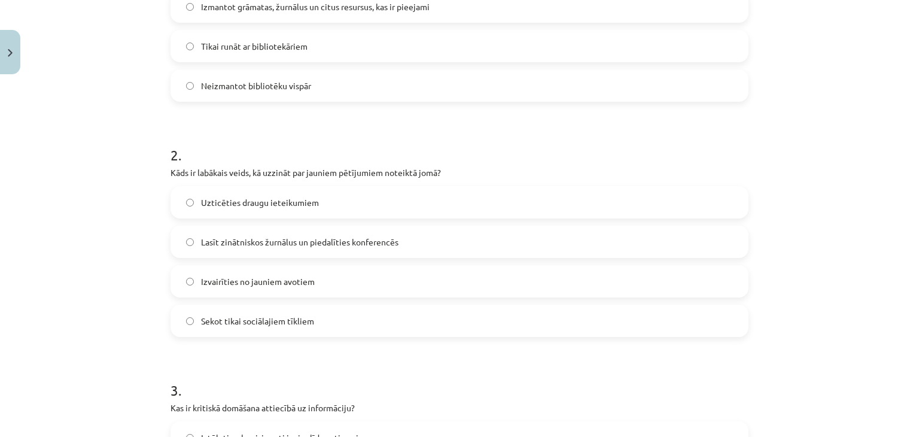
click at [276, 242] on span "Lasīt zinātniskos žurnālus un piedalīties konferencēs" at bounding box center [299, 242] width 197 height 13
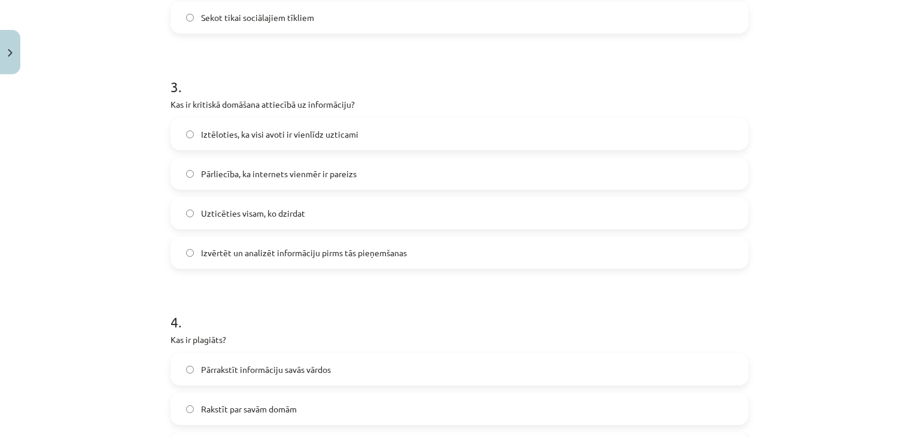
scroll to position [651, 0]
click at [280, 255] on span "Izvērtēt un analizēt informāciju pirms tās pieņemšanas" at bounding box center [304, 252] width 206 height 13
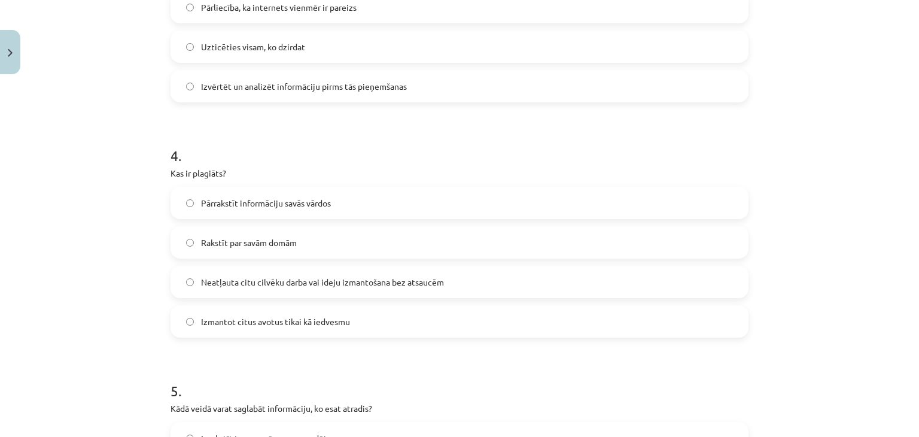
scroll to position [818, 0]
click at [303, 280] on span "Neatļauta citu cilvēku darba vai ideju izmantošana bez atsaucēm" at bounding box center [322, 281] width 243 height 13
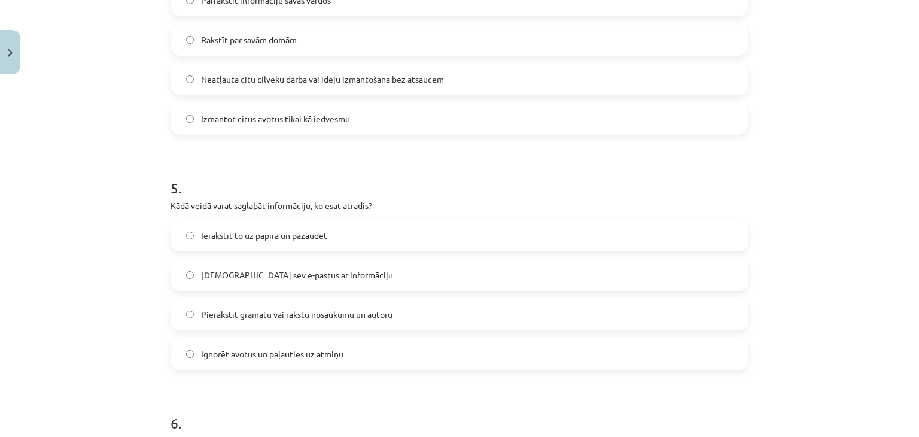
scroll to position [1026, 0]
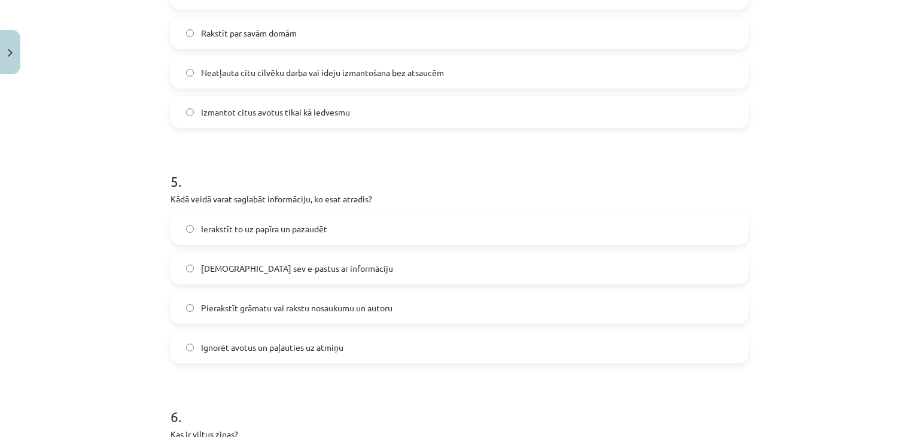
click at [316, 307] on span "Pierakstīt grāmatu vai rakstu nosaukumu un autoru" at bounding box center [296, 307] width 191 height 13
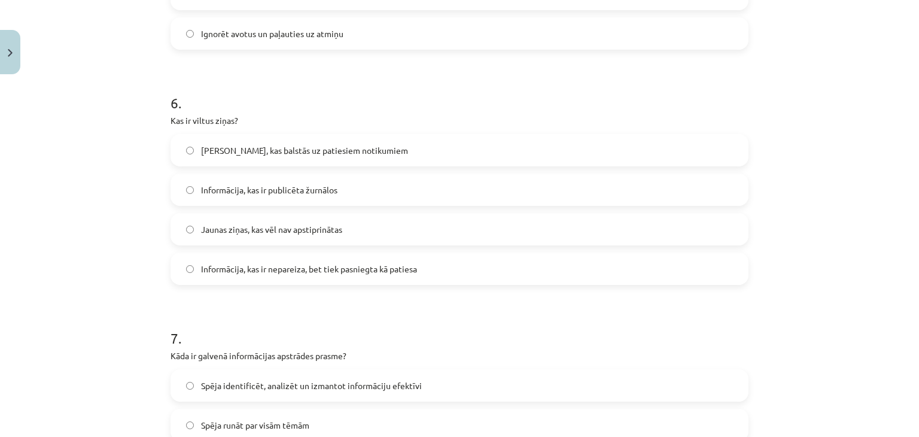
scroll to position [1340, 0]
click at [323, 273] on span "Informācija, kas ir nepareiza, bet tiek pasniegta kā patiesa" at bounding box center [309, 268] width 216 height 13
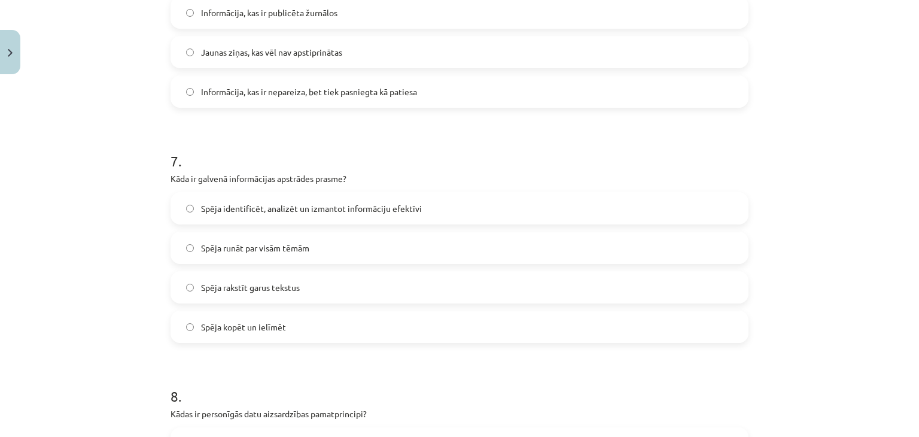
scroll to position [1516, 0]
click at [323, 209] on span "Spēja identificēt, analizēt un izmantot informāciju efektīvi" at bounding box center [311, 209] width 221 height 13
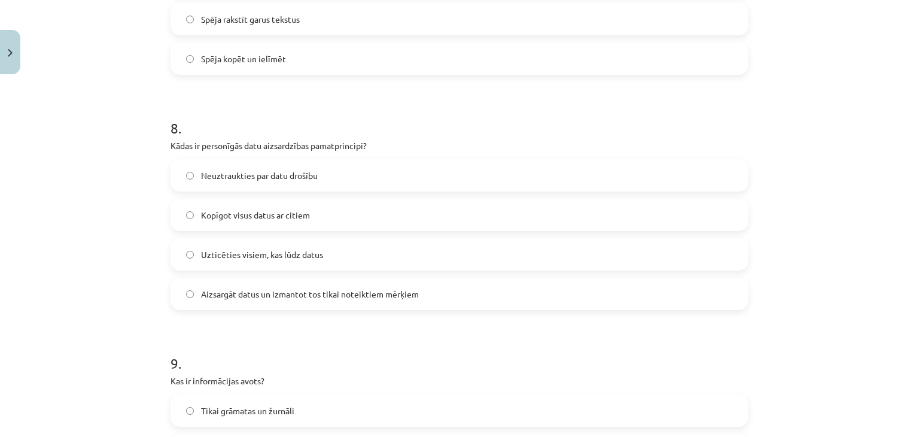
scroll to position [1785, 0]
click at [324, 296] on span "Aizsargāt datus un izmantot tos tikai noteiktiem mērķiem" at bounding box center [310, 294] width 218 height 13
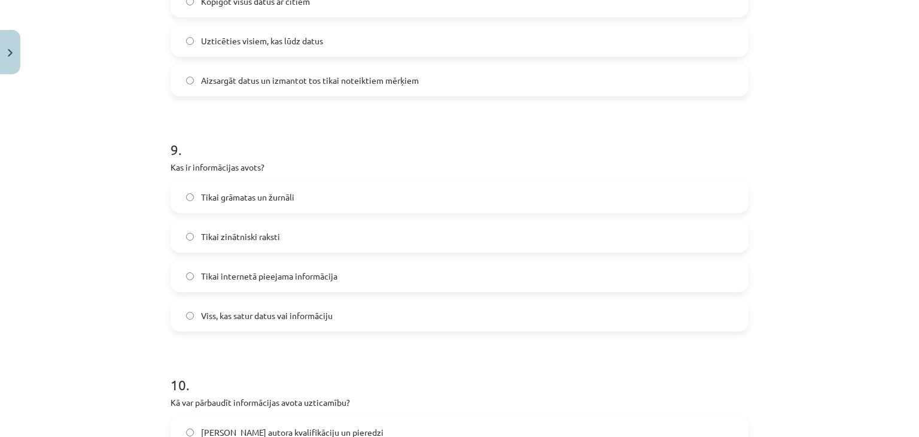
scroll to position [2001, 0]
click at [323, 315] on span "Viss, kas satur datus vai informāciju" at bounding box center [267, 313] width 132 height 13
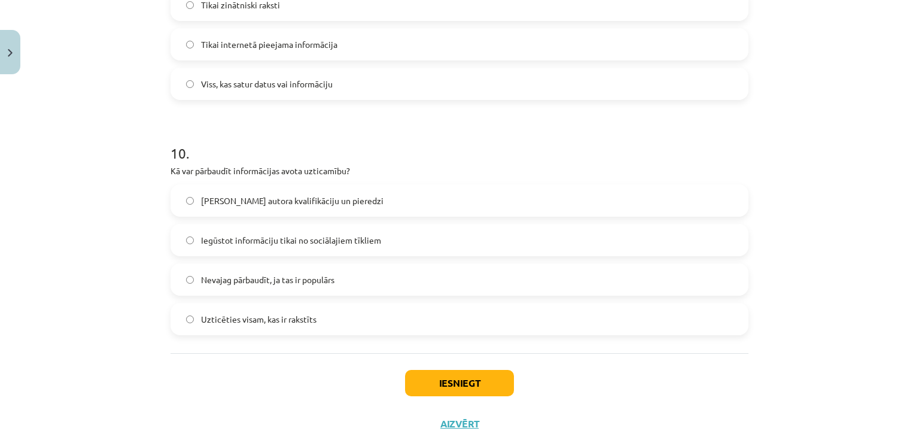
scroll to position [2230, 0]
click at [325, 203] on span "Pārbaudot autora kvalifikāciju un pieredzi" at bounding box center [292, 200] width 182 height 13
click at [433, 383] on button "Iesniegt" at bounding box center [459, 382] width 109 height 26
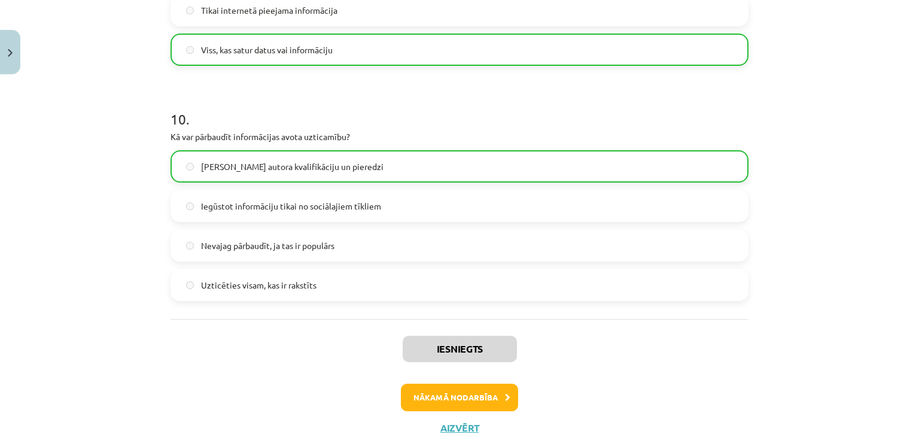
scroll to position [2304, 0]
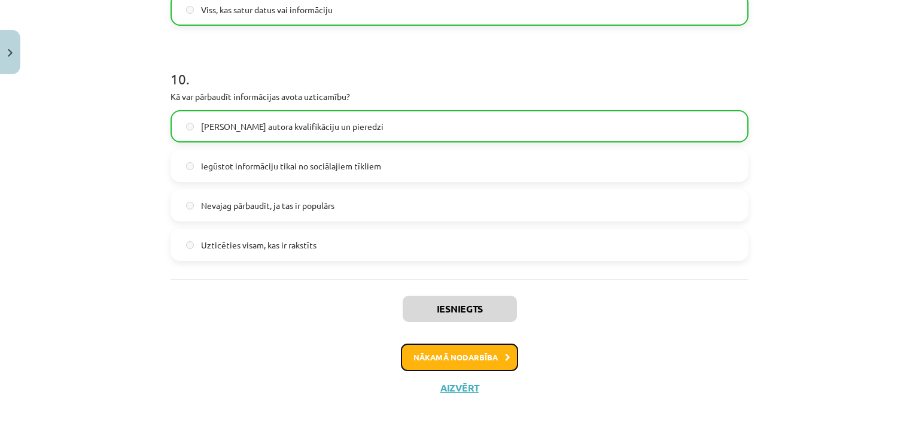
click at [460, 352] on button "Nākamā nodarbība" at bounding box center [459, 357] width 117 height 28
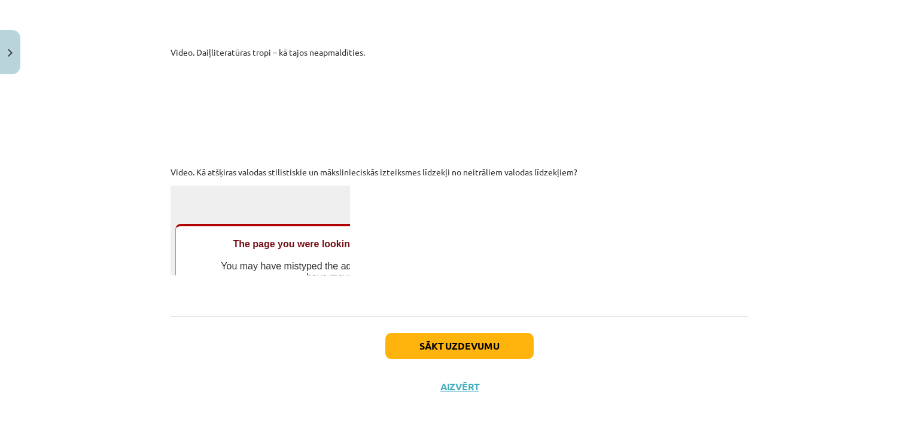
scroll to position [3312, 0]
click at [477, 346] on button "Sākt uzdevumu" at bounding box center [459, 346] width 148 height 26
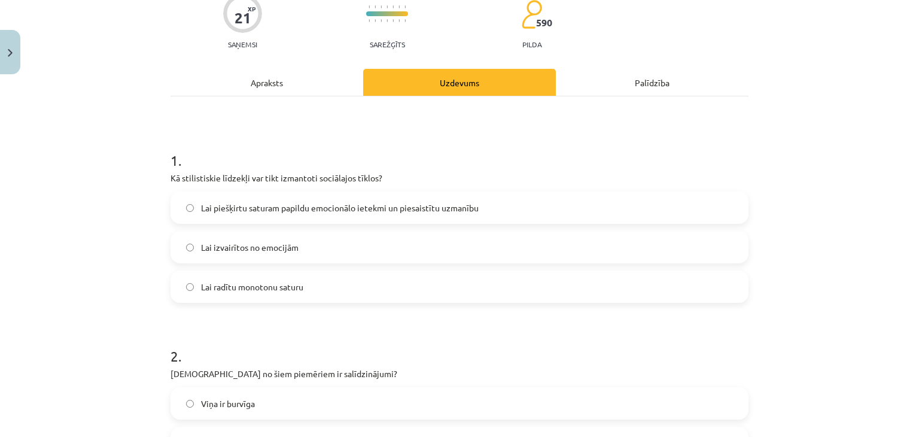
scroll to position [130, 0]
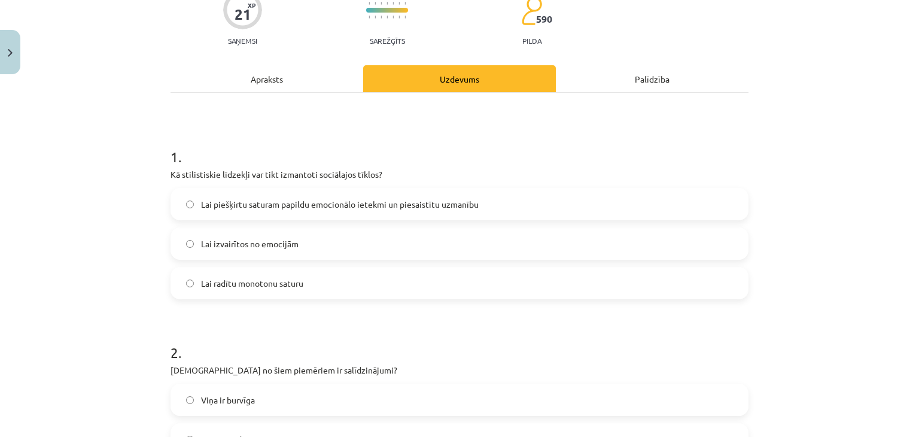
click at [447, 209] on span "Lai piešķirtu saturam papildu emocionālo ietekmi un piesaistītu uzmanību" at bounding box center [340, 204] width 278 height 13
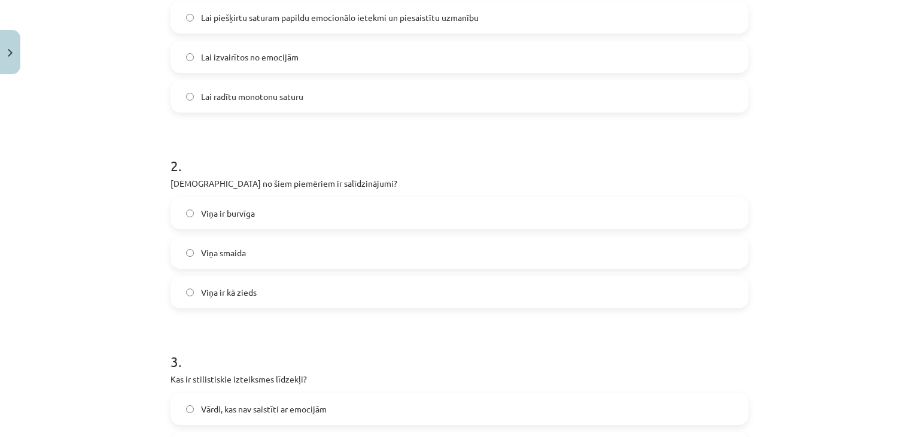
scroll to position [318, 0]
click at [376, 289] on label "Viņa ir kā zieds" at bounding box center [459, 290] width 575 height 30
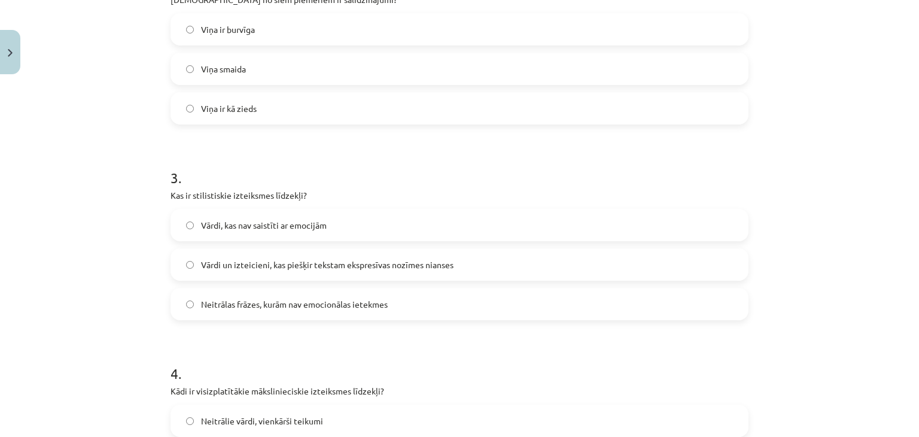
scroll to position [501, 0]
click at [380, 264] on span "Vārdi un izteicieni, kas piešķir tekstam ekspresīvas nozīmes nianses" at bounding box center [327, 264] width 252 height 13
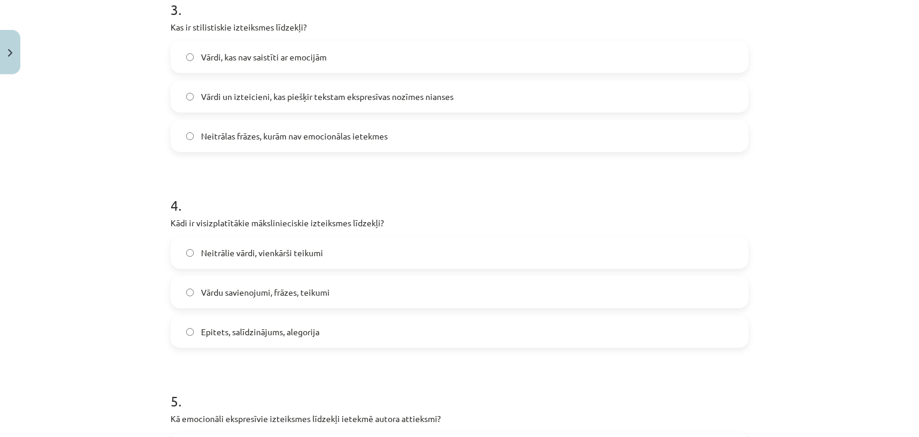
scroll to position [669, 0]
click at [362, 291] on label "Vārdu savienojumi, frāzes, teikumi" at bounding box center [459, 291] width 575 height 30
click at [354, 328] on label "Epitets, salīdzinājums, alegorija" at bounding box center [459, 331] width 575 height 30
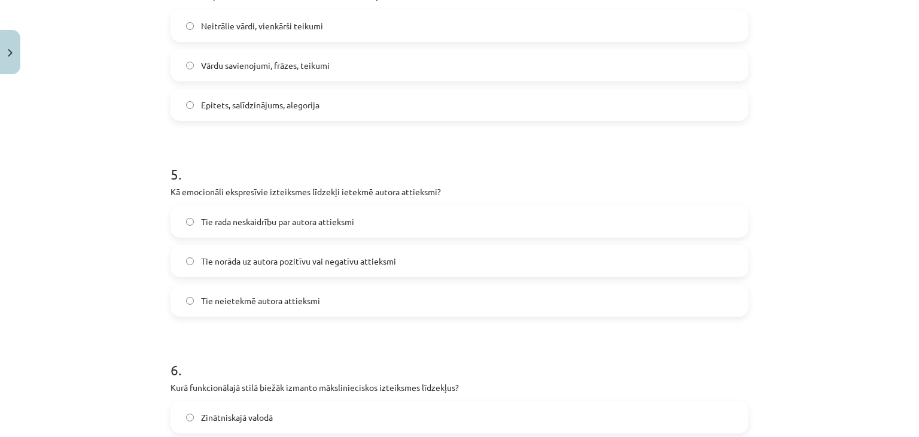
scroll to position [895, 0]
click at [370, 259] on span "Tie norāda uz autora pozitīvu vai negatīvu attieksmi" at bounding box center [298, 260] width 195 height 13
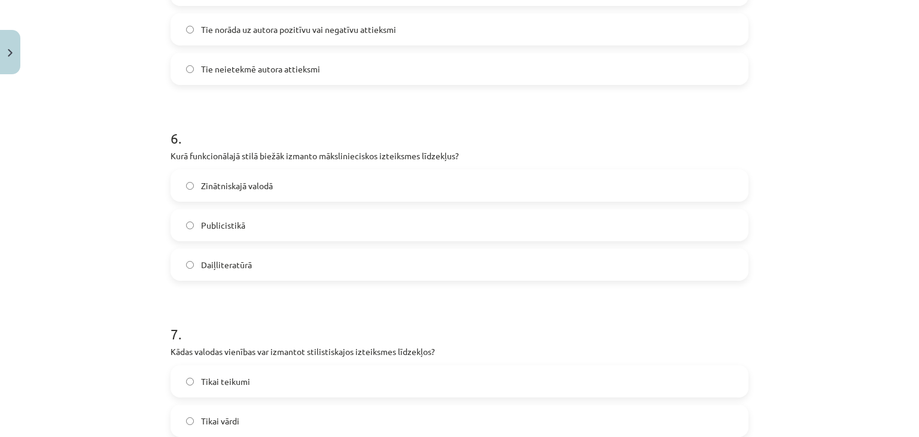
scroll to position [1127, 0]
click at [359, 264] on label "Daiļliteratūrā" at bounding box center [459, 263] width 575 height 30
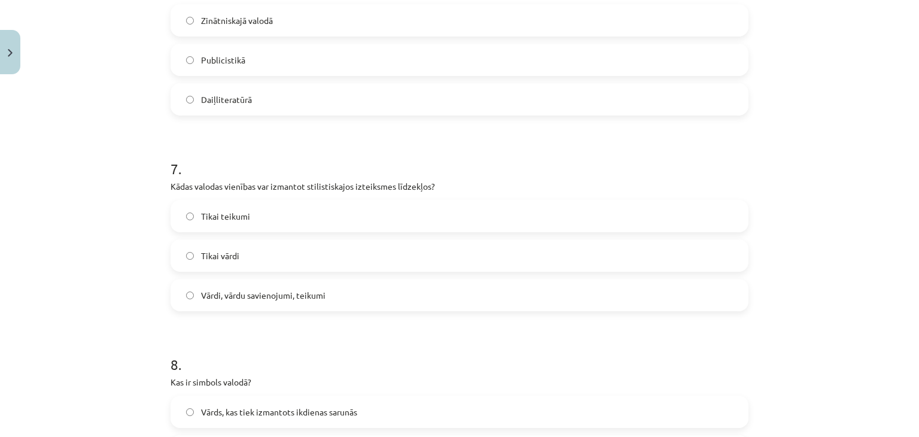
scroll to position [1293, 0]
click at [359, 300] on label "Vārdi, vārdu savienojumi, teikumi" at bounding box center [459, 294] width 575 height 30
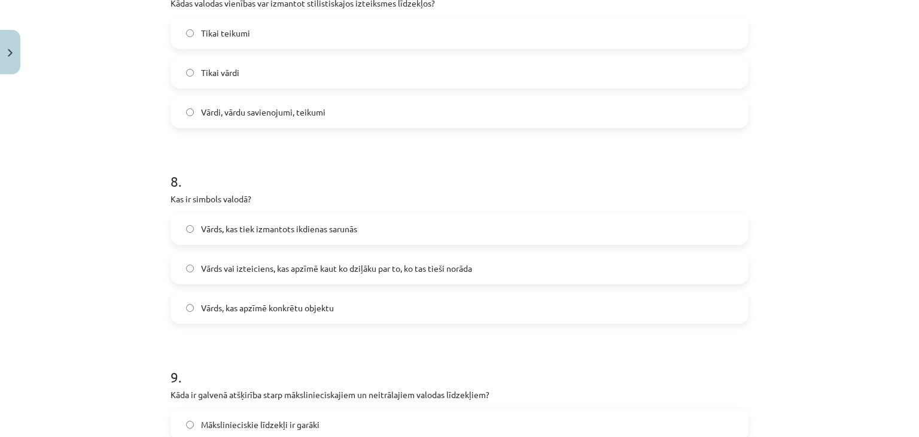
scroll to position [1476, 0]
click at [371, 264] on span "Vārds vai izteiciens, kas apzīmē kaut ko dziļāku par to, ko tas tieši norāda" at bounding box center [336, 267] width 271 height 13
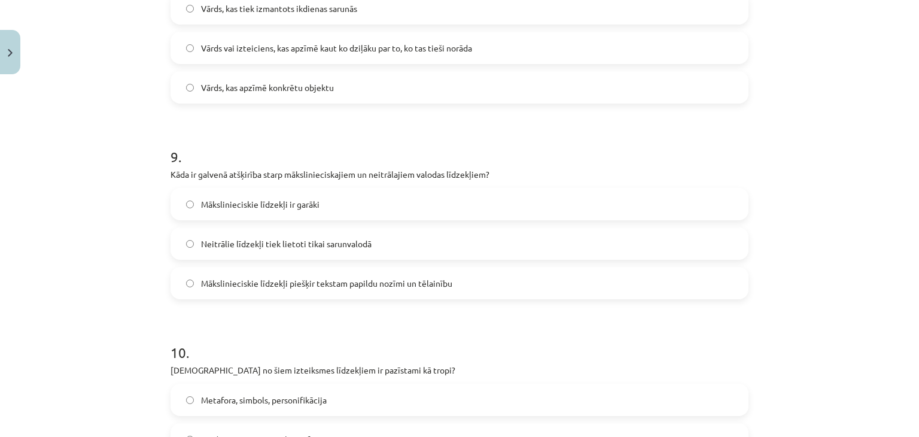
scroll to position [1695, 0]
click at [364, 287] on span "Mākslinieciskie līdzekļi piešķir tekstam papildu nozīmi un tēlainību" at bounding box center [326, 282] width 251 height 13
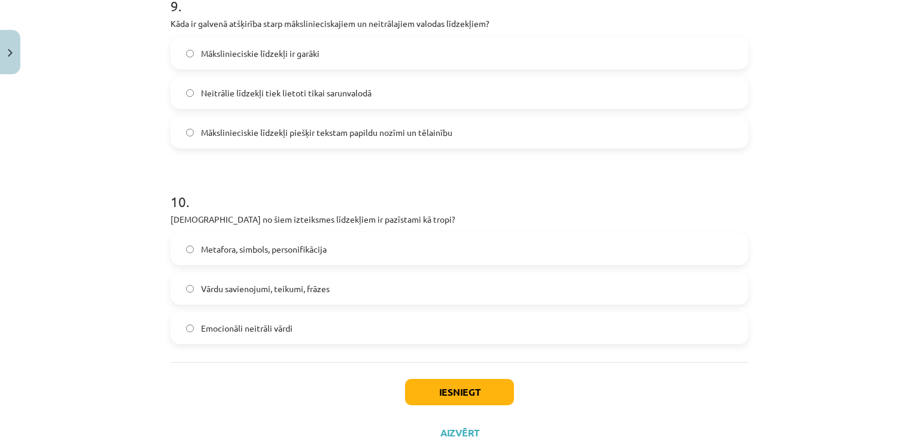
scroll to position [1850, 0]
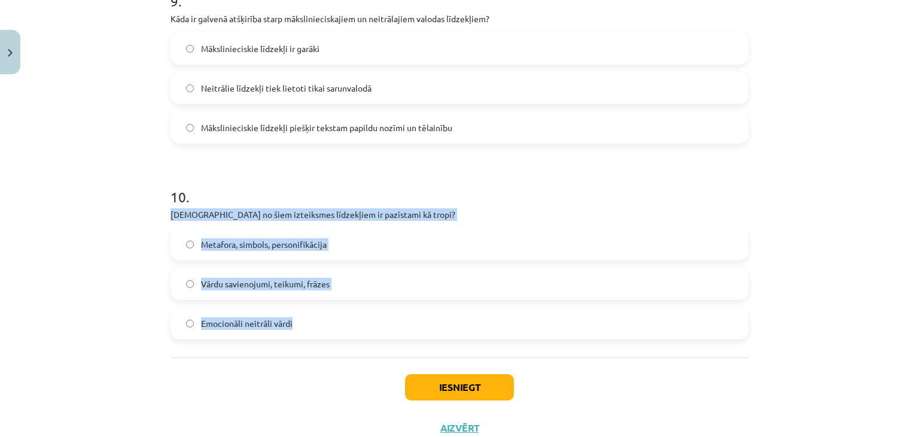
drag, startPoint x: 165, startPoint y: 214, endPoint x: 297, endPoint y: 316, distance: 167.1
click at [297, 316] on div "10 . Kuri no šiem izteiksmes līdzekļiem ir pazīstami kā tropi? Metafora, simbol…" at bounding box center [459, 253] width 578 height 172
click at [242, 240] on span "Metafora, simbols, personifikācija" at bounding box center [264, 244] width 126 height 13
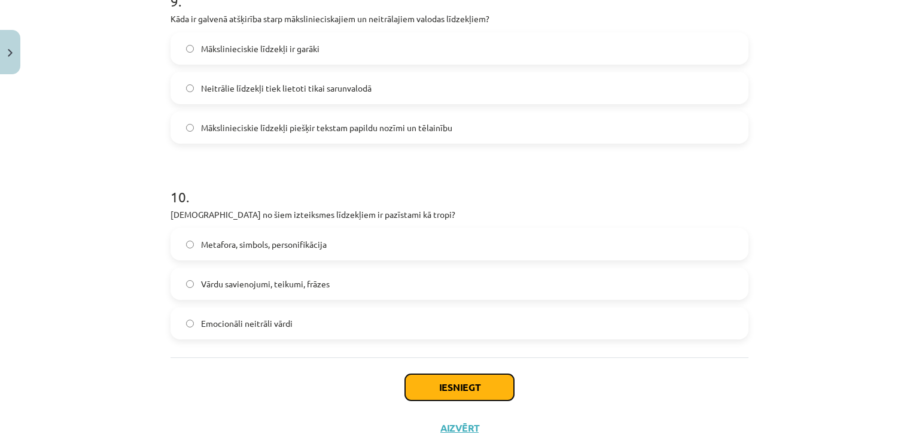
click at [414, 388] on button "Iesniegt" at bounding box center [459, 387] width 109 height 26
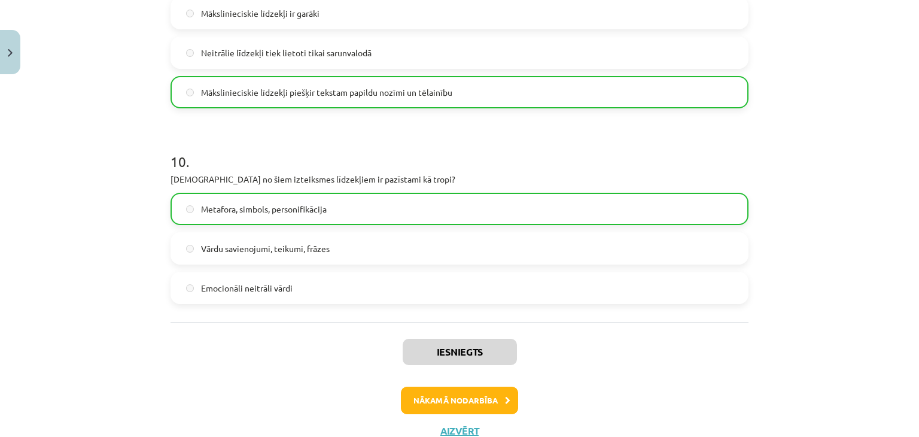
scroll to position [1928, 0]
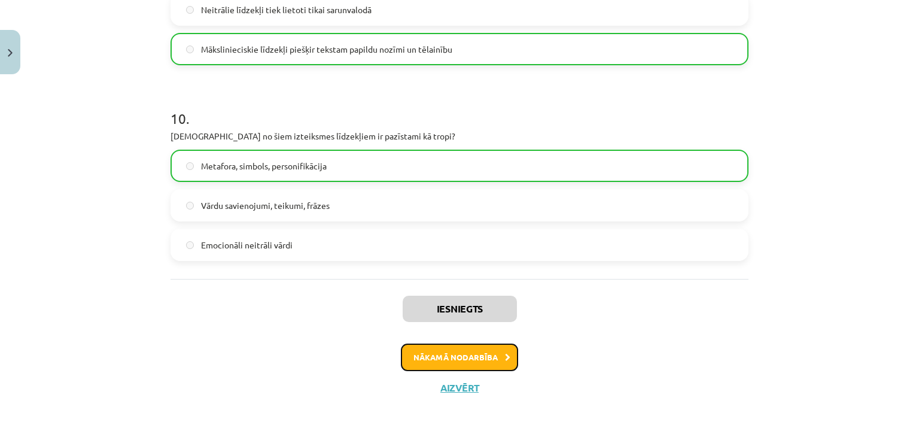
click at [479, 354] on button "Nākamā nodarbība" at bounding box center [459, 357] width 117 height 28
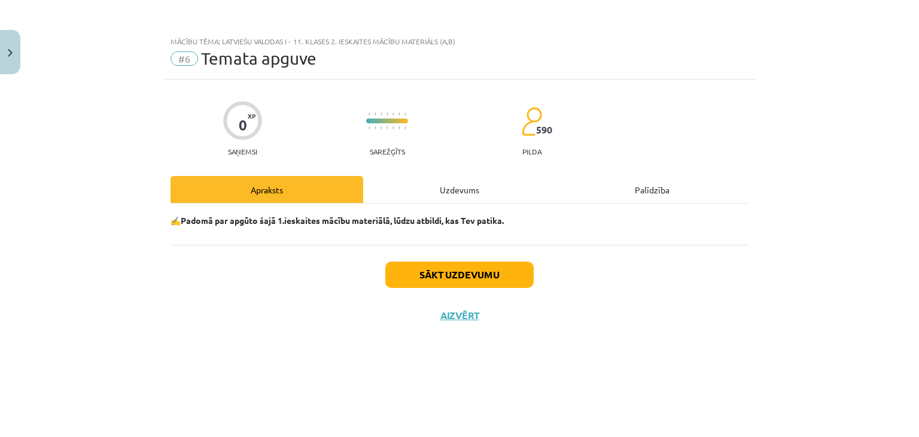
scroll to position [0, 0]
click at [489, 276] on button "Sākt uzdevumu" at bounding box center [459, 274] width 148 height 26
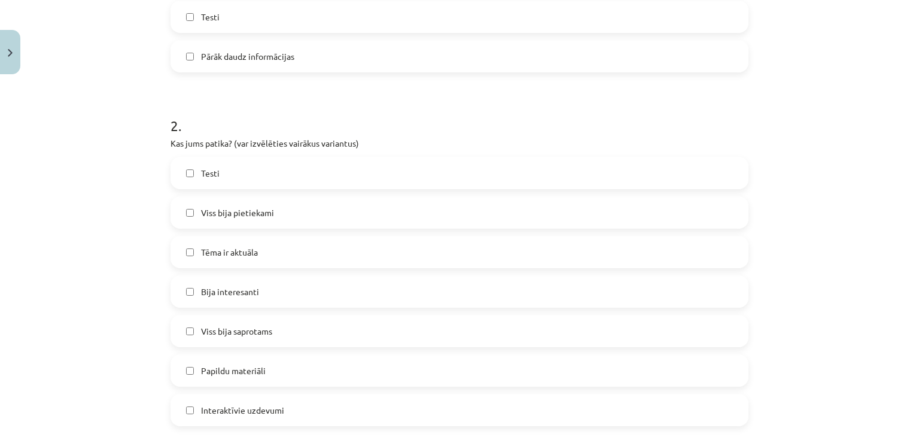
scroll to position [501, 0]
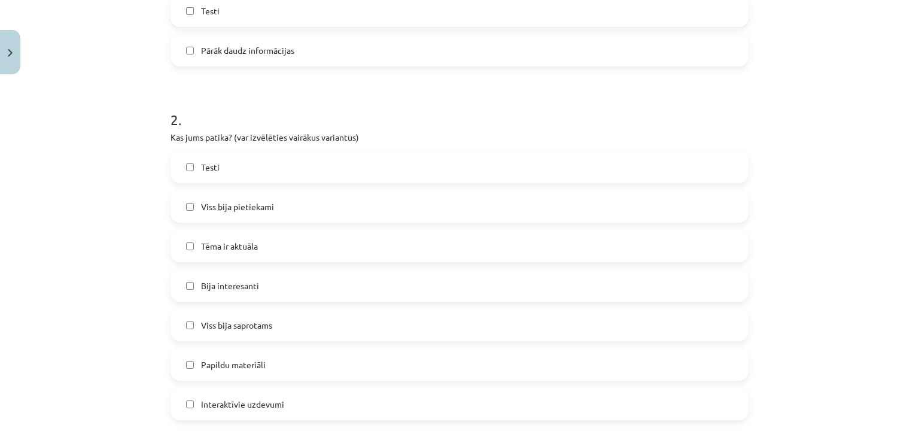
click at [318, 202] on label "Viss bija pietiekami" at bounding box center [459, 206] width 575 height 30
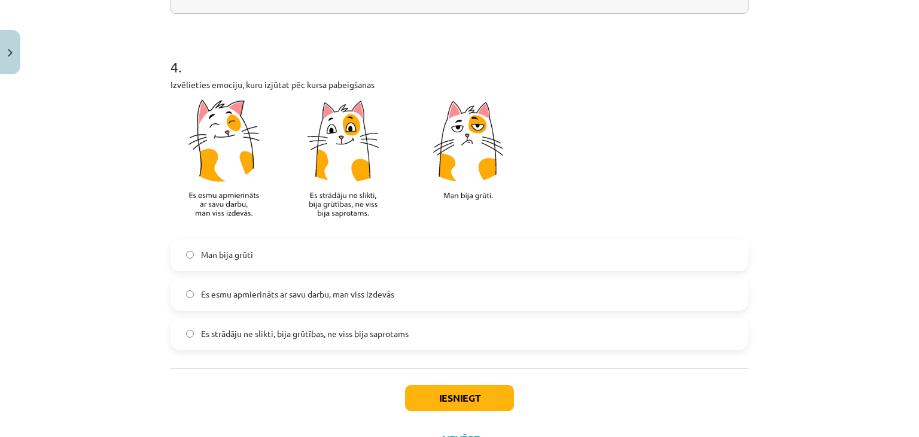
scroll to position [1022, 0]
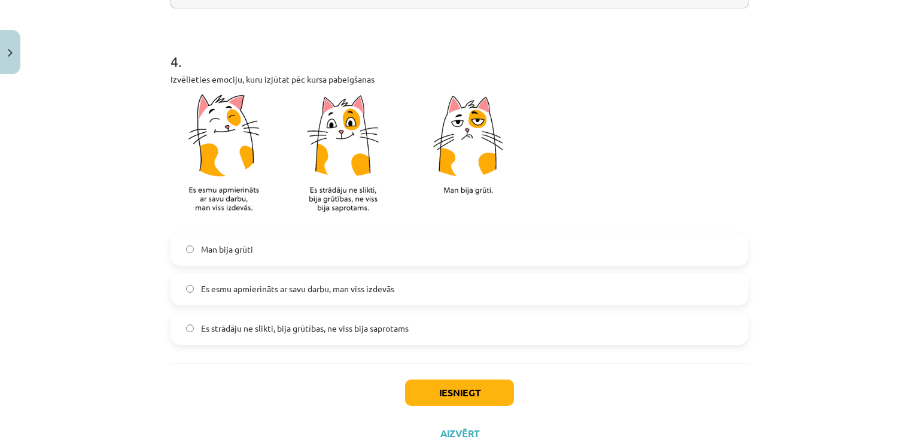
click at [312, 292] on span "Es esmu apmierināts ar savu darbu, man viss izdevās" at bounding box center [297, 288] width 193 height 13
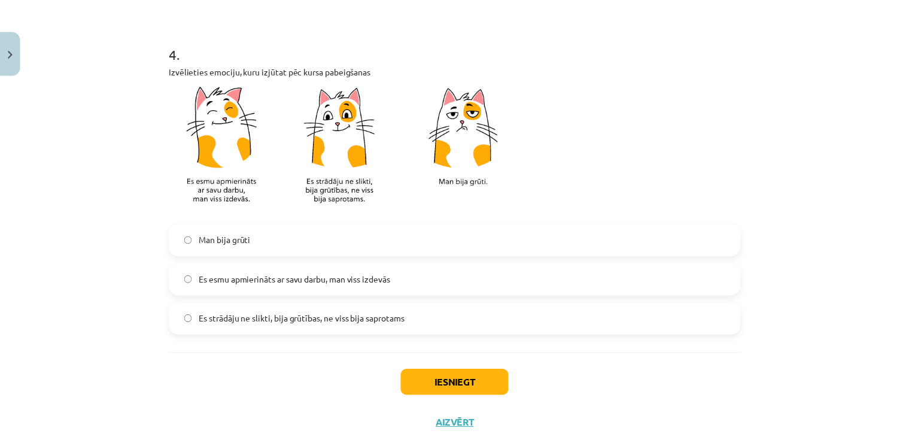
scroll to position [1068, 0]
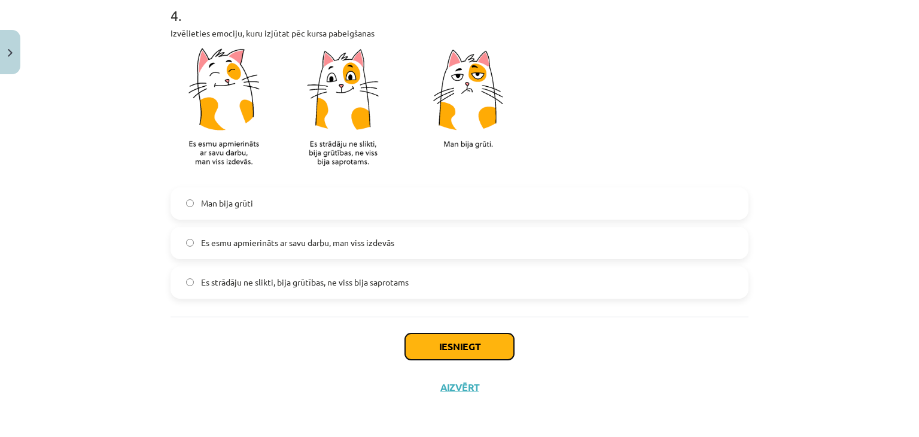
click at [452, 341] on button "Iesniegt" at bounding box center [459, 346] width 109 height 26
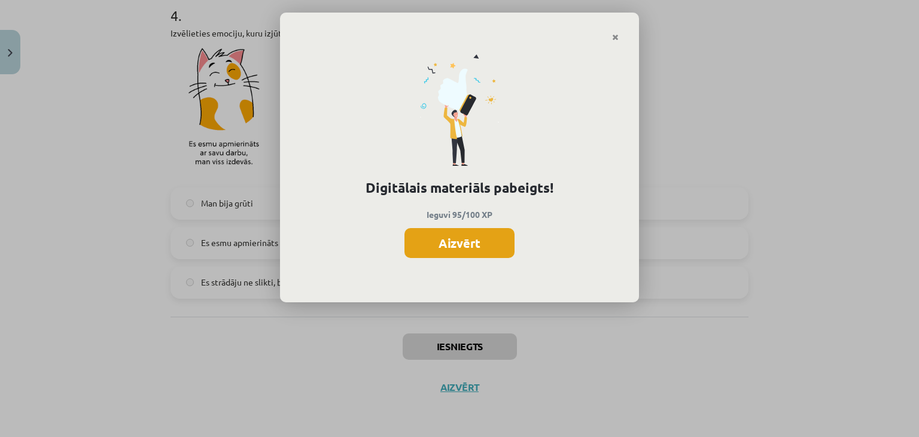
click at [489, 235] on button "Aizvērt" at bounding box center [459, 243] width 110 height 30
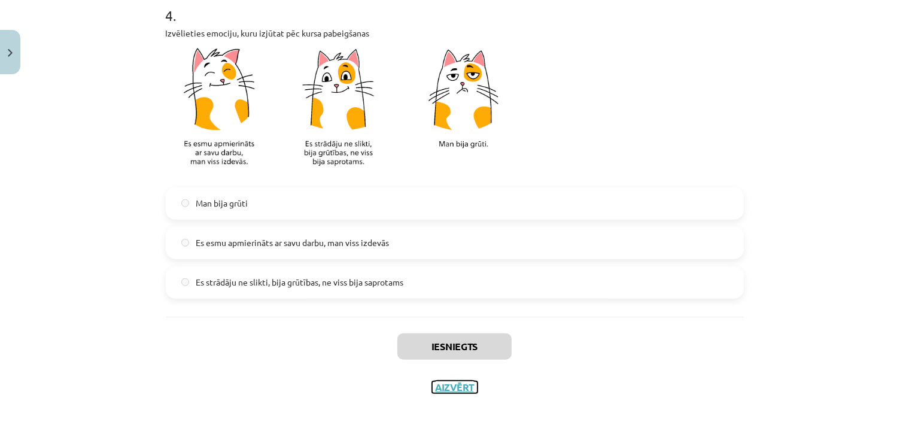
click at [447, 384] on button "Aizvērt" at bounding box center [454, 387] width 45 height 12
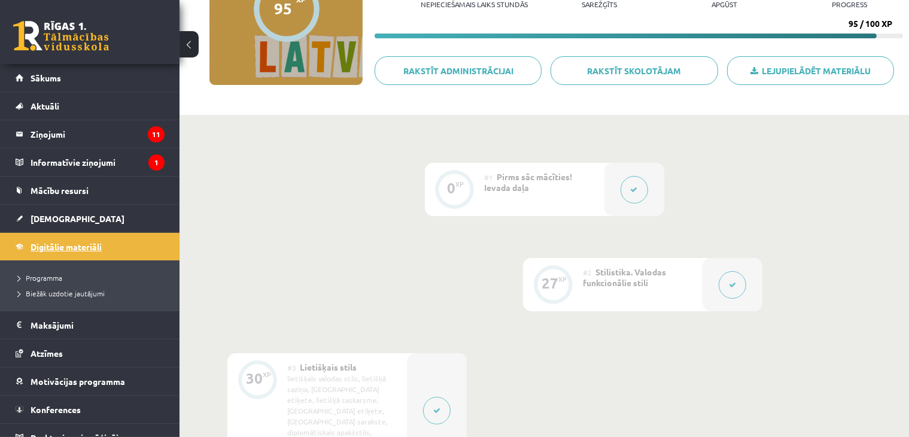
click at [129, 245] on link "Digitālie materiāli" at bounding box center [90, 247] width 149 height 28
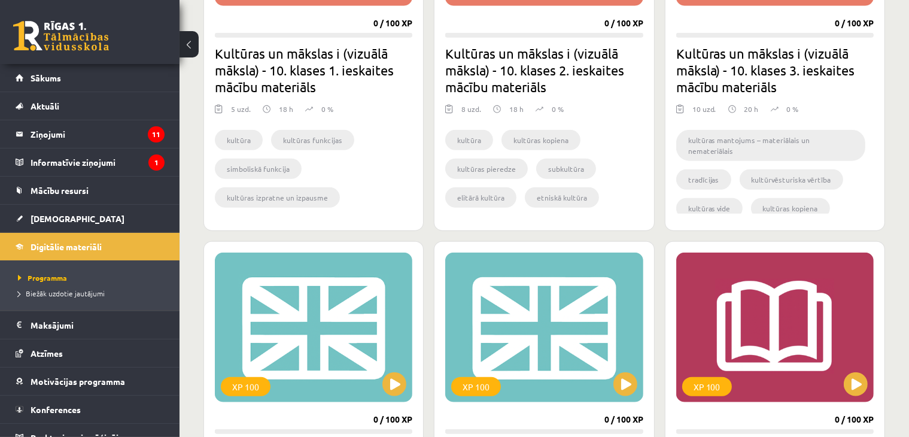
scroll to position [1252, 0]
